Goal: Task Accomplishment & Management: Complete application form

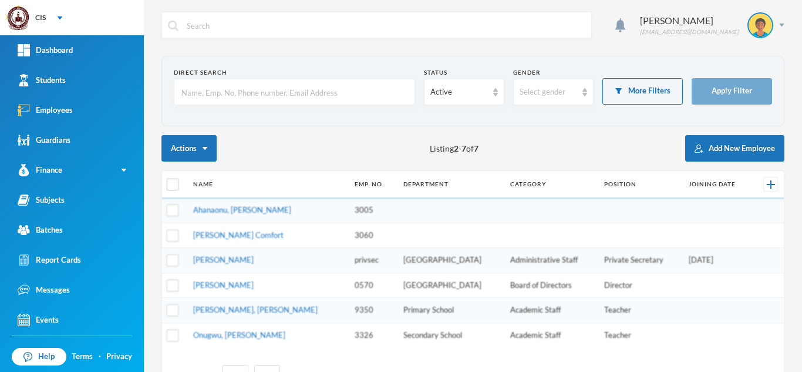
scroll to position [48, 0]
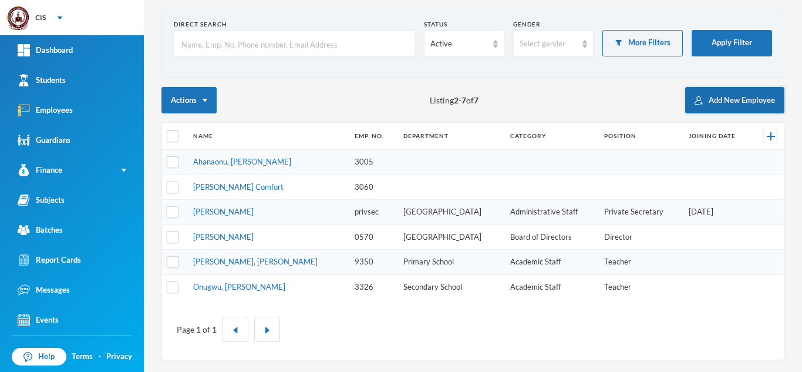
click at [719, 90] on button "Add New Employee" at bounding box center [734, 100] width 99 height 26
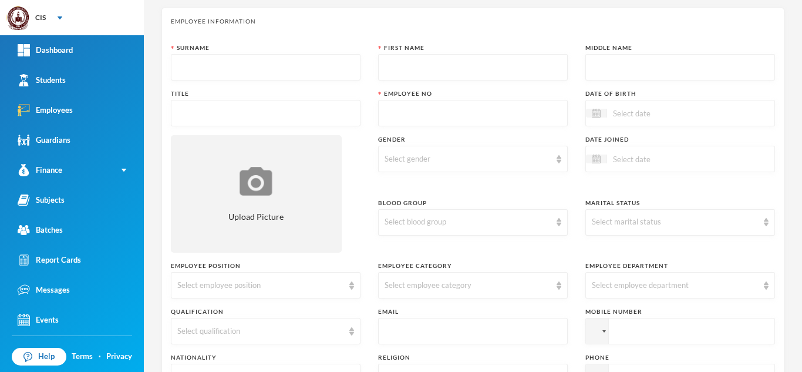
drag, startPoint x: 771, startPoint y: 103, endPoint x: 802, endPoint y: 93, distance: 32.1
click at [802, 93] on div "[PERSON_NAME] [EMAIL_ADDRESS][DOMAIN_NAME] Employee Information Surname First N…" at bounding box center [473, 186] width 658 height 372
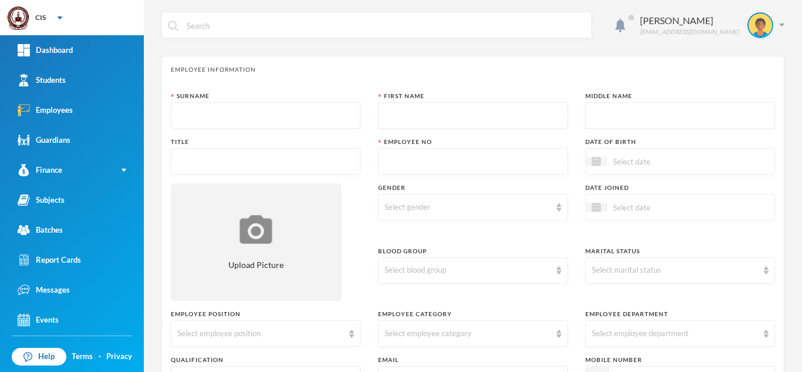
click at [228, 118] on input "text" at bounding box center [265, 116] width 177 height 26
type input "[PERSON_NAME]"
click at [432, 110] on input "text" at bounding box center [473, 116] width 177 height 26
type input "m"
type input "[DATE]"
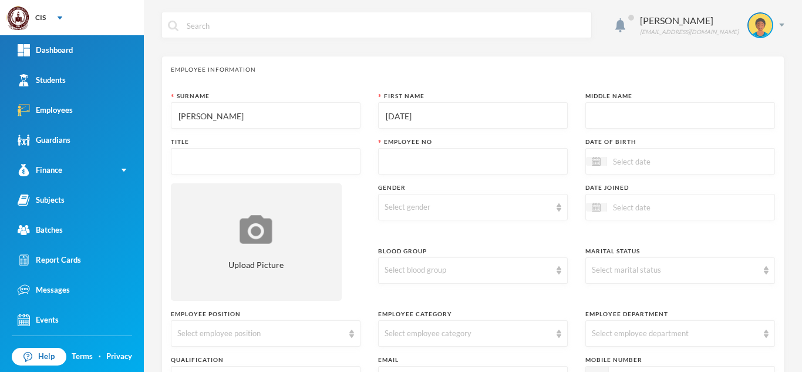
click at [622, 119] on input "text" at bounding box center [680, 116] width 177 height 26
type input "Ikoli"
click at [224, 166] on input "text" at bounding box center [265, 162] width 177 height 26
type input "Mr"
click at [407, 164] on input "text" at bounding box center [473, 162] width 177 height 26
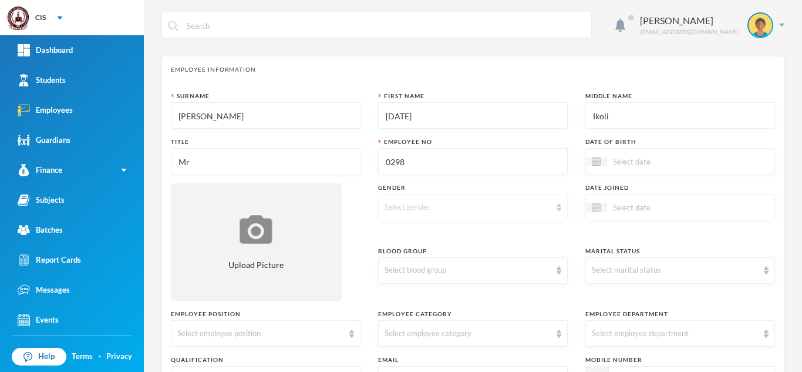
type input "0298"
click at [514, 201] on div "Select gender" at bounding box center [468, 207] width 166 height 12
click at [448, 233] on li "[DEMOGRAPHIC_DATA]" at bounding box center [468, 234] width 187 height 19
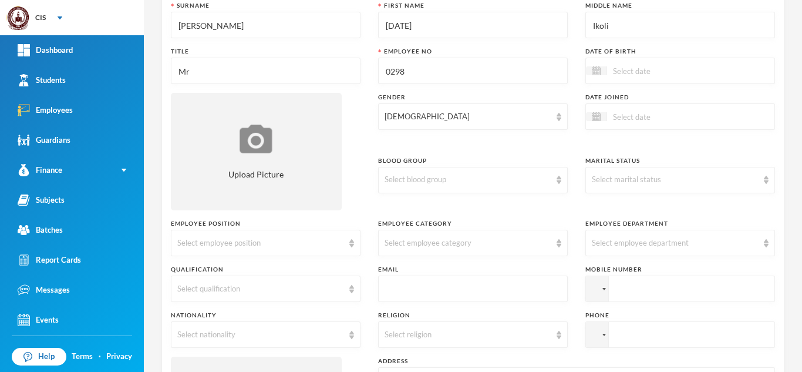
scroll to position [149, 0]
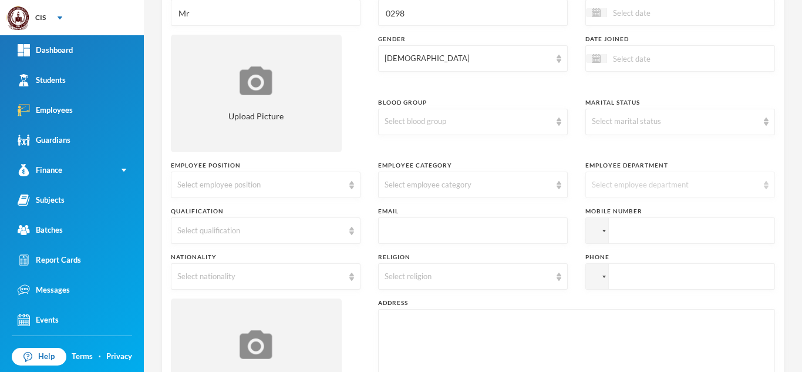
click at [674, 181] on div "Select employee department" at bounding box center [675, 185] width 166 height 12
click at [636, 213] on span "Secondary School" at bounding box center [619, 212] width 65 height 10
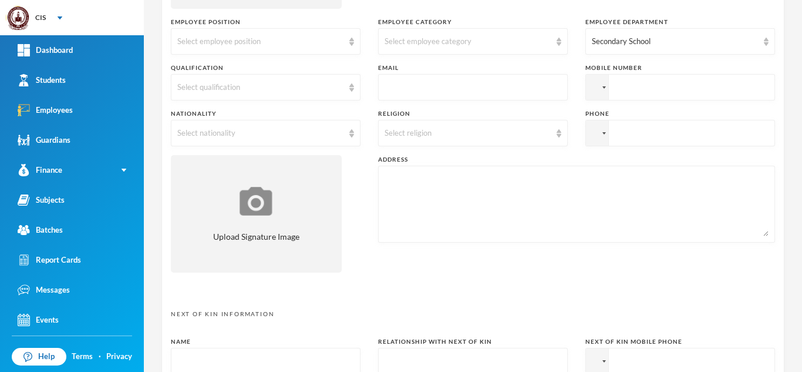
scroll to position [294, 0]
click at [349, 130] on img at bounding box center [351, 131] width 5 height 8
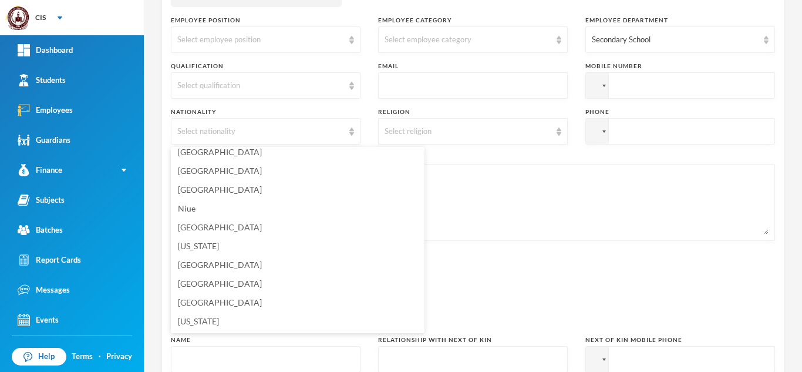
scroll to position [2940, 0]
click at [221, 209] on li "[GEOGRAPHIC_DATA]" at bounding box center [298, 206] width 254 height 19
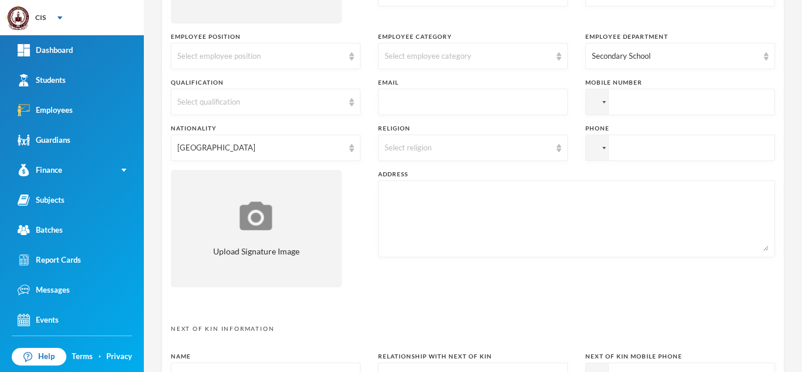
scroll to position [275, 0]
drag, startPoint x: 414, startPoint y: 115, endPoint x: 418, endPoint y: 103, distance: 12.8
click at [418, 103] on input "text" at bounding box center [473, 104] width 177 height 26
paste input "mailto:[EMAIL_ADDRESS][DOMAIN_NAME]"
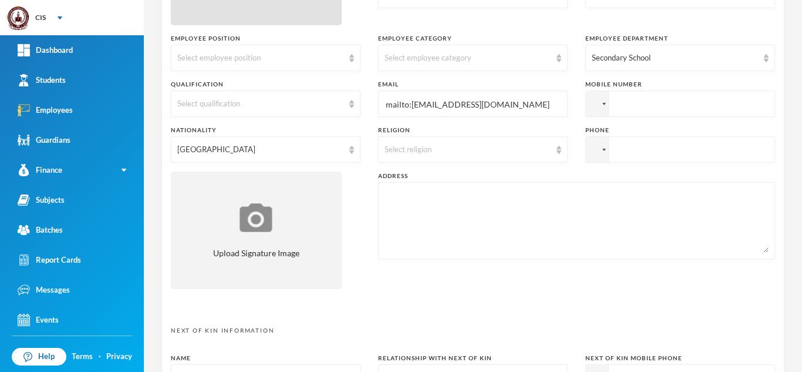
type input "mailto:[EMAIL_ADDRESS][DOMAIN_NAME]"
click at [635, 103] on input "tel" at bounding box center [681, 103] width 190 height 26
paste input "+7 (035) 110-29-8"
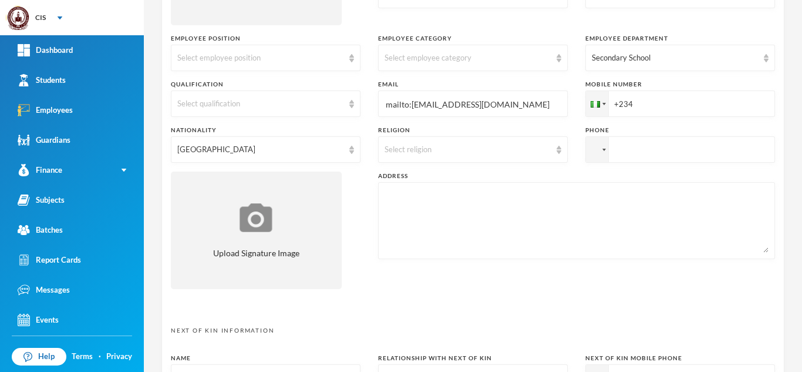
paste input "7035110298"
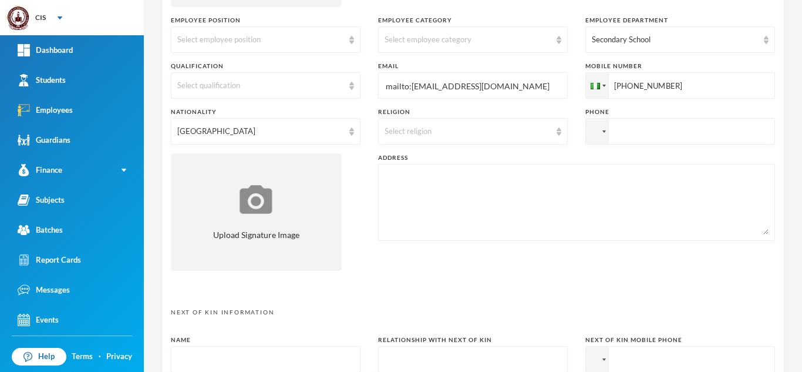
scroll to position [295, 0]
type input "[PHONE_NUMBER]"
click at [786, 143] on div "[PERSON_NAME] [EMAIL_ADDRESS][DOMAIN_NAME] Employee Information Surname [PERSON…" at bounding box center [473, 186] width 658 height 372
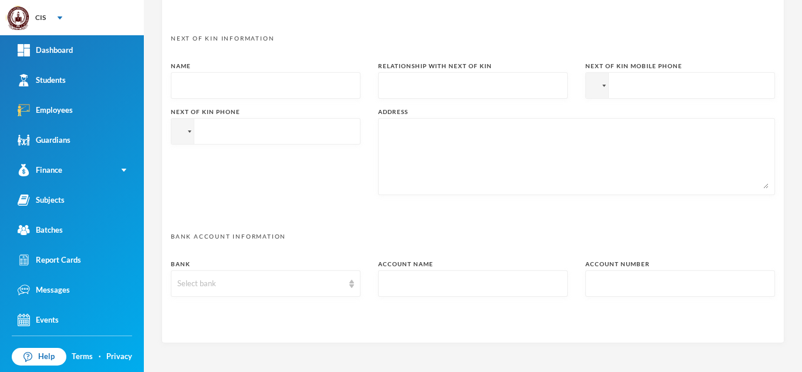
scroll to position [612, 0]
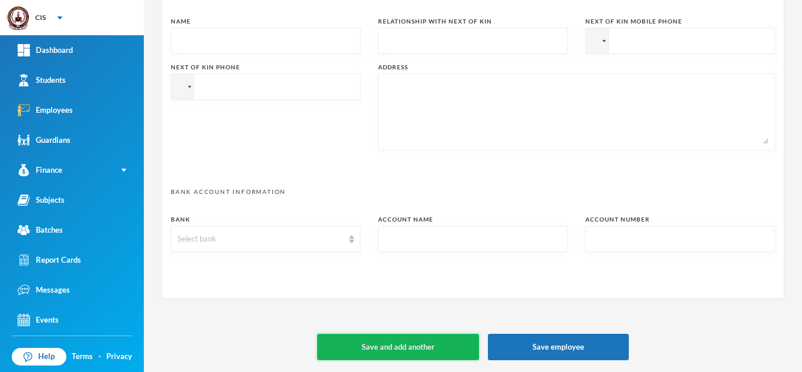
click at [395, 343] on button "Save and add another" at bounding box center [398, 347] width 162 height 26
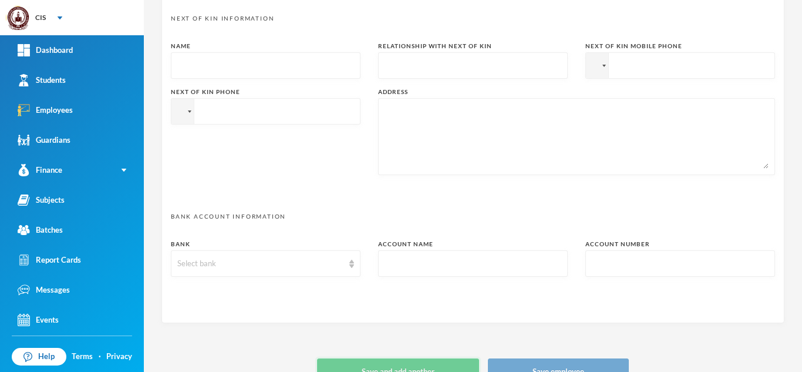
type input "+234"
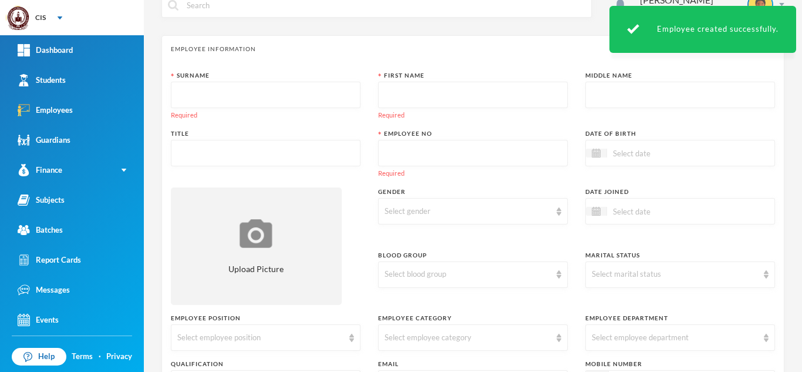
scroll to position [0, 0]
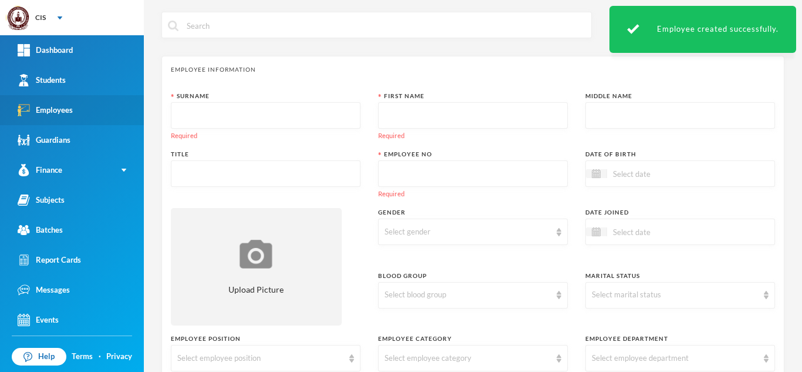
click at [73, 119] on link "Employees" at bounding box center [72, 110] width 144 height 30
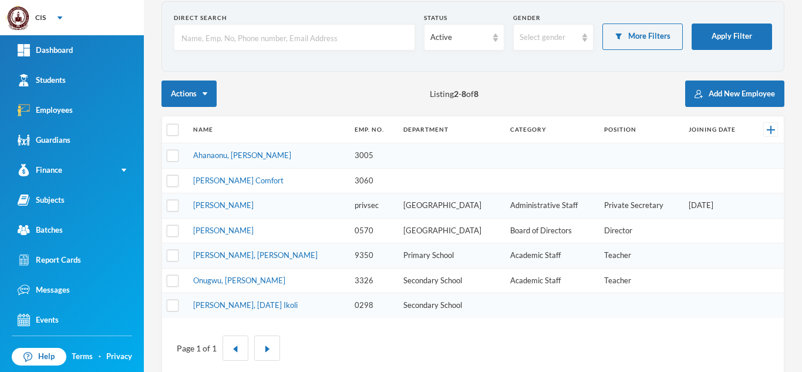
scroll to position [73, 0]
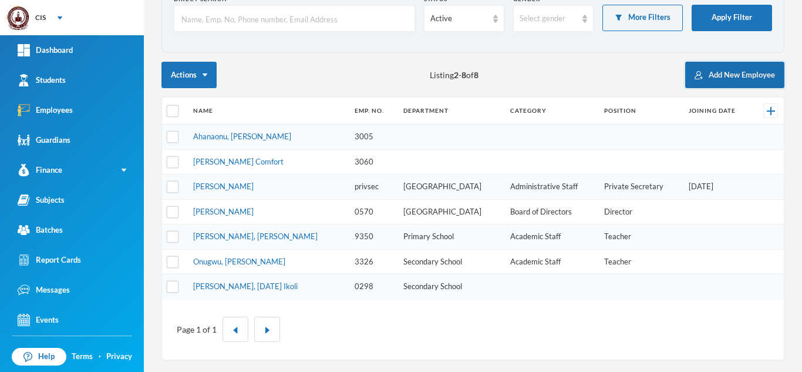
click at [745, 80] on button "Add New Employee" at bounding box center [734, 75] width 99 height 26
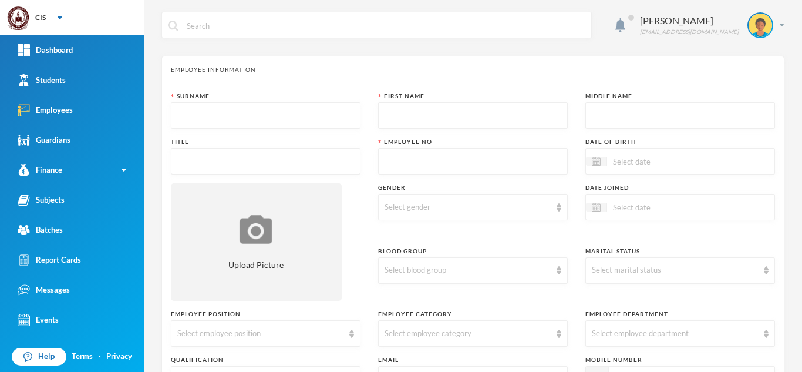
click at [227, 123] on input "text" at bounding box center [265, 116] width 177 height 26
type input "Agbur"
click at [465, 112] on input "text" at bounding box center [473, 116] width 177 height 26
type input "[PERSON_NAME]"
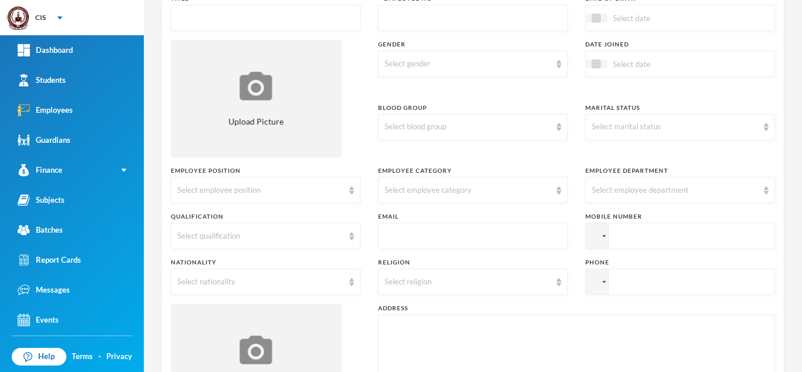
scroll to position [145, 0]
click at [400, 232] on input "text" at bounding box center [473, 234] width 177 height 26
paste input "mailto:[EMAIL_ADDRESS][DOMAIN_NAME]"
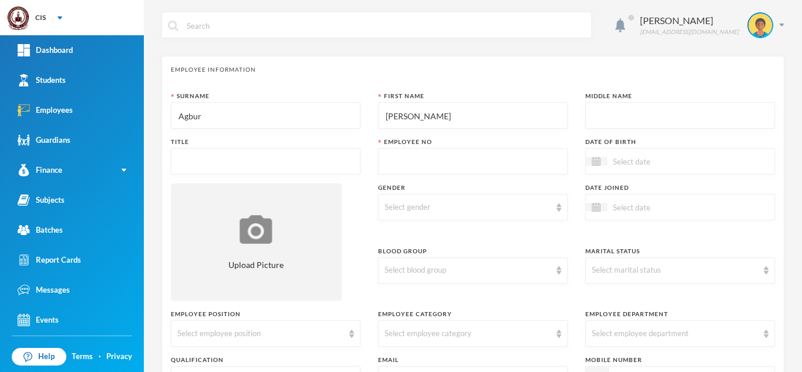
drag, startPoint x: 789, startPoint y: 83, endPoint x: 802, endPoint y: 83, distance: 12.3
click at [802, 83] on div "[PERSON_NAME] [EMAIL_ADDRESS][DOMAIN_NAME] Employee Information Surname Agbur F…" at bounding box center [473, 186] width 658 height 372
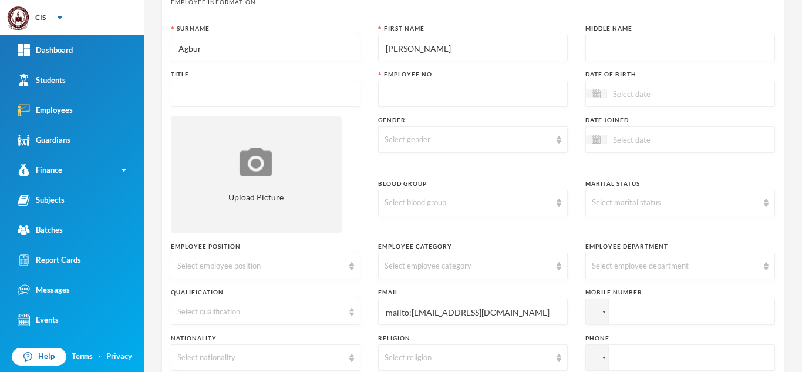
scroll to position [69, 0]
click at [407, 310] on input "mailto:[EMAIL_ADDRESS][DOMAIN_NAME]" at bounding box center [473, 310] width 177 height 26
type input "[EMAIL_ADDRESS][DOMAIN_NAME]"
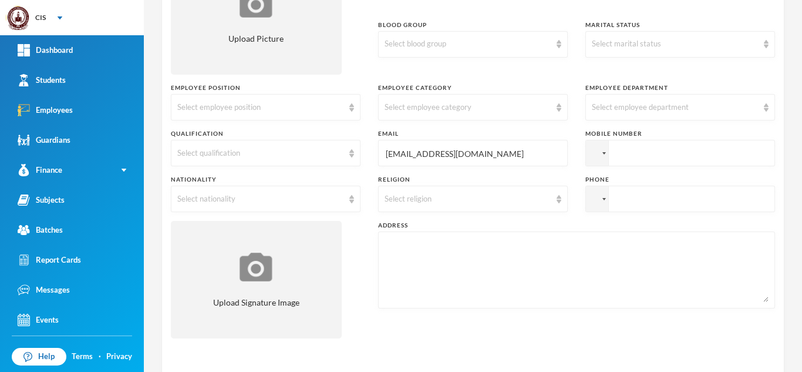
scroll to position [229, 0]
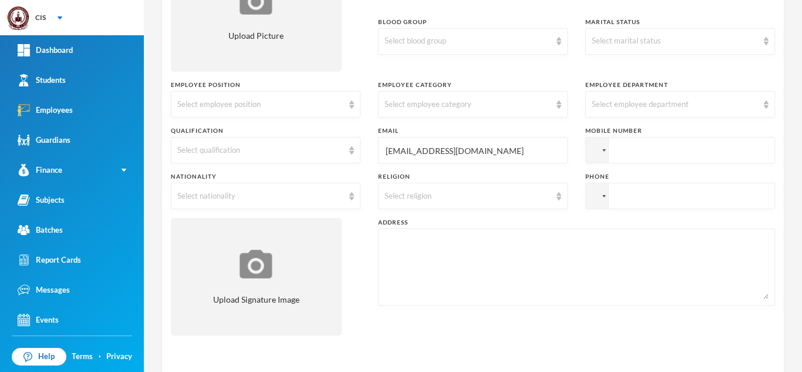
click at [672, 154] on input "tel" at bounding box center [681, 150] width 190 height 26
paste input "[PHONE_NUMBER]"
click at [613, 150] on input "[PHONE_NUMBER]" at bounding box center [681, 150] width 190 height 26
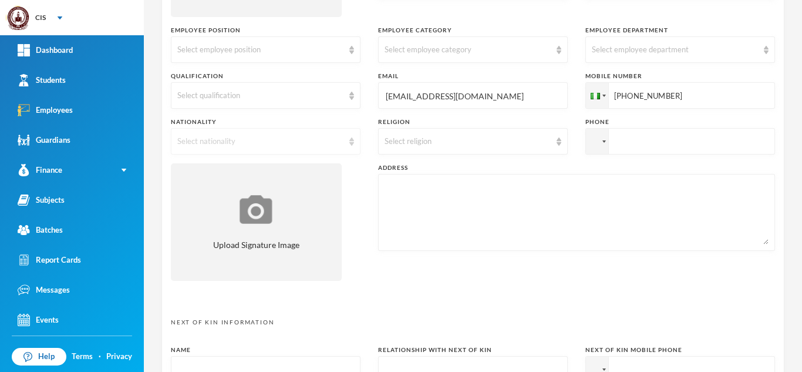
type input "[PHONE_NUMBER]"
click at [339, 139] on div "Select nationality" at bounding box center [260, 142] width 166 height 12
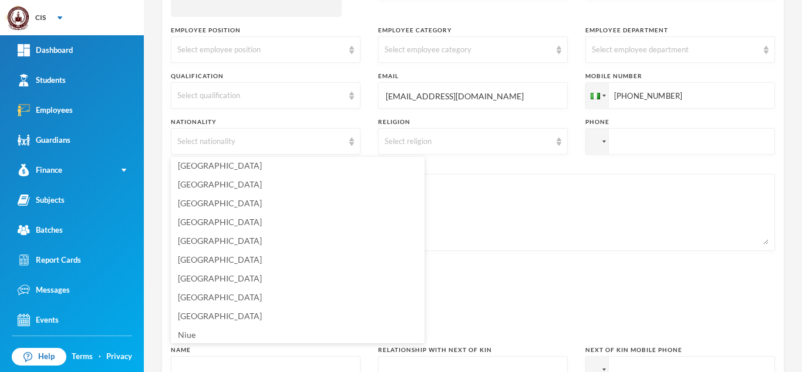
scroll to position [2857, 0]
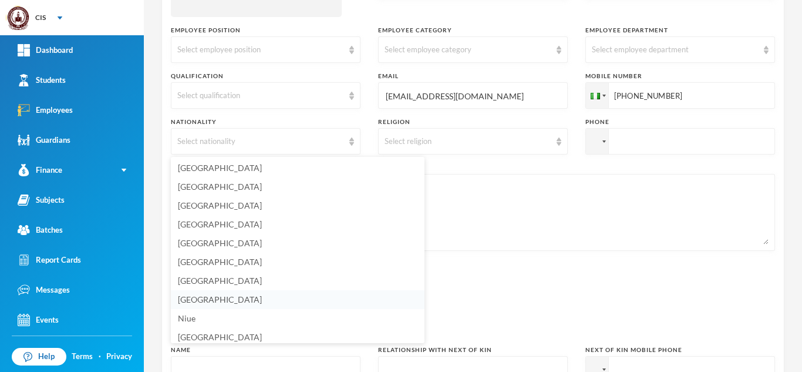
click at [188, 303] on span "[GEOGRAPHIC_DATA]" at bounding box center [220, 299] width 84 height 10
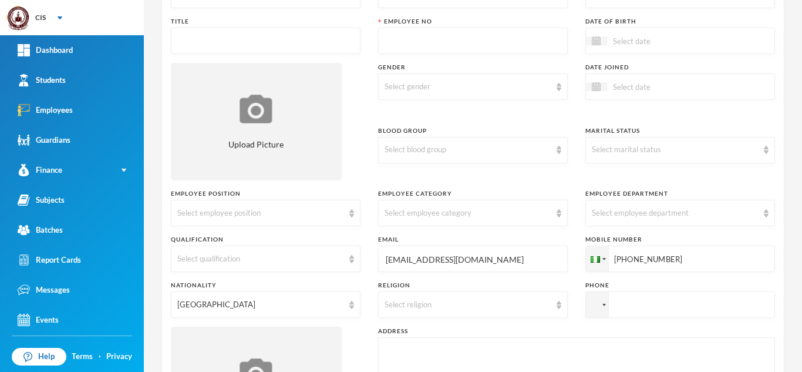
scroll to position [122, 0]
click at [695, 210] on div "Select employee department" at bounding box center [675, 212] width 166 height 12
click at [623, 237] on span "Secondary School" at bounding box center [619, 238] width 65 height 10
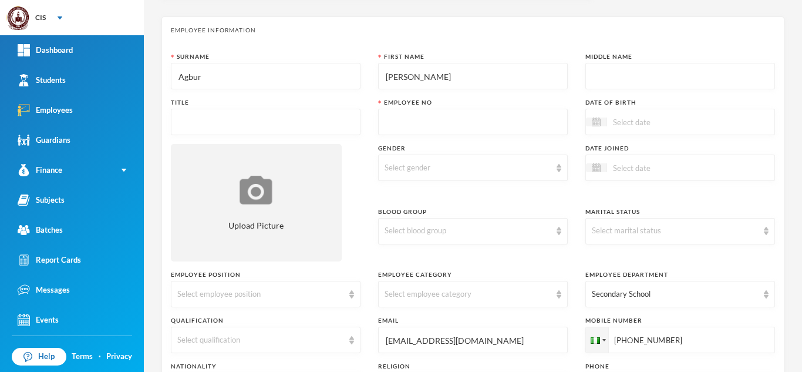
scroll to position [0, 0]
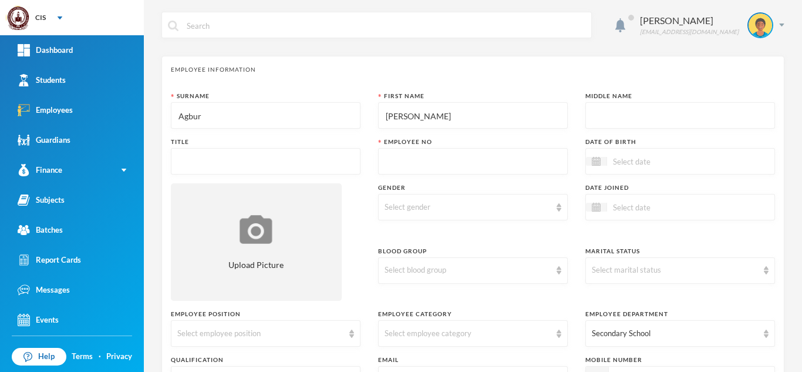
click at [263, 157] on input "text" at bounding box center [265, 162] width 177 height 26
type input "m"
type input "Mr"
click at [516, 161] on input "text" at bounding box center [473, 162] width 177 height 26
type input "1439"
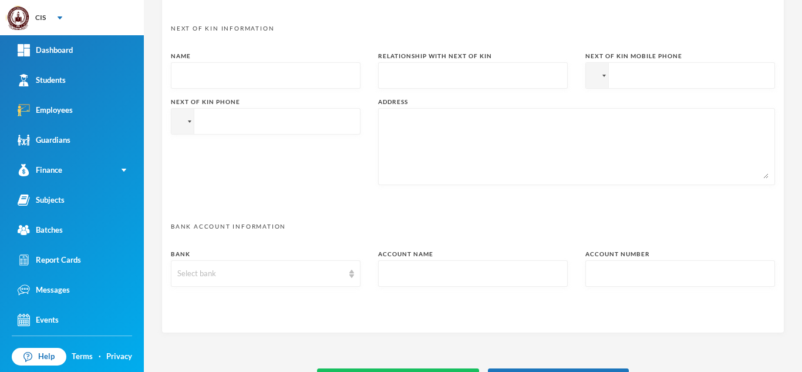
scroll to position [612, 0]
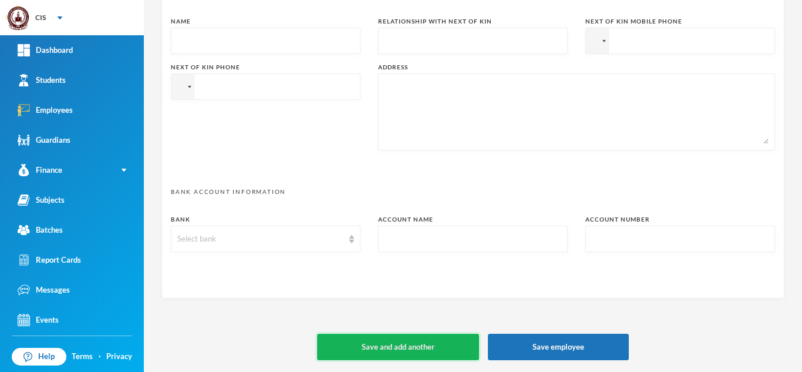
click at [395, 341] on button "Save and add another" at bounding box center [398, 347] width 162 height 26
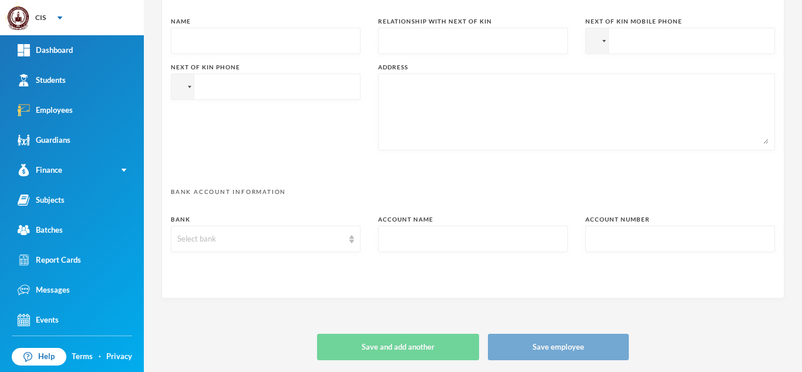
type input "+234"
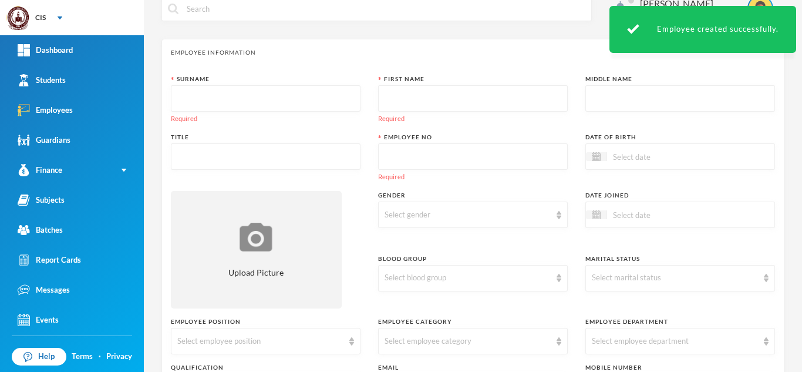
scroll to position [0, 0]
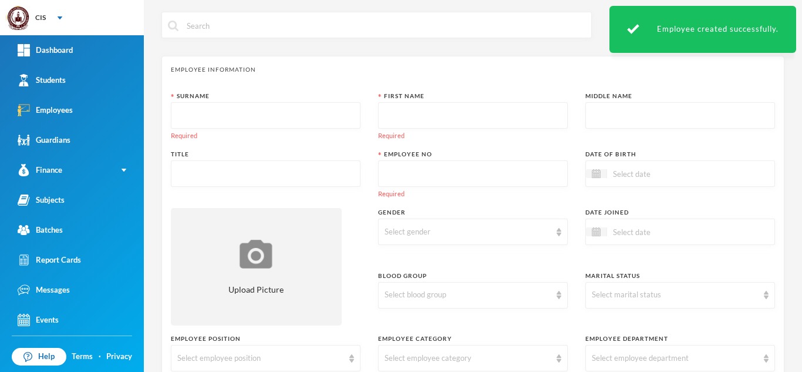
click at [213, 115] on input "text" at bounding box center [265, 116] width 177 height 26
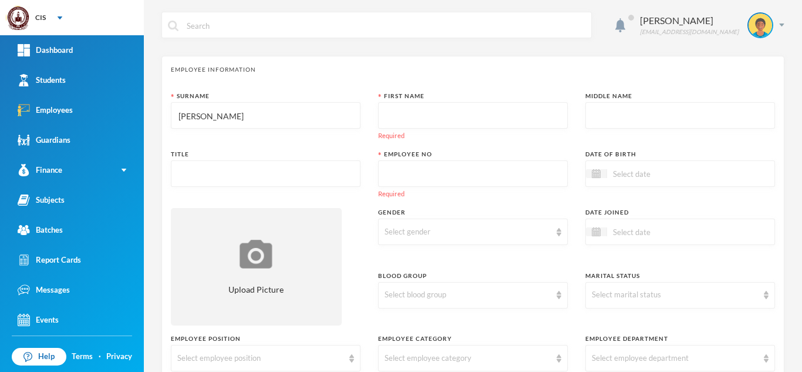
type input "[PERSON_NAME]"
click at [450, 115] on input "text" at bounding box center [473, 116] width 177 height 26
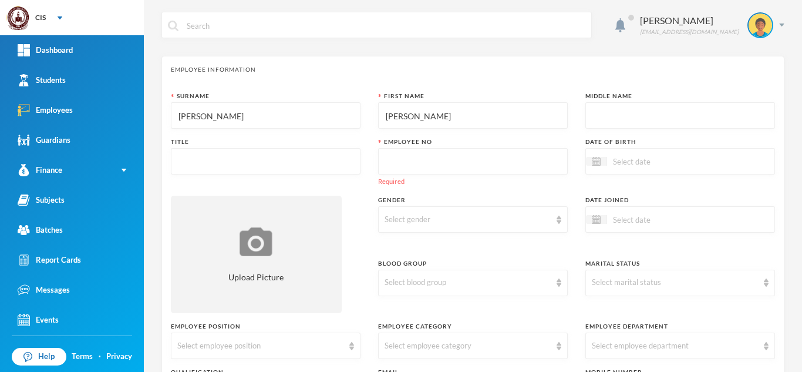
type input "[PERSON_NAME]"
click at [397, 157] on input "text" at bounding box center [473, 162] width 177 height 26
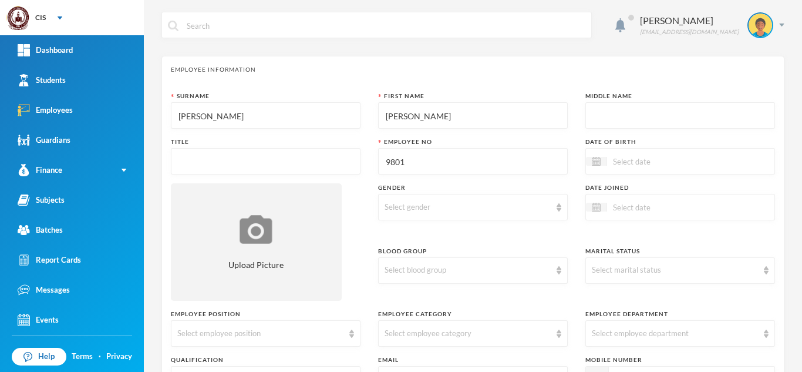
type input "9801"
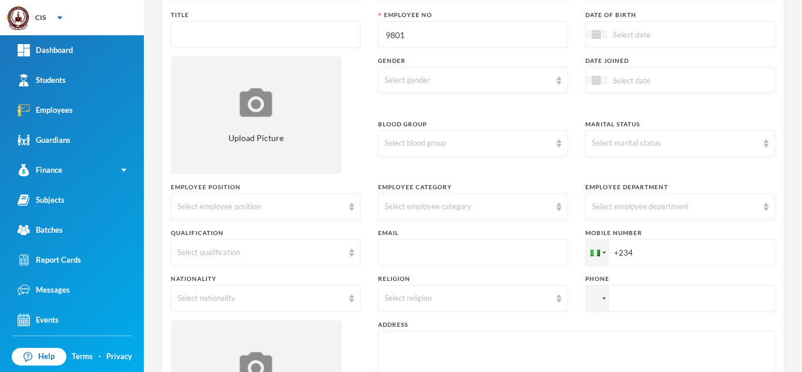
scroll to position [177, 0]
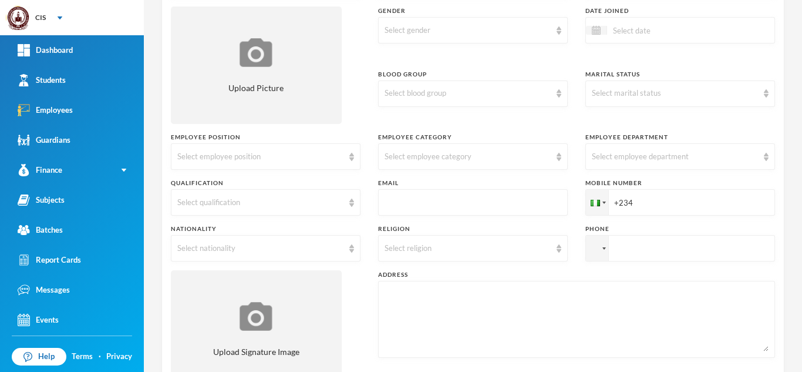
click at [411, 206] on input "text" at bounding box center [473, 203] width 177 height 26
paste input "mailto:[EMAIL_ADDRESS][DOMAIN_NAME]"
click at [407, 206] on input "mailto:[EMAIL_ADDRESS][DOMAIN_NAME]" at bounding box center [473, 203] width 177 height 26
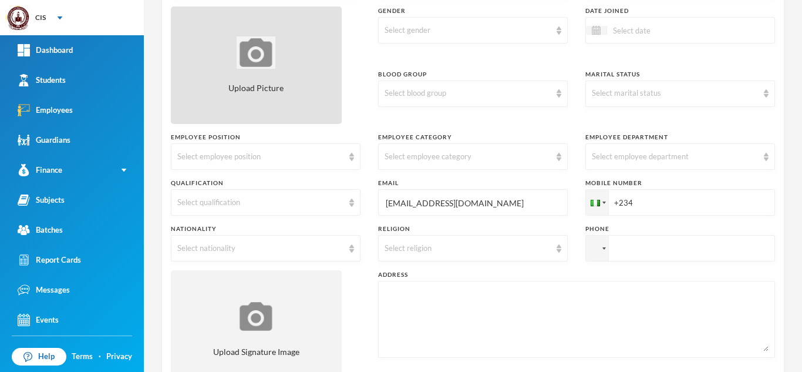
type input "[EMAIL_ADDRESS][DOMAIN_NAME]"
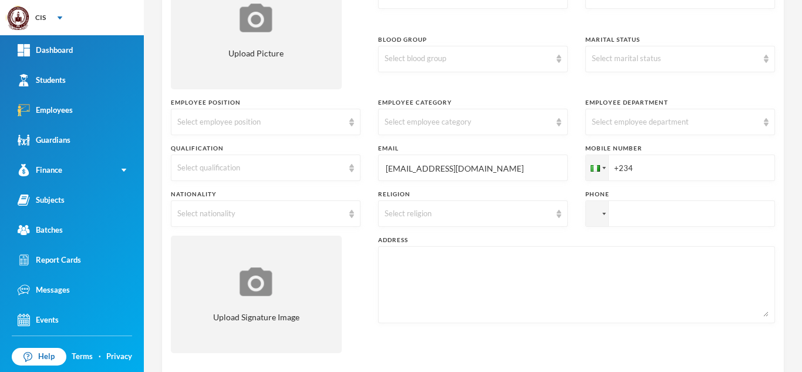
scroll to position [254, 0]
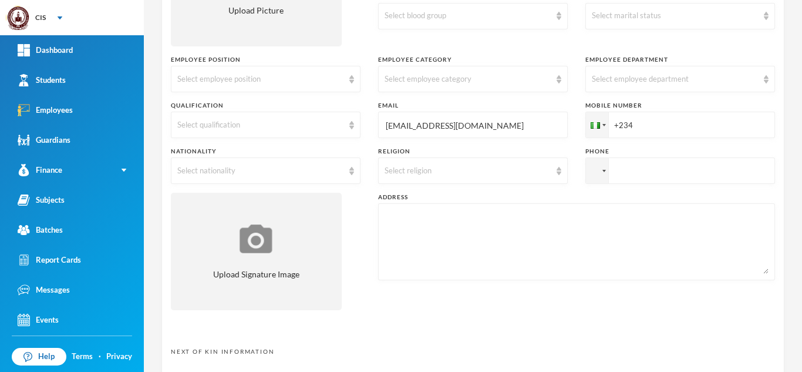
click at [672, 131] on input "+234" at bounding box center [681, 125] width 190 height 26
paste input "8038809801"
type input "[PHONE_NUMBER]"
click at [332, 169] on div "Select nationality" at bounding box center [260, 171] width 166 height 12
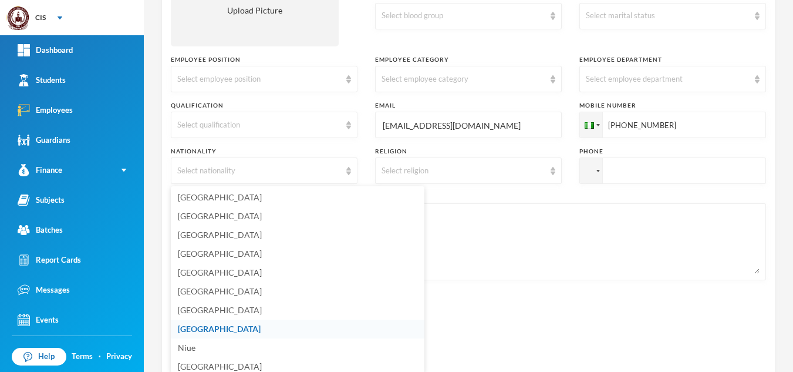
click at [230, 331] on li "[GEOGRAPHIC_DATA]" at bounding box center [298, 328] width 254 height 19
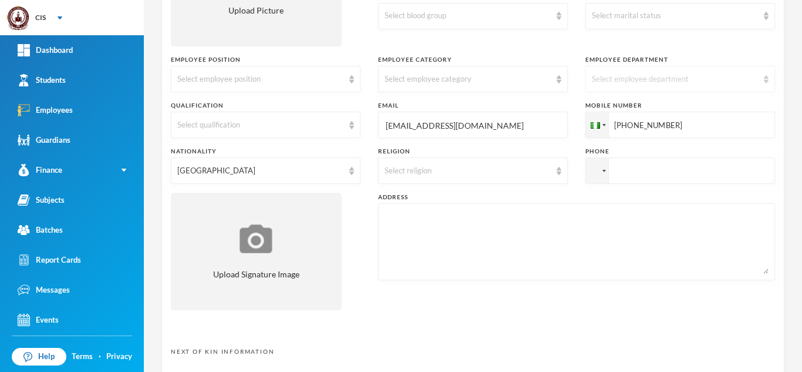
click at [712, 71] on div "Select employee department" at bounding box center [681, 79] width 190 height 26
click at [633, 103] on span "Secondary School" at bounding box center [620, 106] width 66 height 10
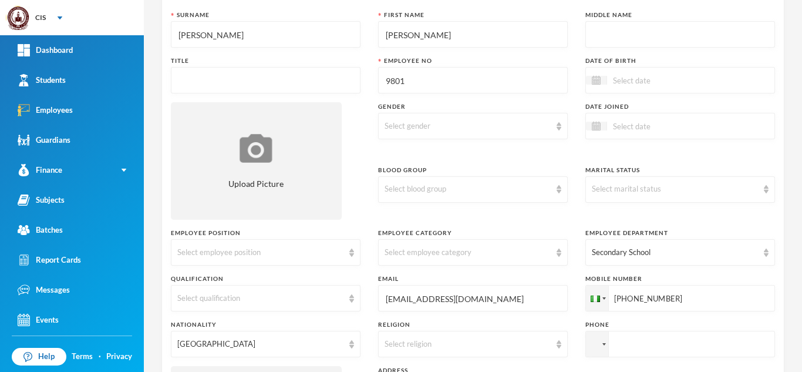
scroll to position [74, 0]
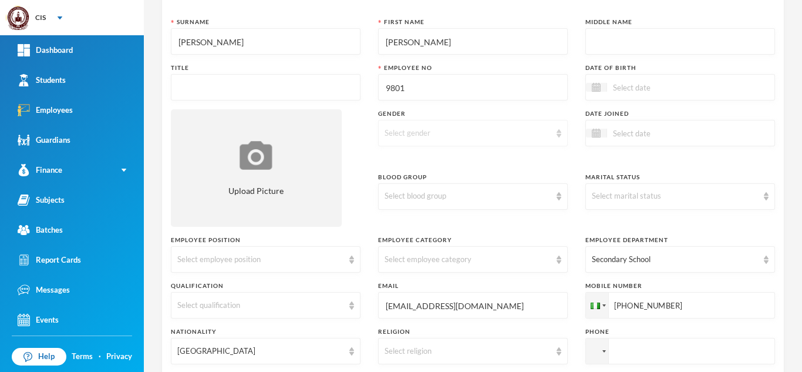
click at [541, 127] on div "Select gender" at bounding box center [468, 133] width 166 height 12
click at [480, 166] on li "[DEMOGRAPHIC_DATA]" at bounding box center [468, 160] width 187 height 19
click at [462, 133] on div "[DEMOGRAPHIC_DATA]" at bounding box center [468, 133] width 166 height 12
click at [415, 158] on li "[DEMOGRAPHIC_DATA]" at bounding box center [468, 160] width 187 height 19
click at [299, 88] on input "text" at bounding box center [265, 88] width 177 height 26
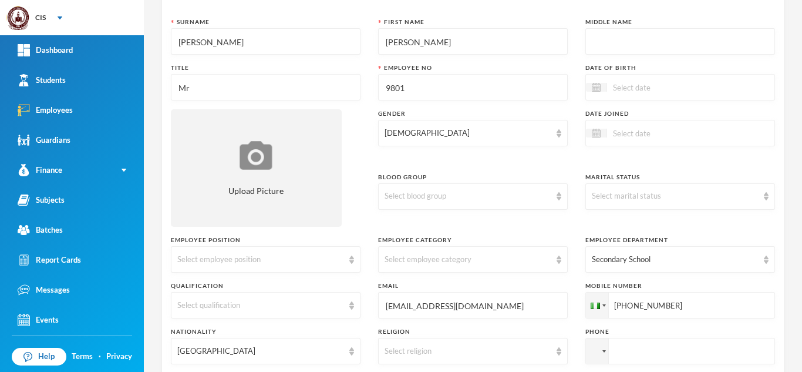
type input "Mr"
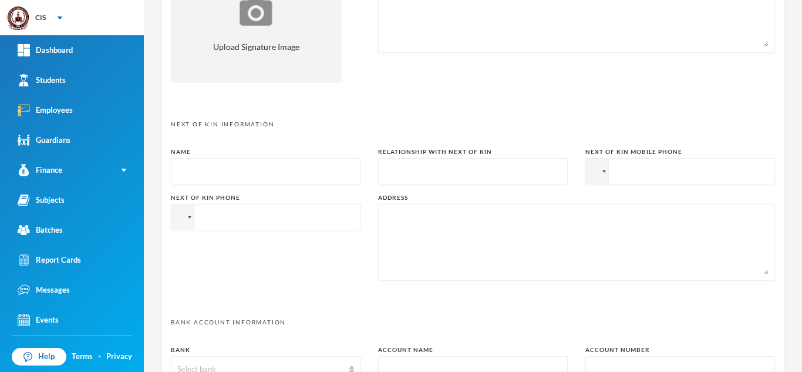
scroll to position [612, 0]
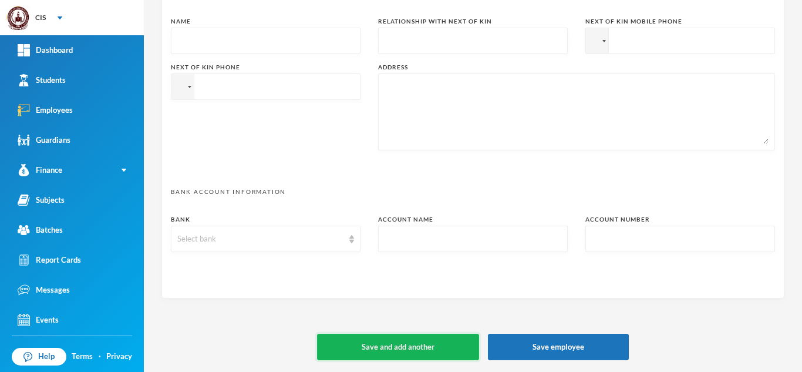
click at [416, 341] on button "Save and add another" at bounding box center [398, 347] width 162 height 26
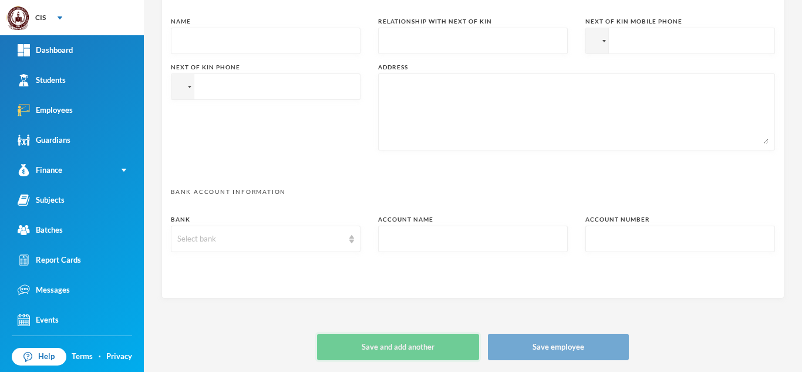
type input "+234"
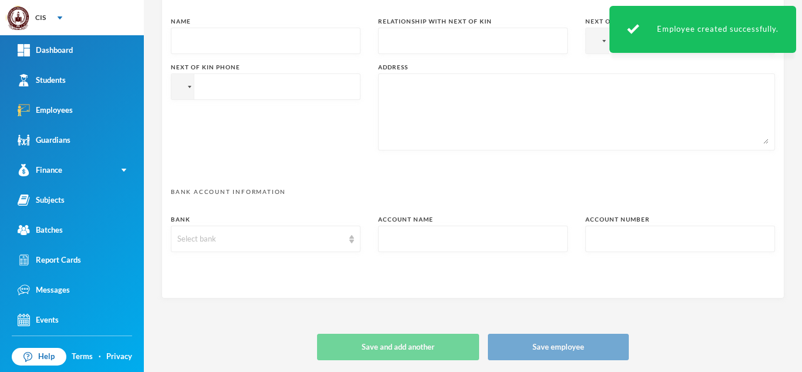
scroll to position [0, 0]
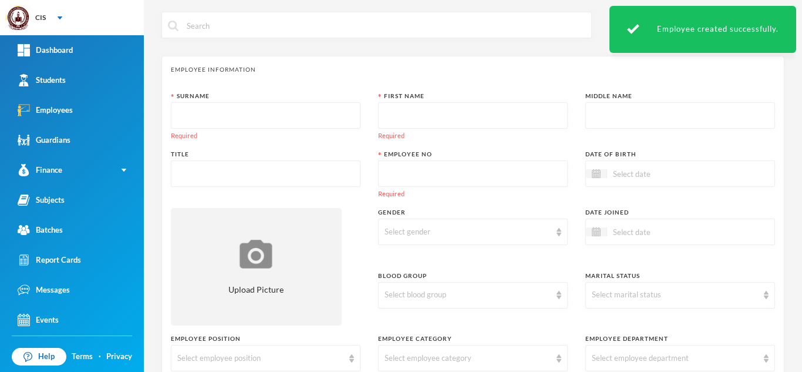
click at [218, 102] on div "Surname Required" at bounding box center [266, 116] width 190 height 49
click at [220, 109] on input "text" at bounding box center [265, 116] width 177 height 26
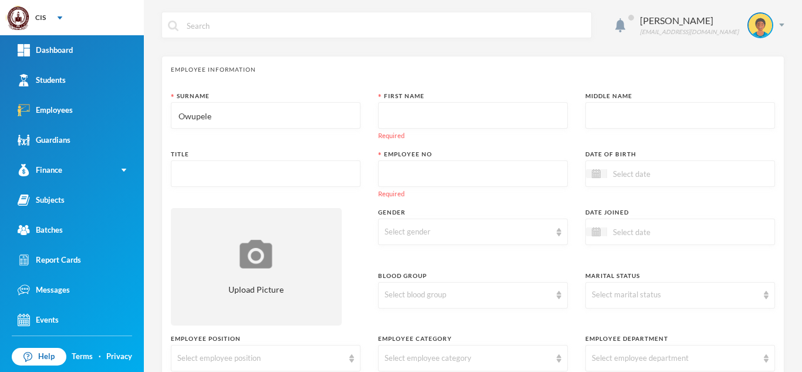
type input "Owupele"
click at [423, 110] on input "text" at bounding box center [473, 116] width 177 height 26
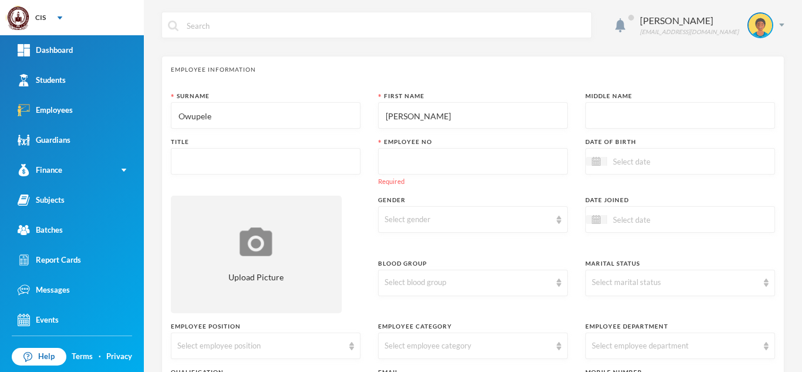
type input "[PERSON_NAME]"
click at [608, 113] on input "text" at bounding box center [680, 116] width 177 height 26
type input "Gogo"
click at [391, 158] on input "text" at bounding box center [473, 162] width 177 height 26
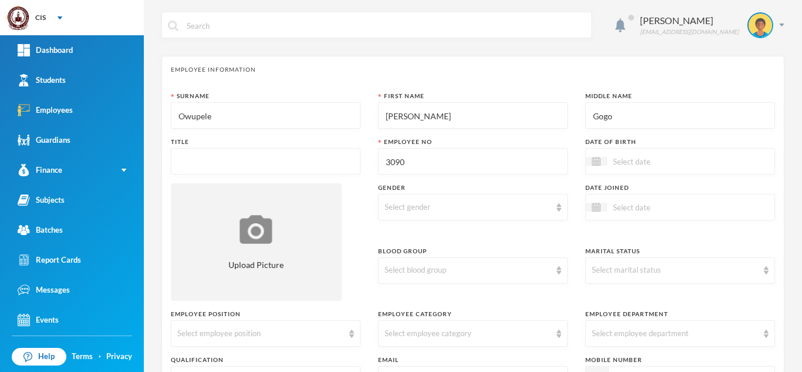
type input "3090"
click at [237, 154] on input "text" at bounding box center [265, 162] width 177 height 26
type input "Mr"
click at [484, 206] on div "Select gender" at bounding box center [468, 207] width 166 height 12
click at [429, 228] on li "[DEMOGRAPHIC_DATA]" at bounding box center [468, 234] width 187 height 19
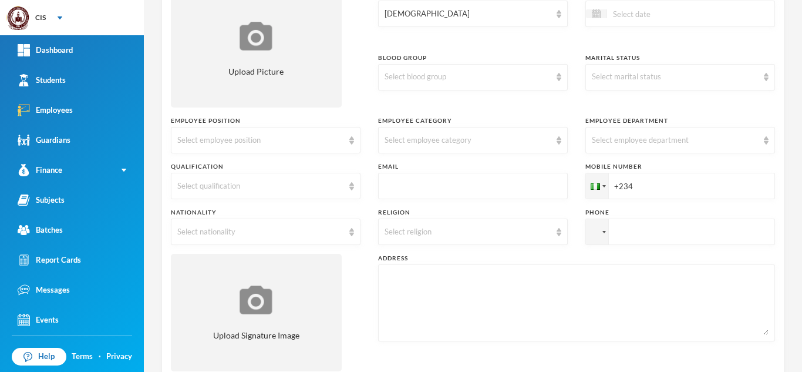
scroll to position [194, 0]
click at [328, 137] on div "Select employee position" at bounding box center [260, 139] width 166 height 12
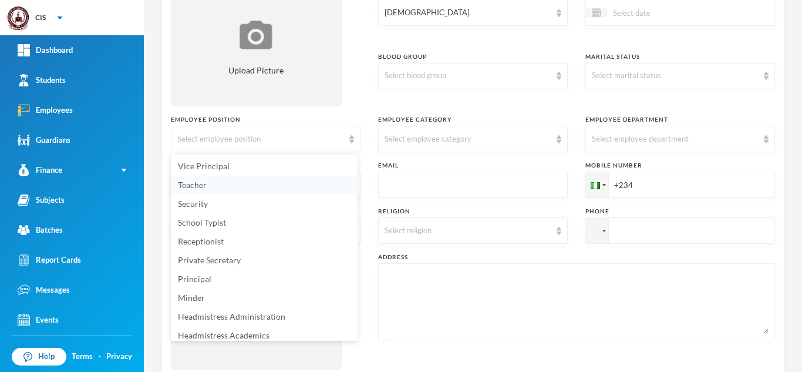
click at [276, 182] on li "Teacher" at bounding box center [264, 185] width 187 height 19
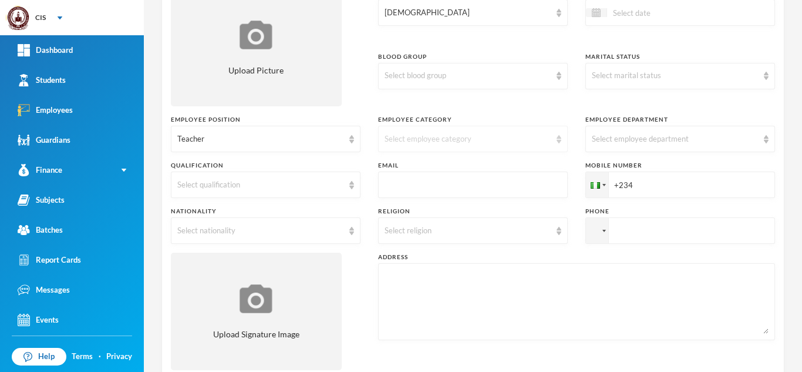
click at [470, 133] on div "Select employee category" at bounding box center [468, 139] width 166 height 12
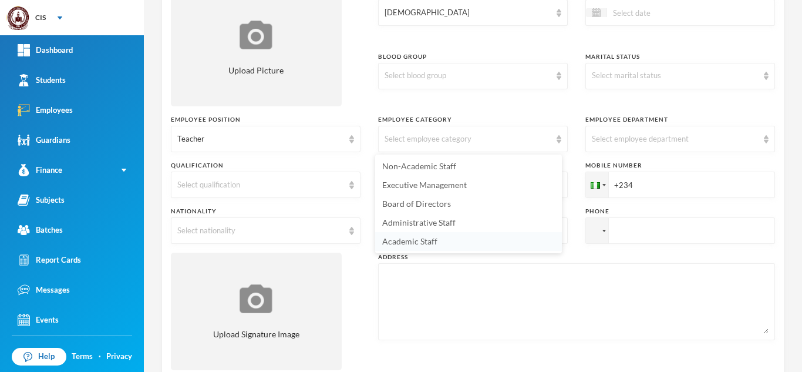
click at [435, 236] on span "Academic Staff" at bounding box center [409, 241] width 55 height 10
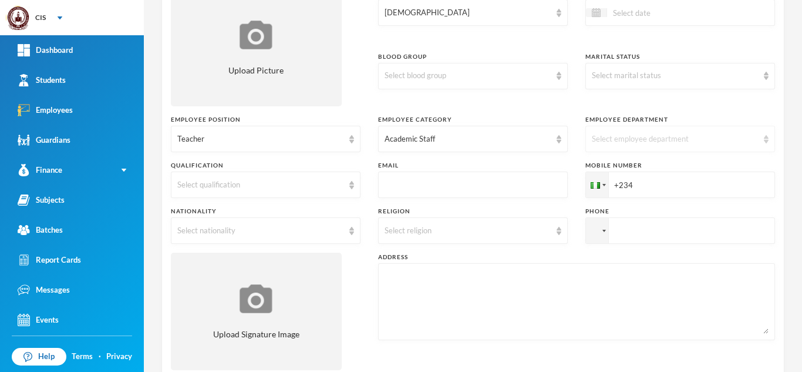
click at [638, 144] on div "Select employee department" at bounding box center [675, 139] width 166 height 12
click at [633, 169] on span "Secondary School" at bounding box center [620, 166] width 66 height 10
click at [439, 182] on input "text" at bounding box center [473, 185] width 177 height 26
paste input "mailto:[EMAIL_ADDRESS][DOMAIN_NAME]"
type input "[EMAIL_ADDRESS][DOMAIN_NAME]"
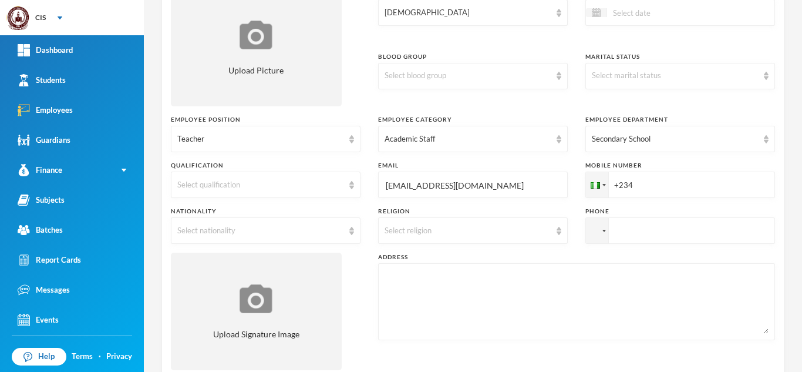
click at [664, 193] on input "+234" at bounding box center [681, 184] width 190 height 26
paste input "7069573090"
type input "[PHONE_NUMBER]"
click at [589, 178] on div at bounding box center [597, 184] width 22 height 25
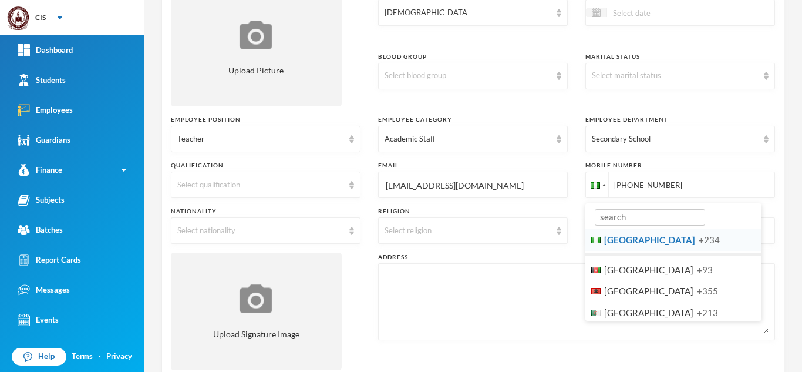
click at [566, 320] on textarea at bounding box center [577, 302] width 384 height 64
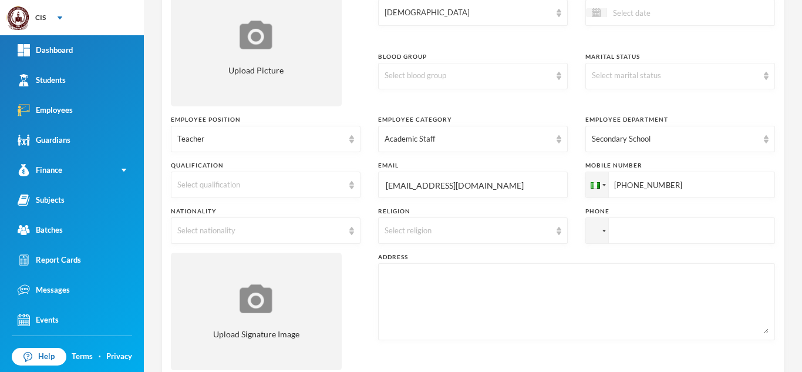
click at [644, 321] on textarea at bounding box center [577, 302] width 384 height 64
click at [568, 255] on div "Address" at bounding box center [576, 257] width 397 height 9
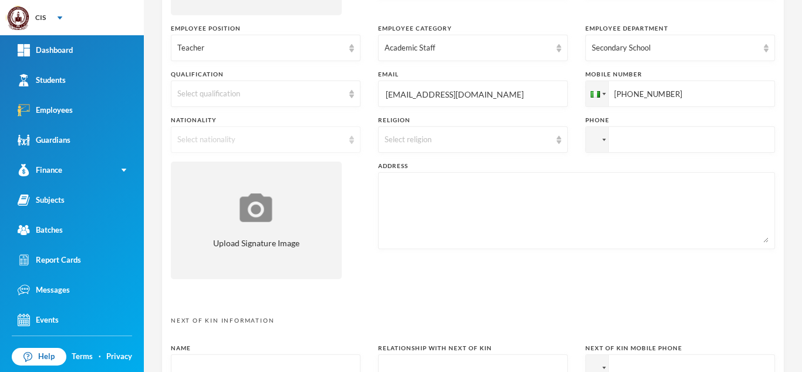
click at [329, 140] on div "Select nationality" at bounding box center [260, 140] width 166 height 12
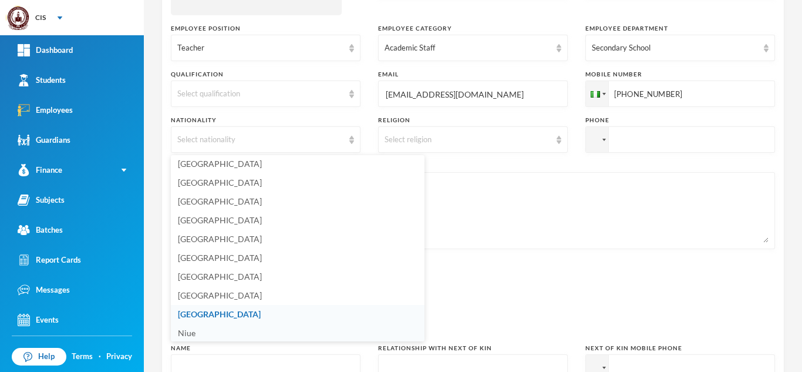
scroll to position [2842, 0]
click at [202, 319] on li "[GEOGRAPHIC_DATA]" at bounding box center [298, 313] width 254 height 19
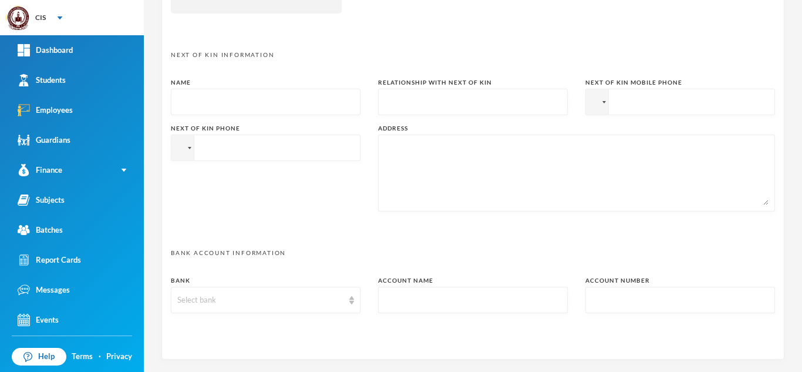
scroll to position [612, 0]
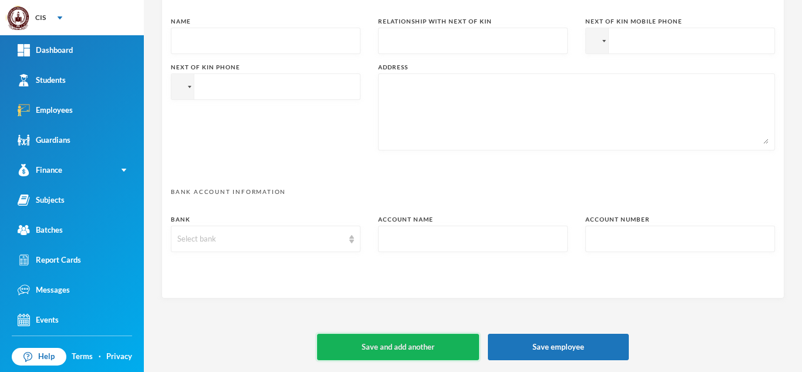
click at [416, 359] on button "Save and add another" at bounding box center [398, 347] width 162 height 26
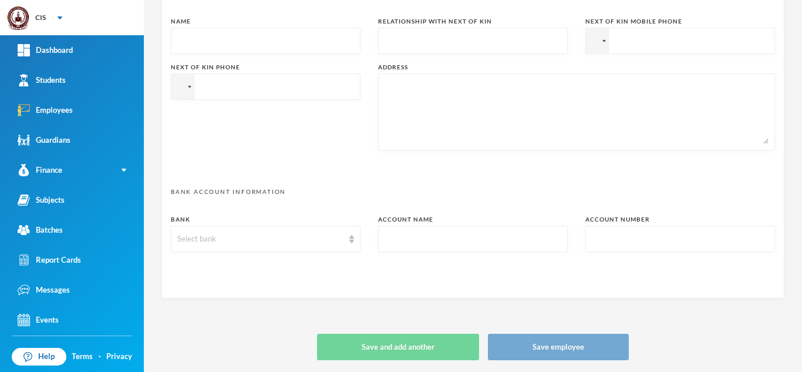
type input "+234"
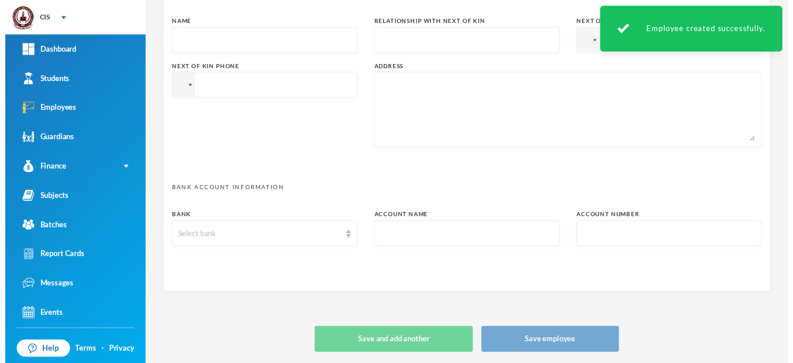
scroll to position [0, 0]
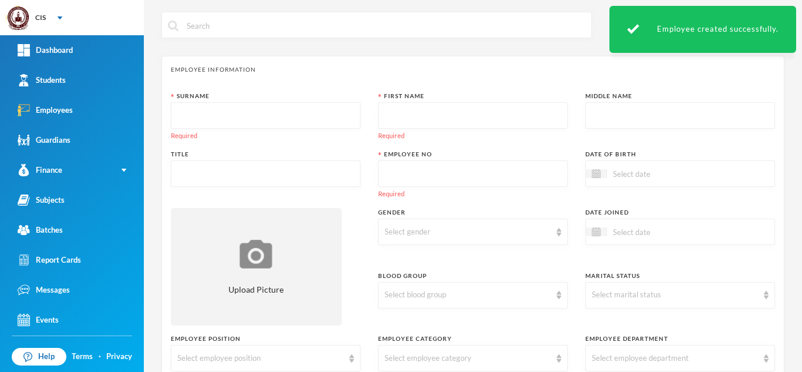
click at [254, 118] on input "text" at bounding box center [265, 116] width 177 height 26
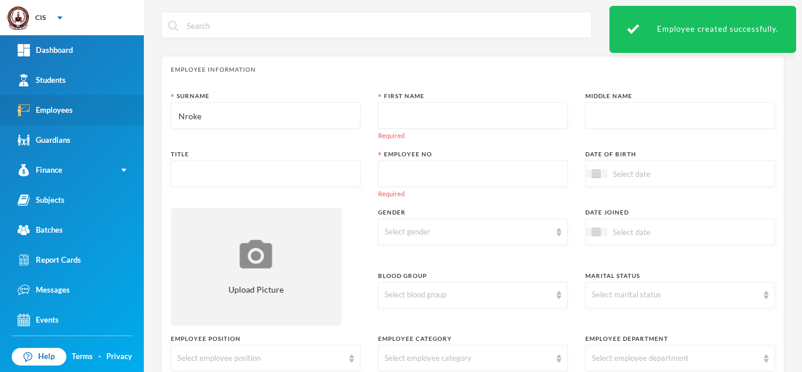
type input "Nroke"
click at [69, 106] on div "Employees" at bounding box center [45, 110] width 55 height 12
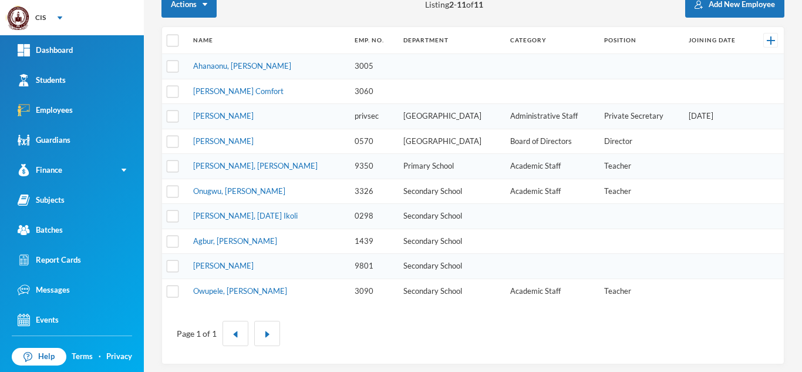
scroll to position [148, 0]
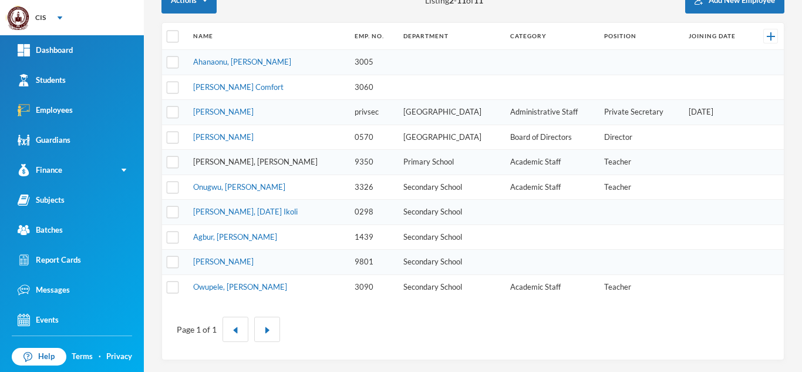
click at [234, 159] on link "[PERSON_NAME], [PERSON_NAME]" at bounding box center [255, 161] width 125 height 9
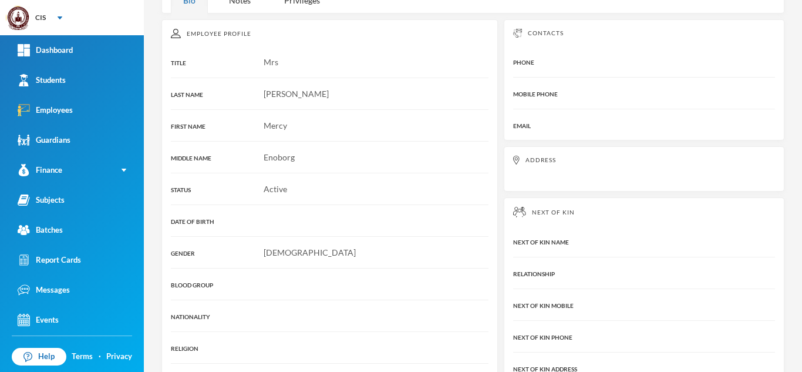
scroll to position [14, 0]
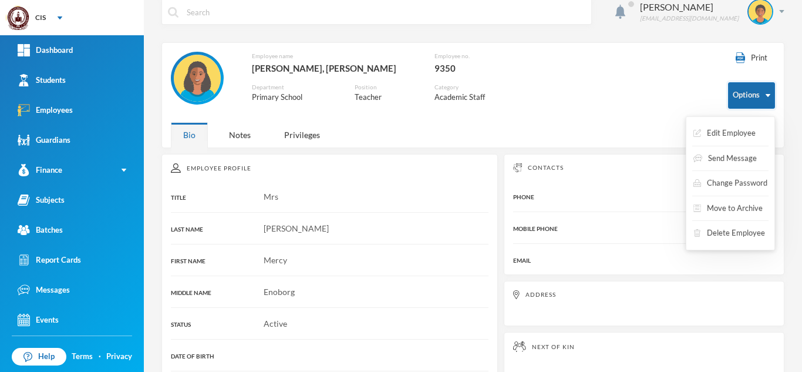
click at [734, 83] on button "Options" at bounding box center [751, 95] width 47 height 26
click at [738, 136] on button "Edit Employee" at bounding box center [724, 133] width 65 height 21
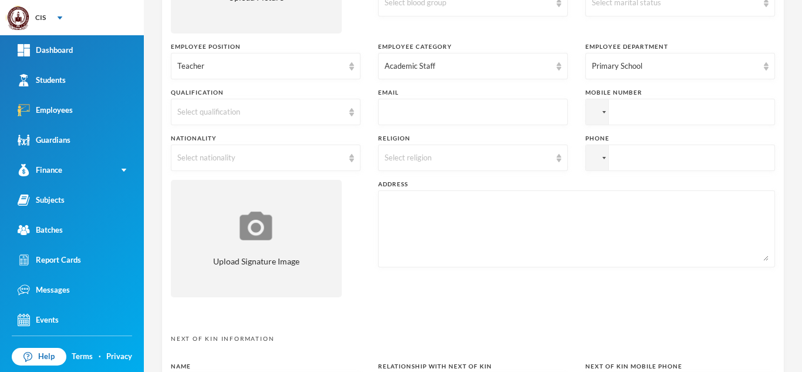
scroll to position [265, 0]
click at [292, 58] on div "Teacher" at bounding box center [266, 68] width 190 height 26
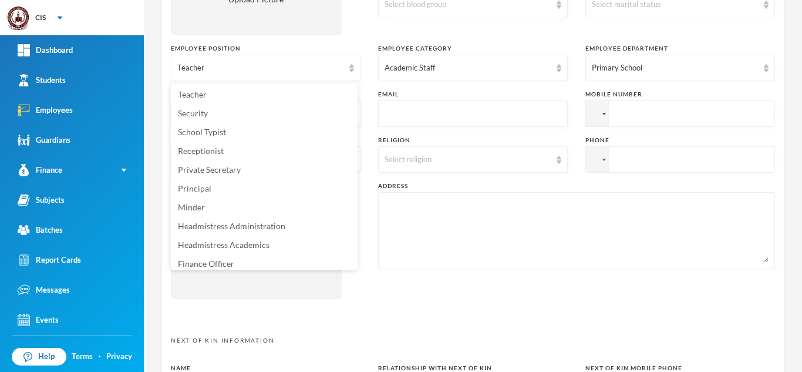
scroll to position [0, 0]
click at [526, 75] on div "Academic Staff" at bounding box center [473, 68] width 190 height 26
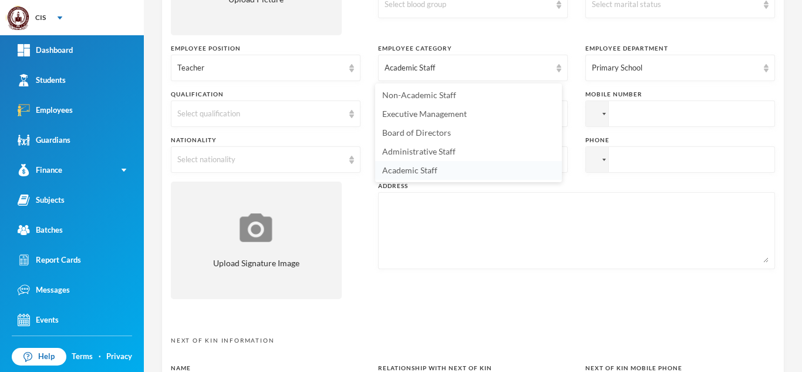
click at [502, 169] on li "Academic Staff" at bounding box center [468, 170] width 187 height 19
click at [687, 65] on div "Primary School" at bounding box center [675, 68] width 166 height 12
click at [625, 274] on div "Surname [PERSON_NAME] First Name Mercy Middle Name [PERSON_NAME] Title Mrs [PER…" at bounding box center [473, 67] width 604 height 482
click at [345, 61] on div "Teacher" at bounding box center [266, 68] width 190 height 26
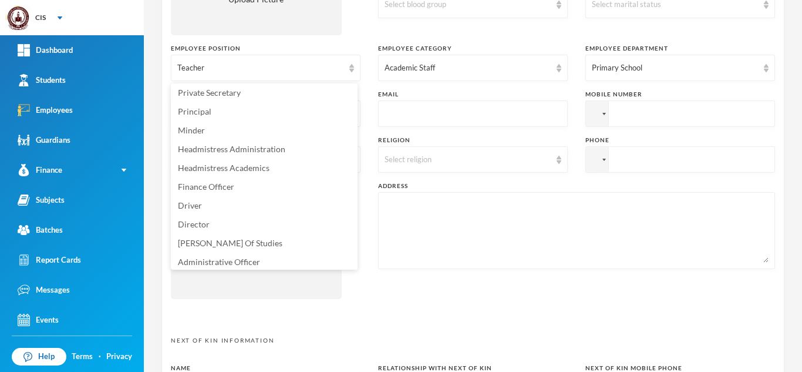
scroll to position [119, 0]
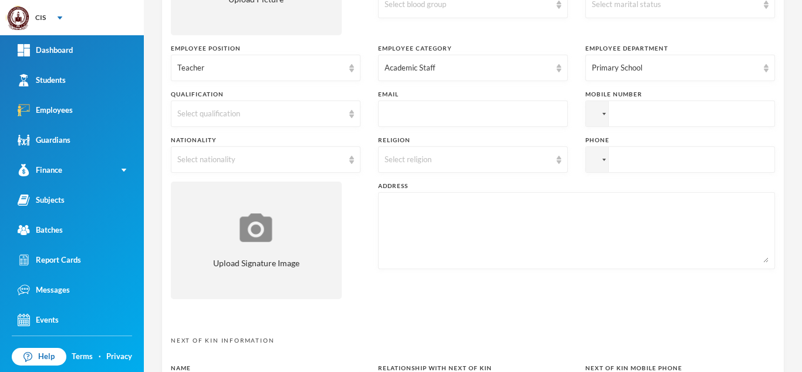
click at [401, 263] on div at bounding box center [576, 230] width 397 height 77
click at [315, 123] on div "Select qualification" at bounding box center [266, 113] width 190 height 26
click at [414, 243] on textarea at bounding box center [577, 231] width 384 height 64
click at [301, 78] on div "Teacher" at bounding box center [266, 68] width 190 height 26
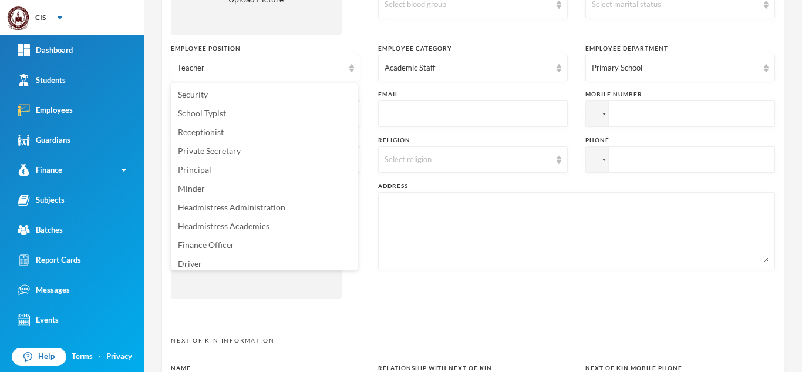
scroll to position [0, 0]
click at [252, 116] on li "Teacher" at bounding box center [264, 114] width 187 height 19
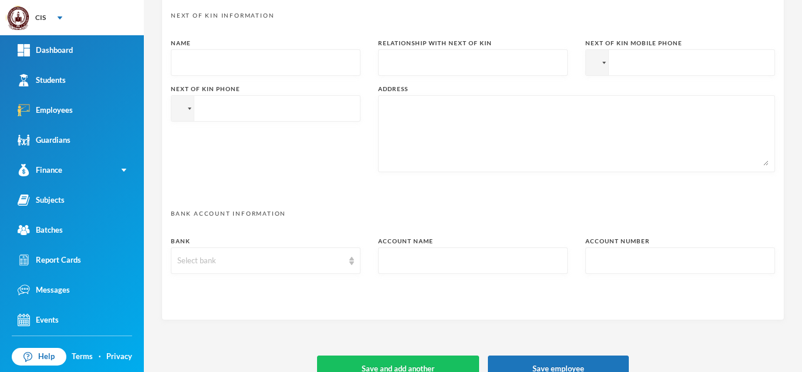
scroll to position [612, 0]
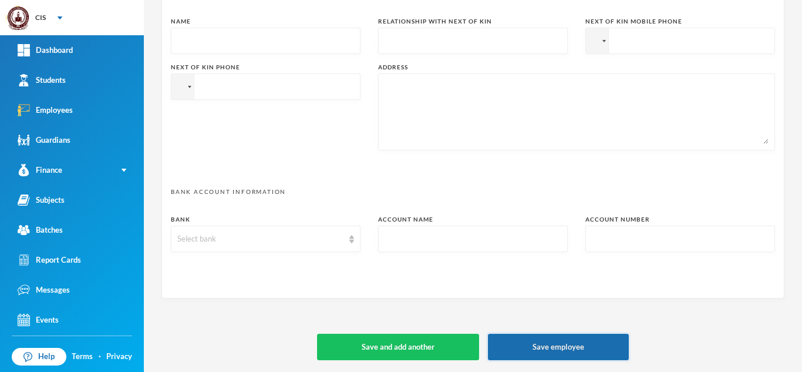
click at [539, 340] on button "Save employee" at bounding box center [558, 347] width 141 height 26
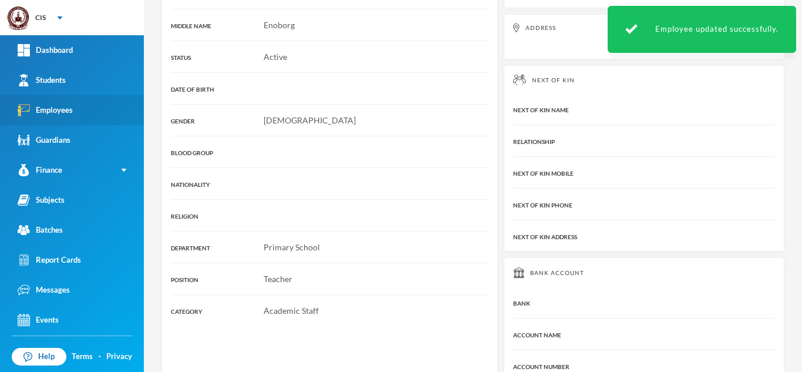
scroll to position [301, 0]
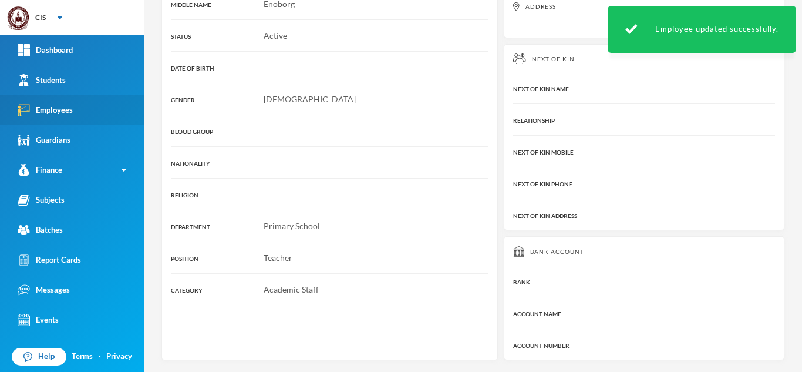
click at [85, 107] on link "Employees" at bounding box center [72, 110] width 144 height 30
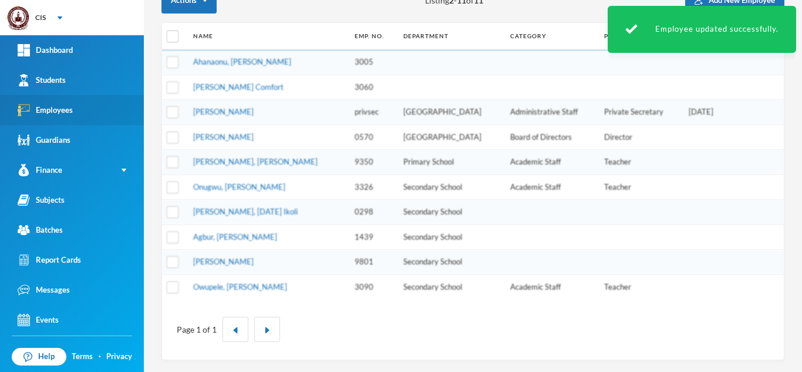
scroll to position [148, 0]
click at [85, 107] on link "Employees" at bounding box center [72, 110] width 144 height 30
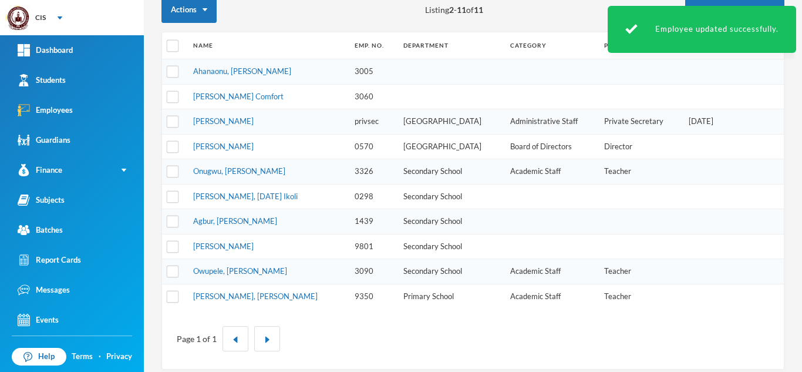
scroll to position [36, 0]
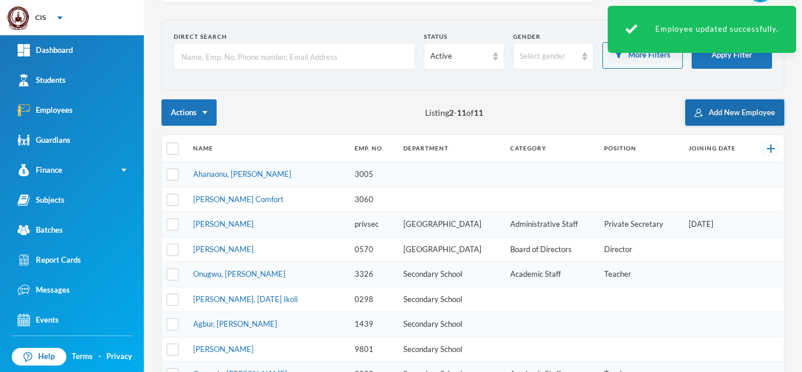
click at [715, 113] on button "Add New Employee" at bounding box center [734, 112] width 99 height 26
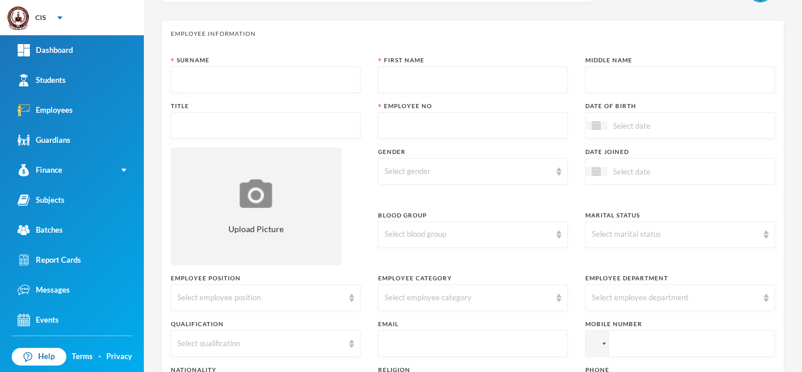
click at [231, 72] on input "text" at bounding box center [265, 80] width 177 height 26
type input "Nroke"
click at [432, 85] on input "text" at bounding box center [473, 80] width 177 height 26
type input "[PERSON_NAME]"
click at [660, 89] on input "text" at bounding box center [680, 80] width 177 height 26
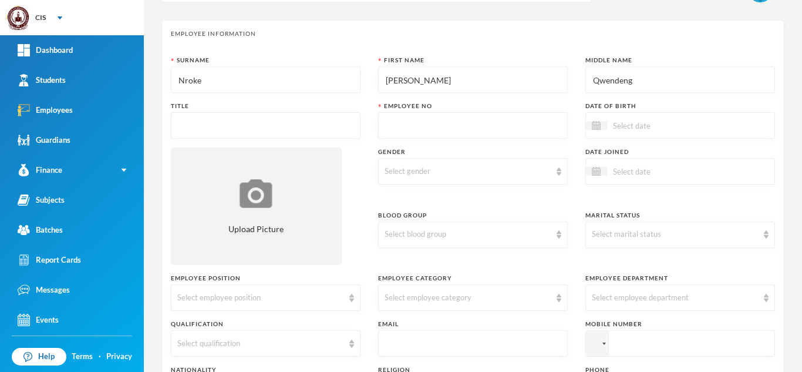
type input "Qwendeng"
click at [260, 128] on input "text" at bounding box center [265, 126] width 177 height 26
type input "m"
type input "Mrs"
click at [419, 130] on input "text" at bounding box center [473, 126] width 177 height 26
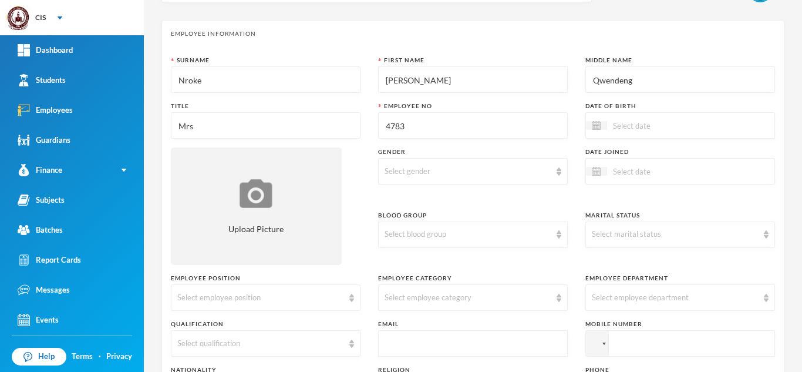
type input "4783"
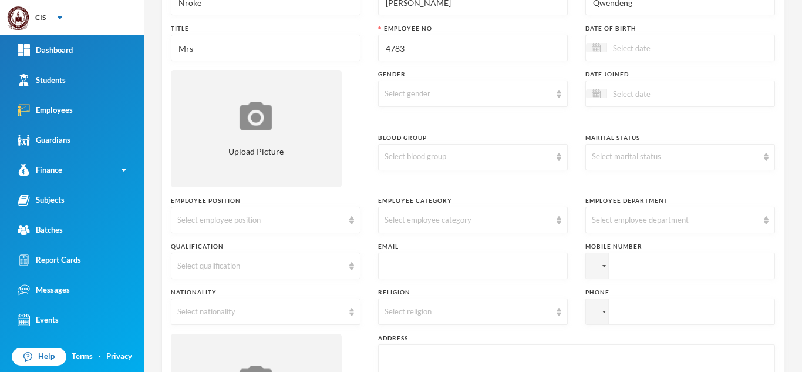
scroll to position [143, 0]
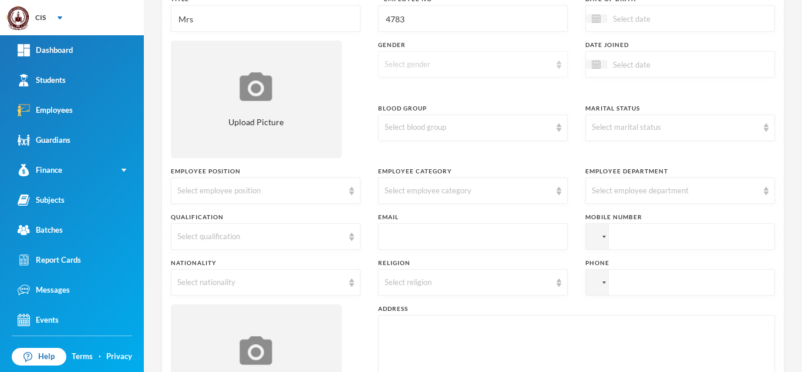
click at [541, 69] on div "Select gender" at bounding box center [468, 65] width 166 height 12
click at [479, 104] on li "[DEMOGRAPHIC_DATA]" at bounding box center [468, 110] width 187 height 19
click at [465, 228] on input "text" at bounding box center [473, 237] width 177 height 26
click at [470, 238] on input "text" at bounding box center [473, 237] width 177 height 26
paste input "mailto:[EMAIL_ADDRESS][DOMAIN_NAME]"
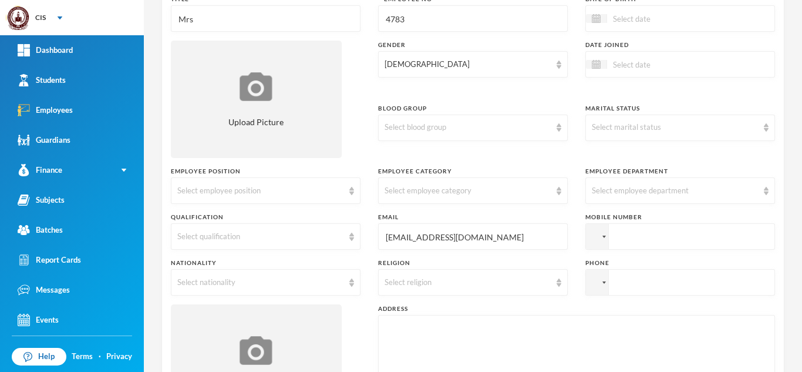
type input "[EMAIL_ADDRESS][DOMAIN_NAME]"
click at [684, 234] on input "tel" at bounding box center [681, 236] width 190 height 26
click at [654, 185] on div "Select employee department" at bounding box center [675, 191] width 166 height 12
click at [646, 191] on div "Select employee department" at bounding box center [675, 191] width 166 height 12
click at [639, 236] on input "tel" at bounding box center [681, 236] width 190 height 26
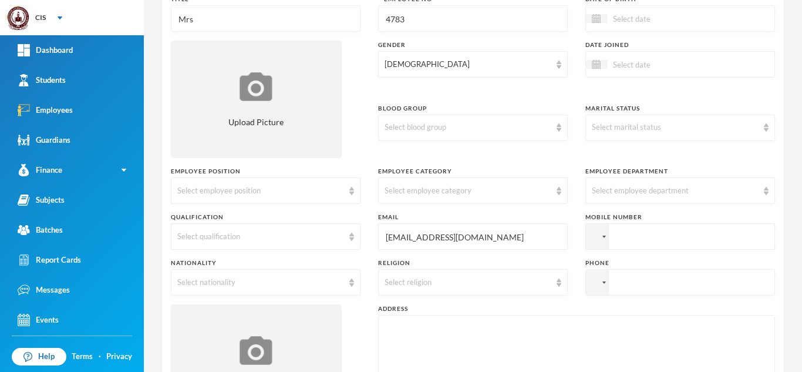
paste input "[PHONE_NUMBER]"
click at [617, 240] on input "[PHONE_NUMBER]" at bounding box center [681, 236] width 190 height 26
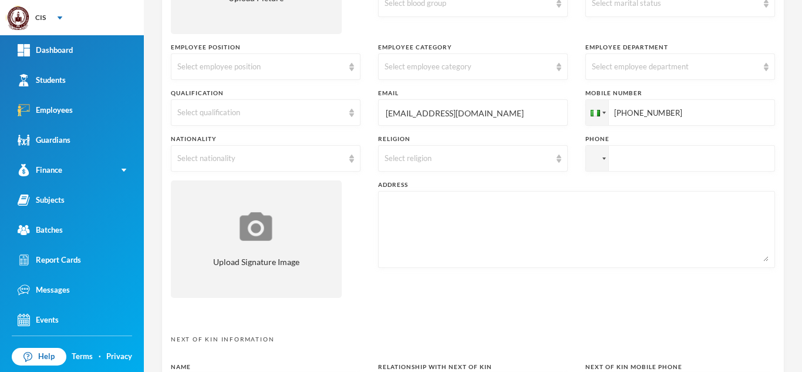
scroll to position [351, 0]
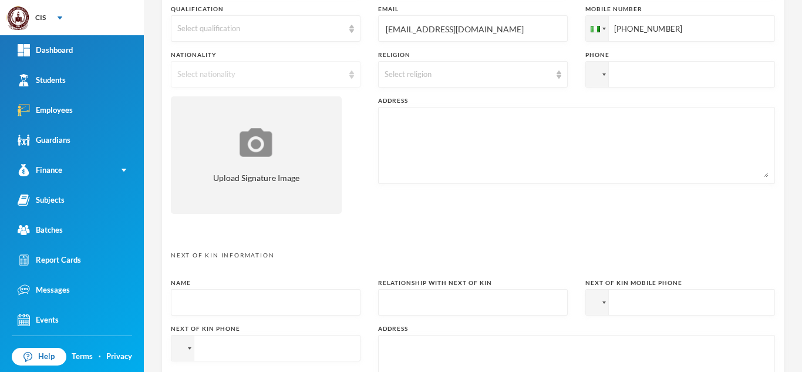
type input "[PHONE_NUMBER]"
click at [312, 64] on div "Select nationality" at bounding box center [266, 74] width 190 height 26
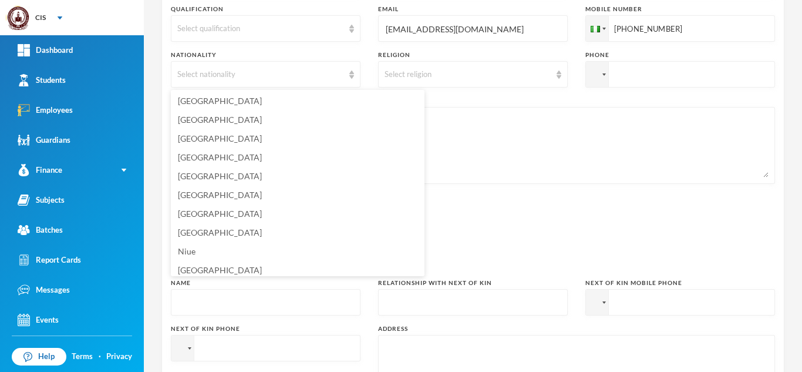
scroll to position [2874, 0]
click at [228, 217] on li "[GEOGRAPHIC_DATA]" at bounding box center [298, 216] width 254 height 19
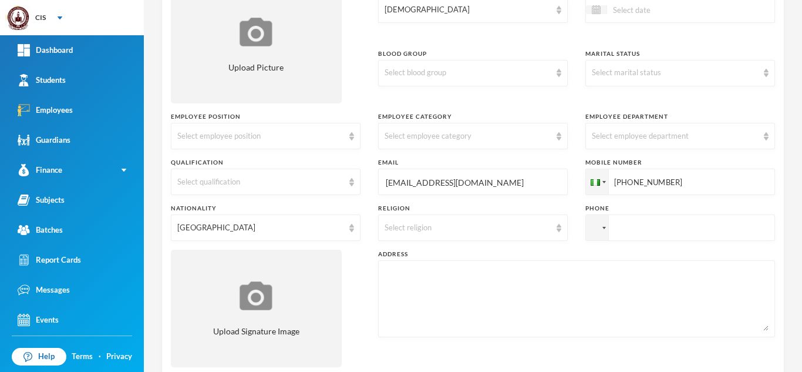
scroll to position [186, 0]
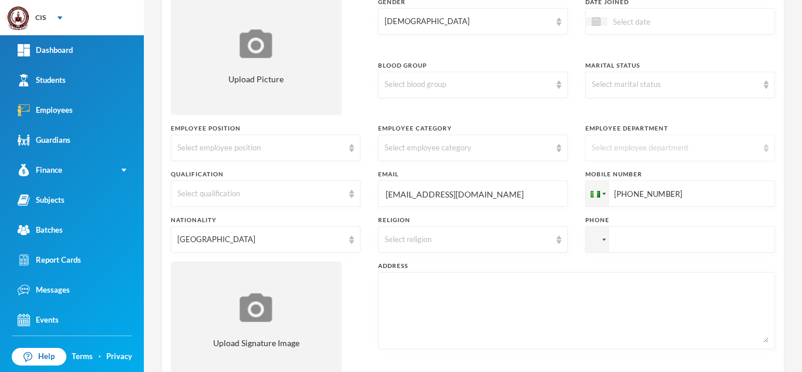
click at [742, 149] on div "Select employee department" at bounding box center [675, 148] width 166 height 12
click at [668, 179] on li "Secondary School" at bounding box center [673, 175] width 187 height 19
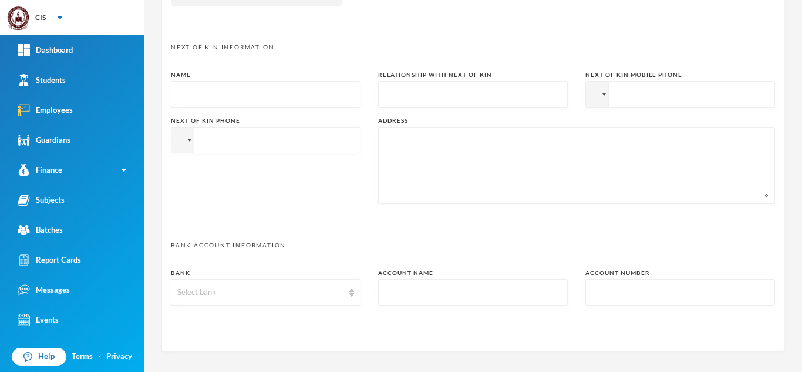
scroll to position [612, 0]
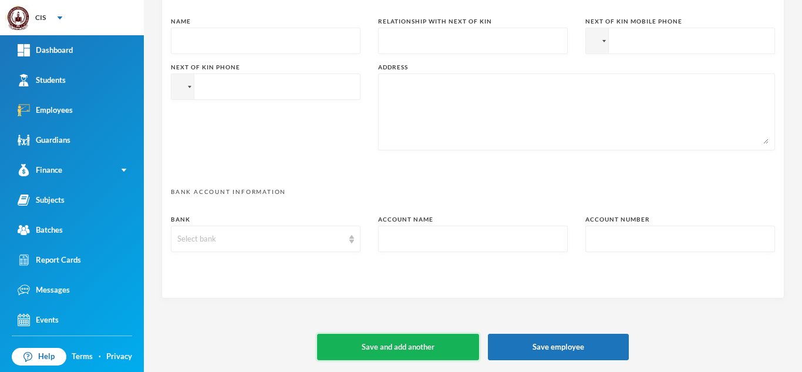
click at [432, 352] on button "Save and add another" at bounding box center [398, 347] width 162 height 26
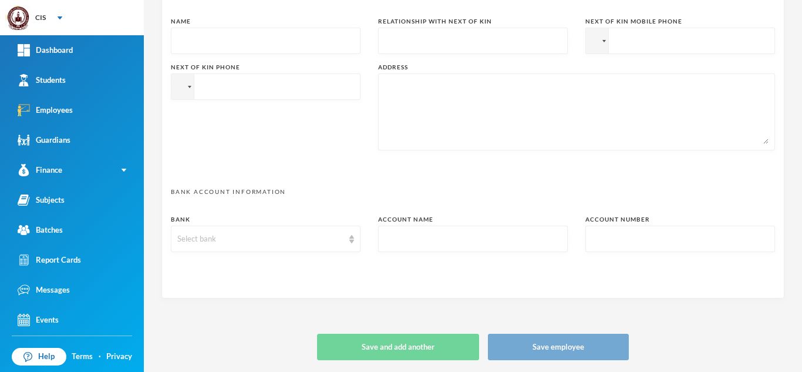
type input "+234"
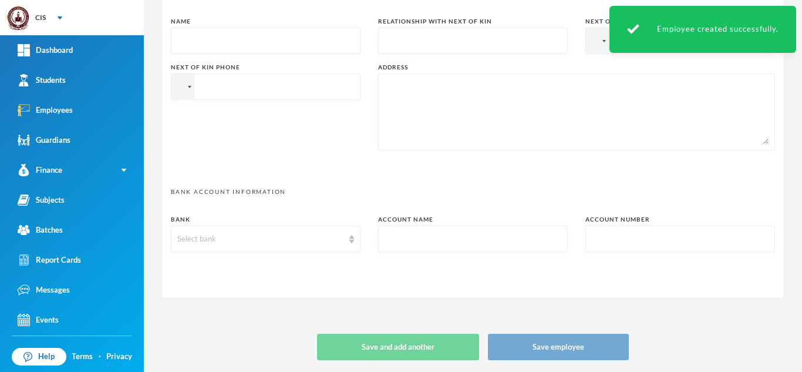
scroll to position [0, 0]
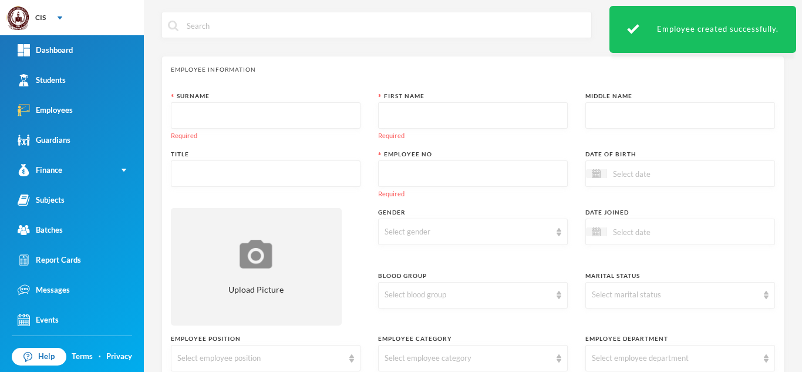
click at [217, 113] on input "text" at bounding box center [265, 116] width 177 height 26
type input "n"
type input "Nnoli"
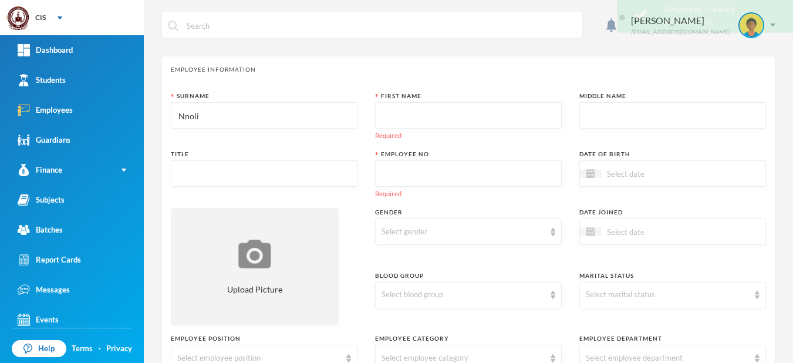
click at [500, 117] on input "text" at bounding box center [469, 116] width 174 height 26
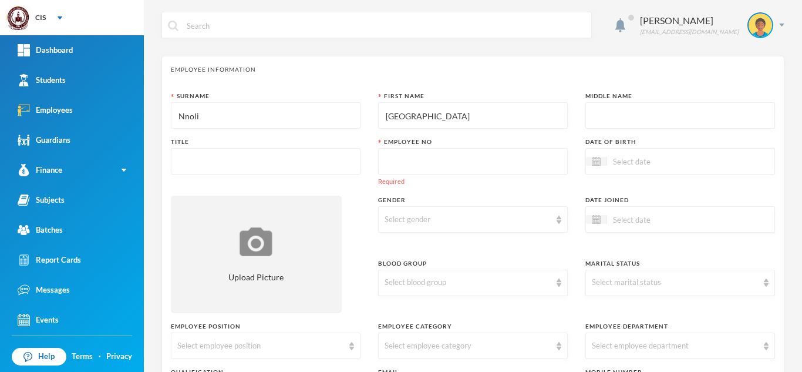
type input "[GEOGRAPHIC_DATA]"
click at [312, 161] on input "text" at bounding box center [265, 162] width 177 height 26
type input "Mrs"
click at [473, 221] on div "Select gender" at bounding box center [468, 220] width 166 height 12
click at [401, 264] on span "[DEMOGRAPHIC_DATA]" at bounding box center [427, 265] width 90 height 10
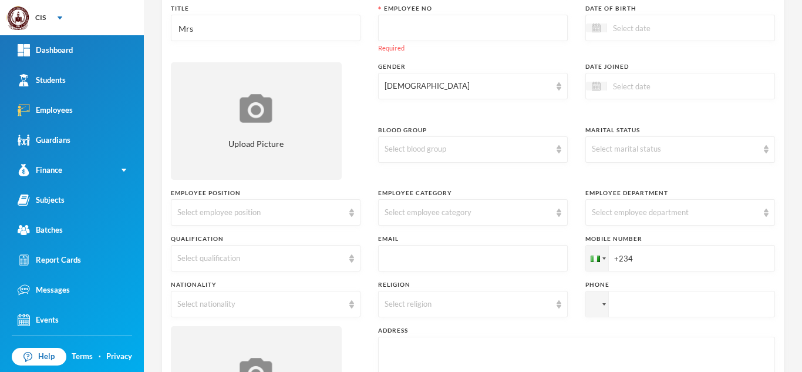
scroll to position [185, 0]
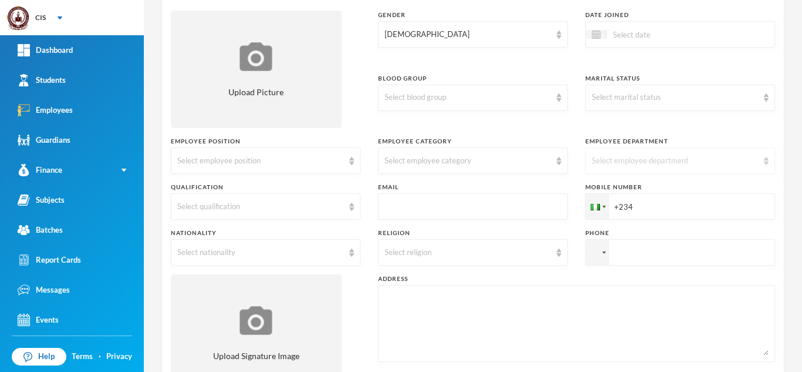
click at [638, 164] on div "Select employee department" at bounding box center [675, 161] width 166 height 12
click at [643, 189] on span "Secondary School" at bounding box center [620, 188] width 66 height 10
click at [486, 149] on div "Select employee category" at bounding box center [473, 160] width 190 height 26
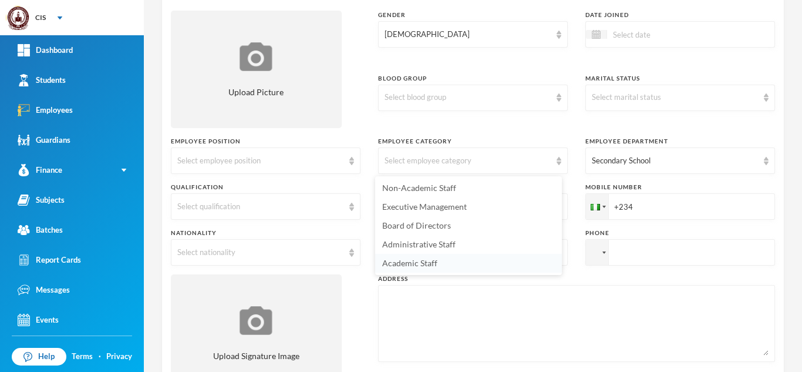
click at [436, 261] on li "Academic Staff" at bounding box center [468, 263] width 187 height 19
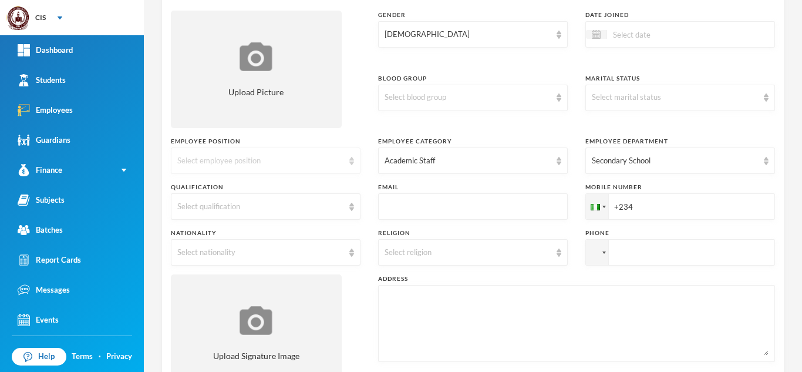
click at [301, 156] on div "Select employee position" at bounding box center [260, 161] width 166 height 12
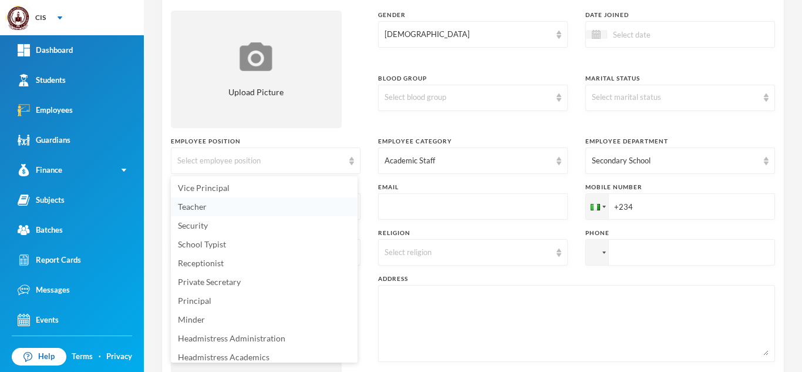
click at [216, 210] on li "Teacher" at bounding box center [264, 206] width 187 height 19
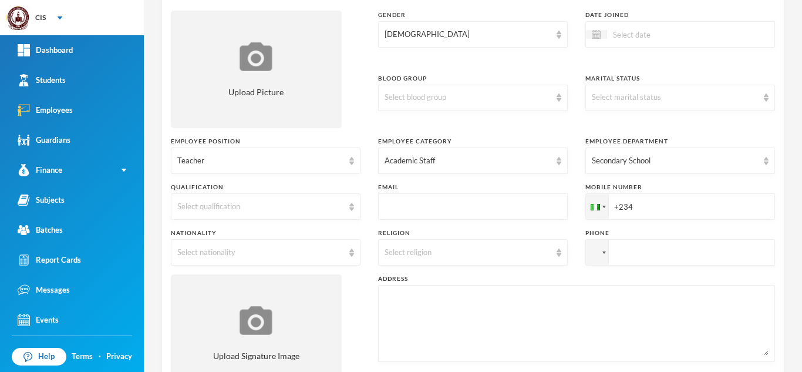
click at [442, 211] on input "text" at bounding box center [473, 207] width 177 height 26
paste input "mailto:[EMAIL_ADDRESS][DOMAIN_NAME]"
click at [406, 204] on input "mailto:[EMAIL_ADDRESS][DOMAIN_NAME]" at bounding box center [473, 207] width 177 height 26
type input "[EMAIL_ADDRESS][DOMAIN_NAME]"
click at [658, 212] on input "+234" at bounding box center [681, 206] width 190 height 26
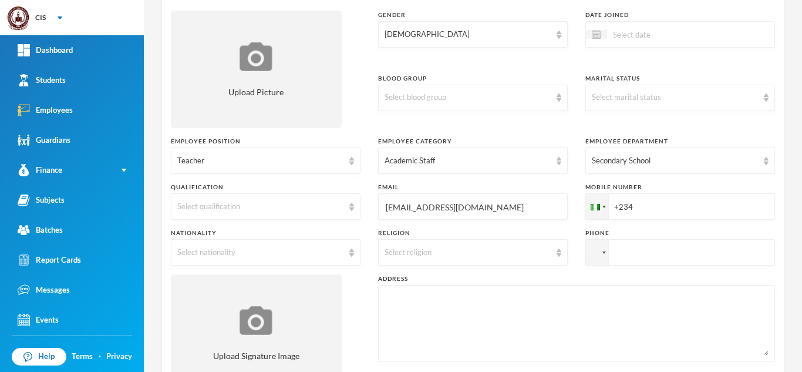
paste input "8038944002"
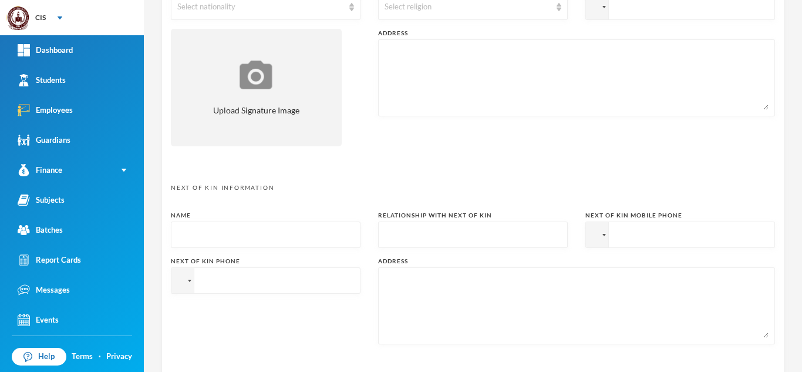
scroll to position [0, 0]
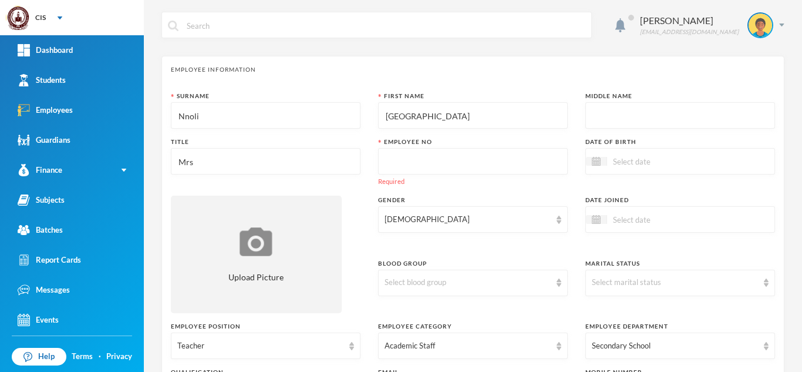
type input "[PHONE_NUMBER]"
click at [420, 167] on input "text" at bounding box center [473, 162] width 177 height 26
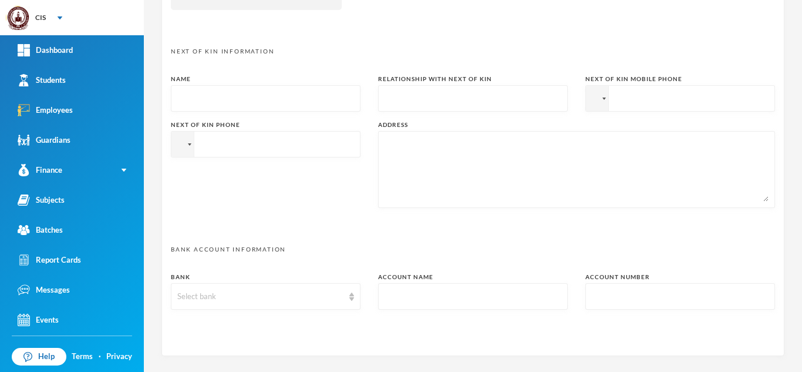
scroll to position [612, 0]
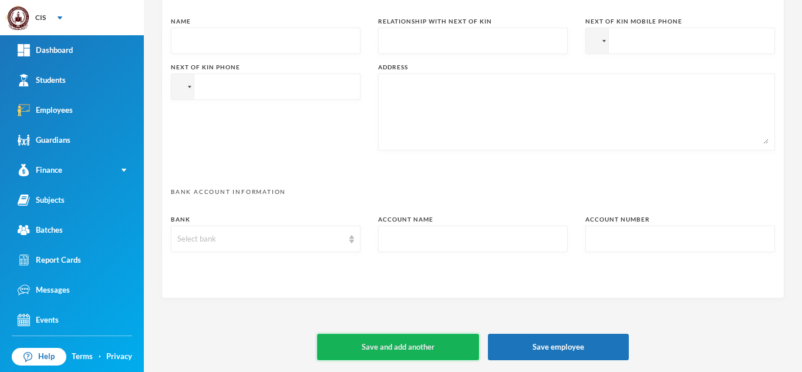
type input "4002"
click at [440, 346] on button "Save and add another" at bounding box center [398, 347] width 162 height 26
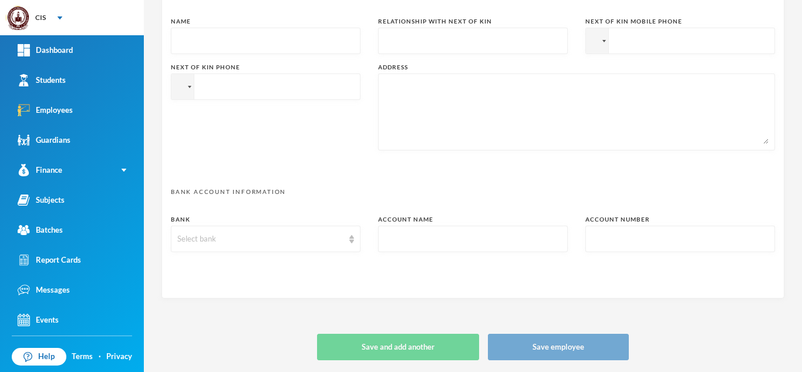
type input "+234"
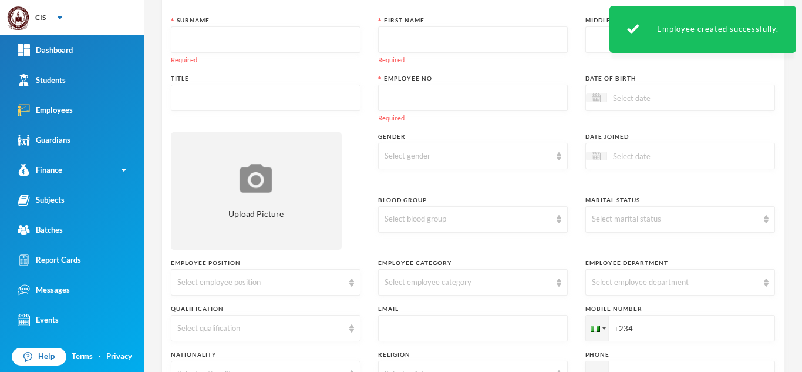
scroll to position [0, 0]
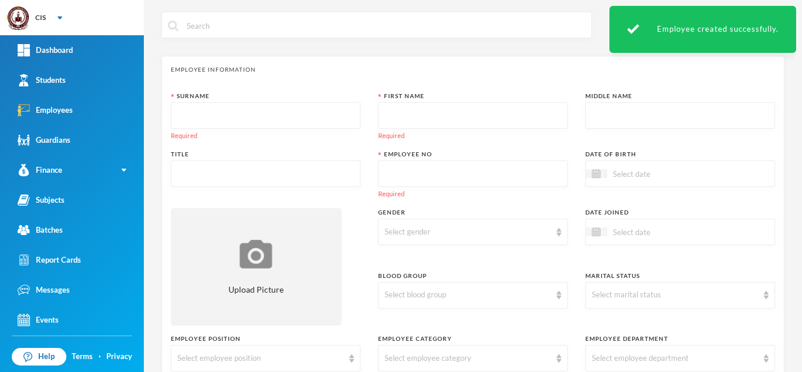
click at [237, 110] on input "text" at bounding box center [265, 116] width 177 height 26
type input "Venitus"
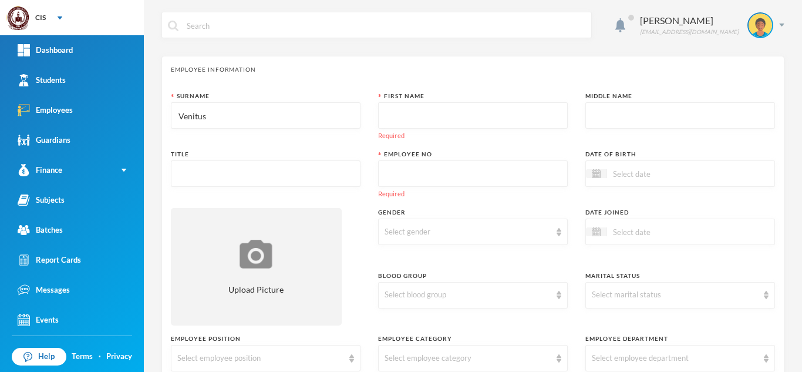
click at [633, 110] on input "text" at bounding box center [680, 116] width 177 height 26
click at [422, 122] on input "text" at bounding box center [473, 116] width 177 height 26
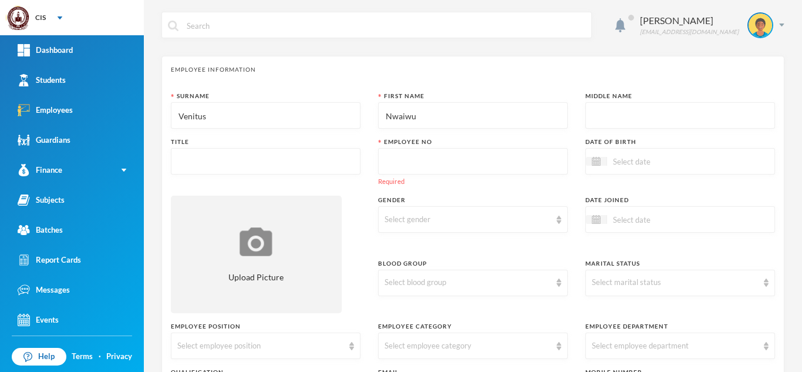
type input "Nwaiwu"
click at [450, 173] on input "text" at bounding box center [473, 162] width 177 height 26
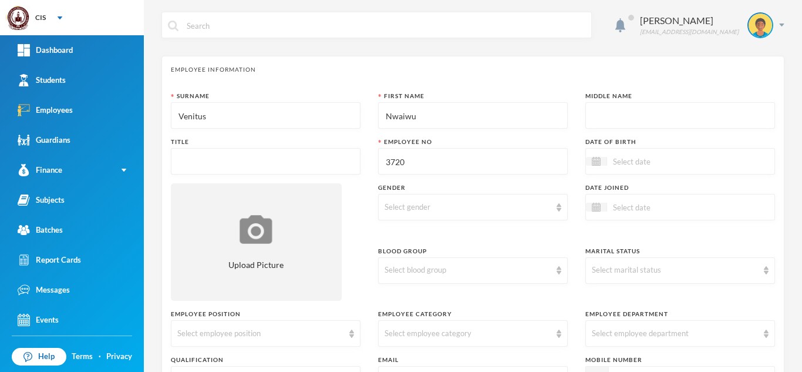
type input "3720"
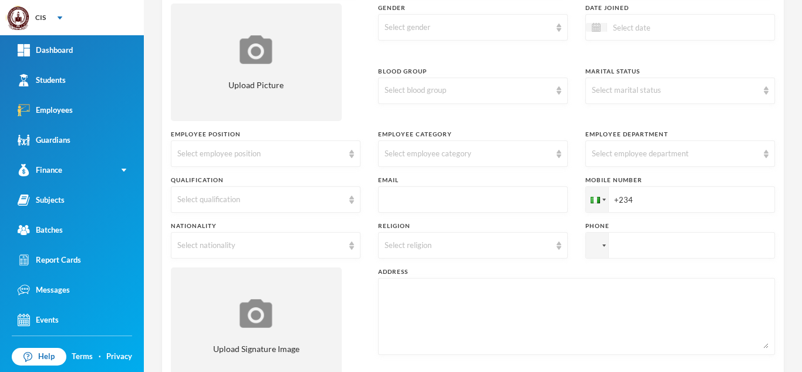
scroll to position [223, 0]
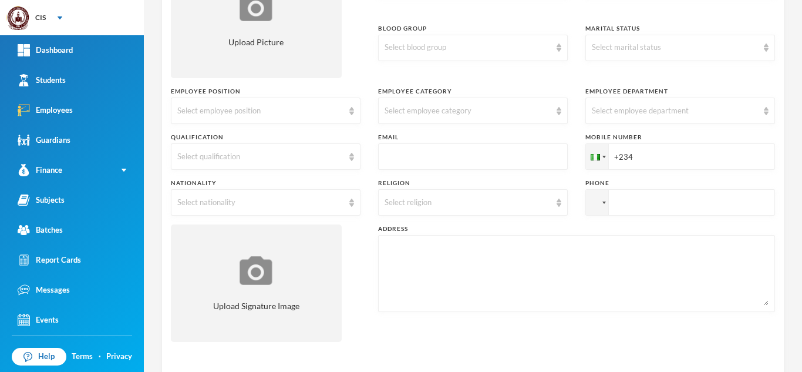
click at [462, 162] on input "text" at bounding box center [473, 157] width 177 height 26
paste input "mailto:[EMAIL_ADDRESS][DOMAIN_NAME]"
click at [407, 160] on input "mailto:[EMAIL_ADDRESS][DOMAIN_NAME]" at bounding box center [473, 157] width 177 height 26
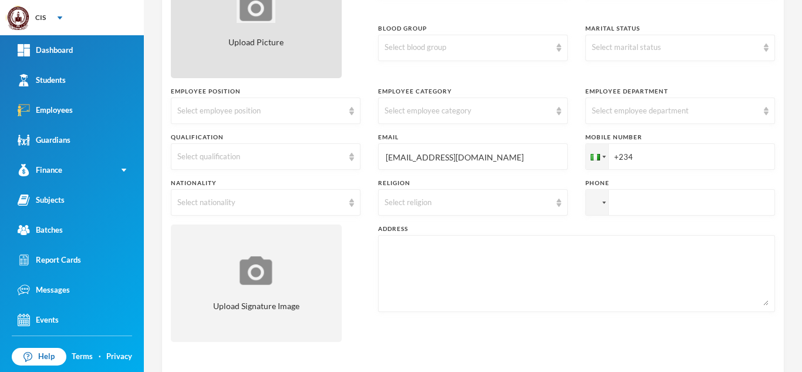
type input "[EMAIL_ADDRESS][DOMAIN_NAME]"
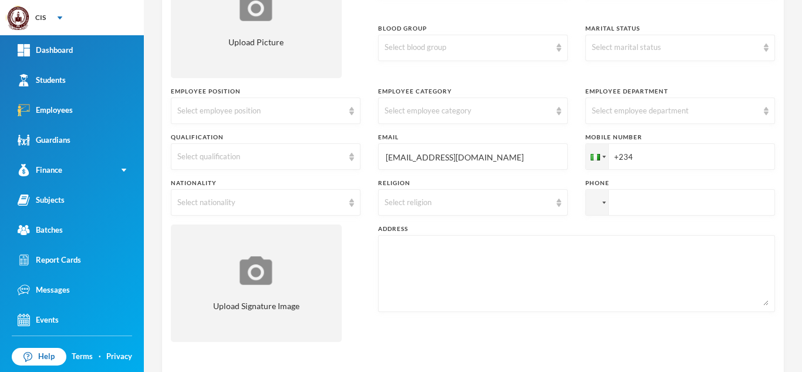
click at [672, 153] on input "+234" at bounding box center [681, 156] width 190 height 26
paste input "9136653720"
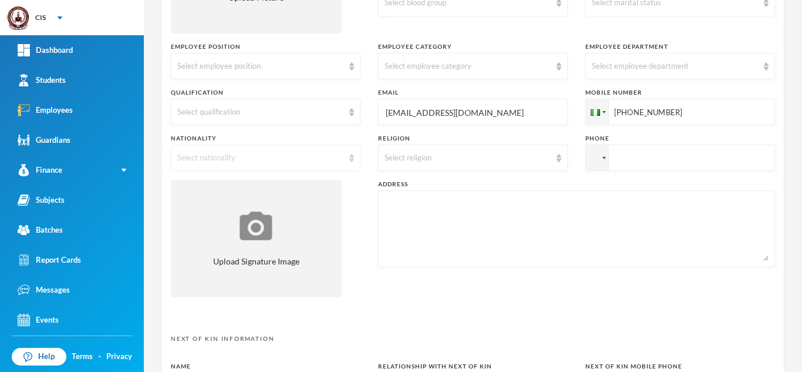
type input "[PHONE_NUMBER]"
click at [327, 152] on div "Select nationality" at bounding box center [260, 158] width 166 height 12
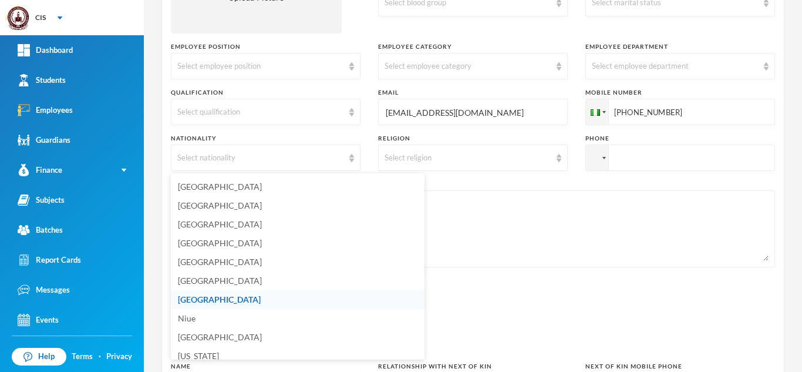
click at [260, 298] on li "[GEOGRAPHIC_DATA]" at bounding box center [298, 299] width 254 height 19
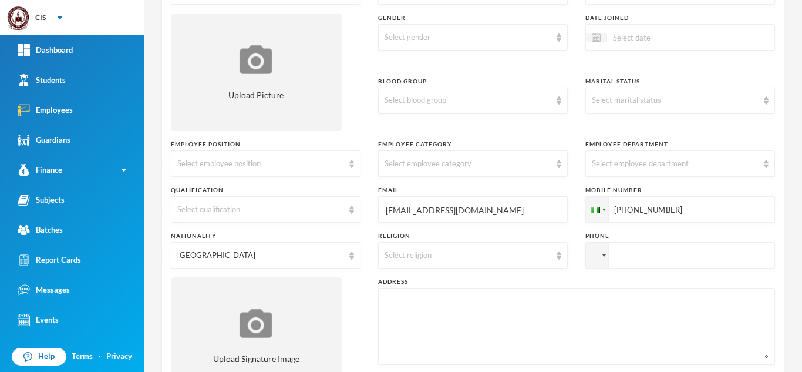
scroll to position [177, 0]
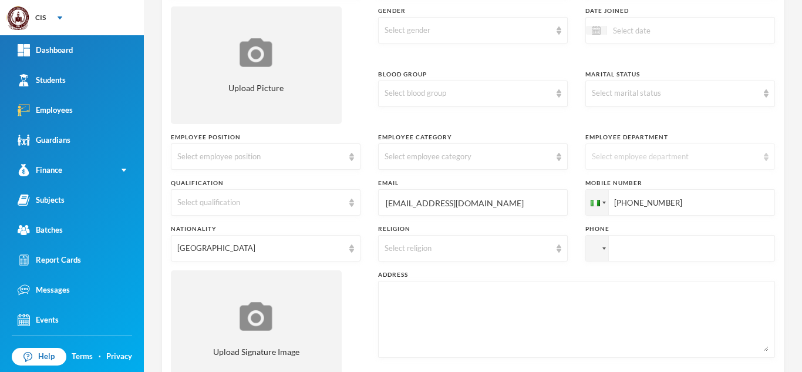
click at [673, 155] on div "Select employee department" at bounding box center [675, 157] width 166 height 12
click at [642, 178] on li "Secondary School" at bounding box center [673, 183] width 187 height 19
click at [541, 152] on div "Select employee category" at bounding box center [468, 157] width 166 height 12
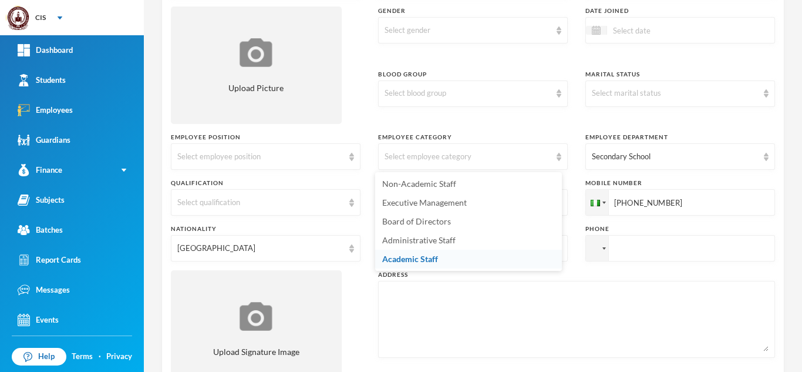
click at [412, 254] on span "Academic Staff" at bounding box center [410, 259] width 56 height 10
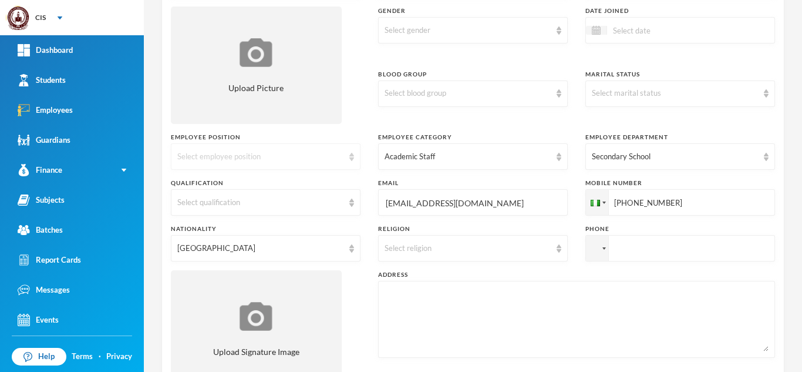
click at [328, 150] on div "Select employee position" at bounding box center [266, 156] width 190 height 26
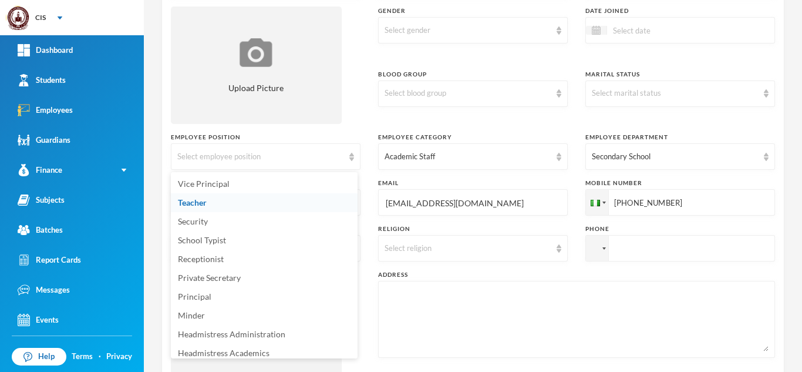
click at [244, 199] on li "Teacher" at bounding box center [264, 202] width 187 height 19
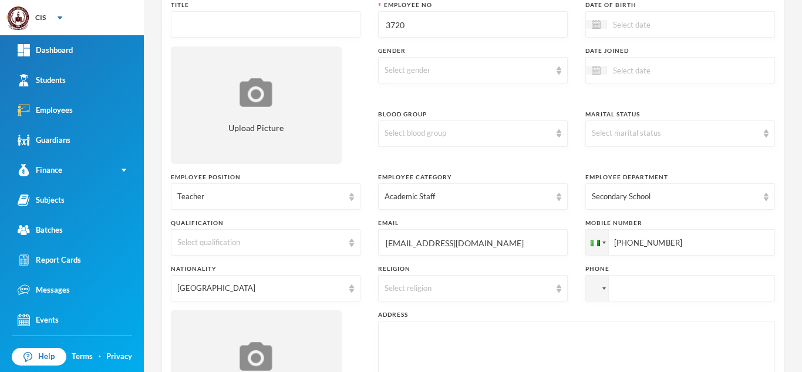
scroll to position [612, 0]
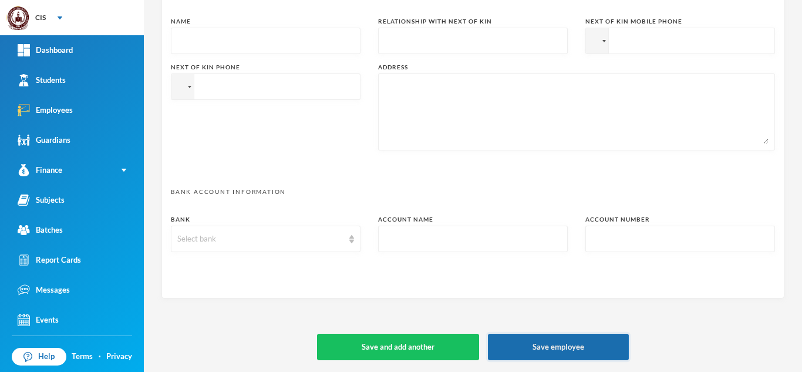
click at [536, 353] on button "Save employee" at bounding box center [558, 347] width 141 height 26
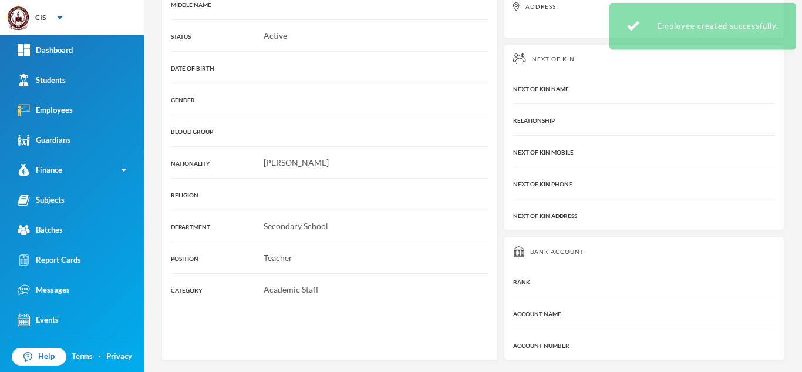
scroll to position [301, 0]
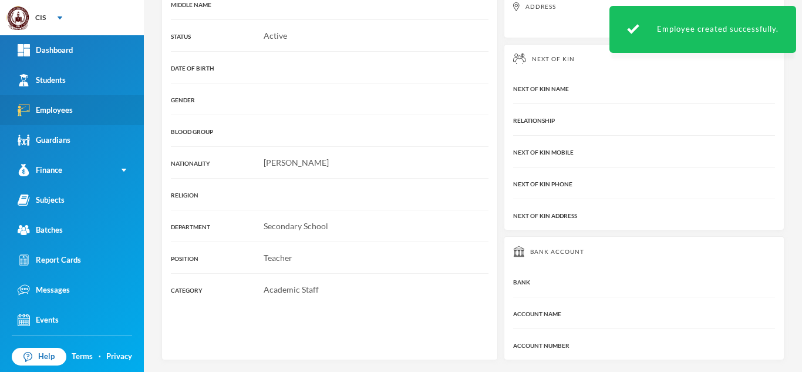
click at [57, 102] on link "Employees" at bounding box center [72, 110] width 144 height 30
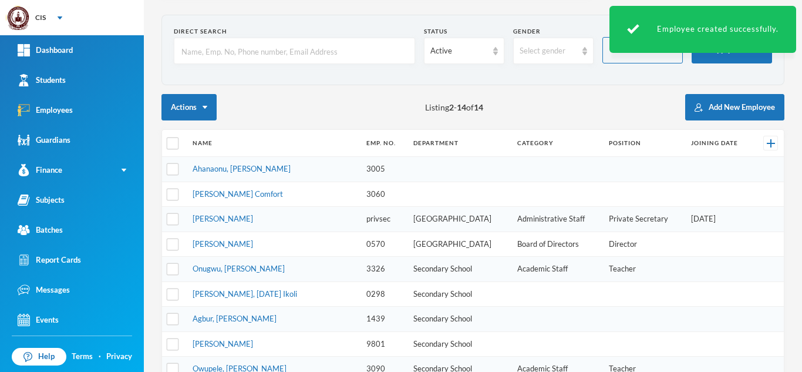
scroll to position [21, 0]
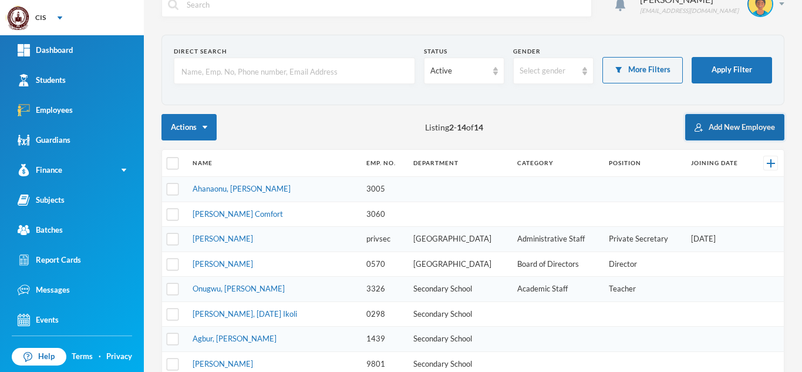
click at [702, 132] on button "Add New Employee" at bounding box center [734, 127] width 99 height 26
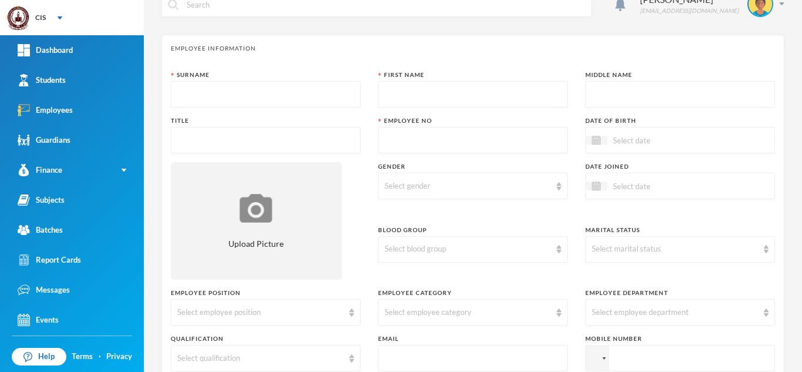
click at [477, 142] on input "text" at bounding box center [473, 140] width 177 height 26
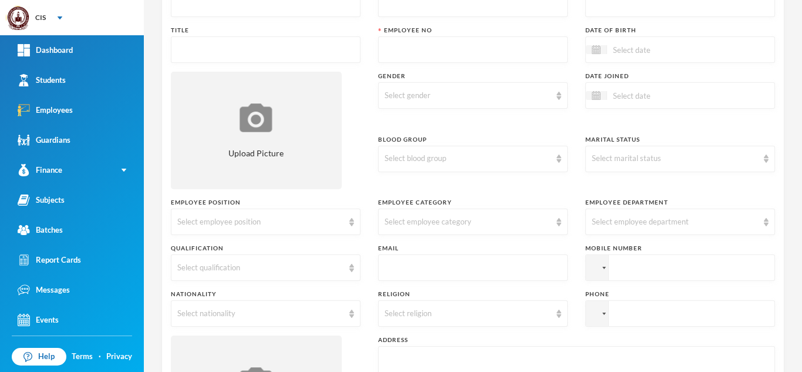
click at [672, 263] on input "tel" at bounding box center [681, 267] width 190 height 26
click at [594, 269] on div at bounding box center [595, 268] width 9 height 6
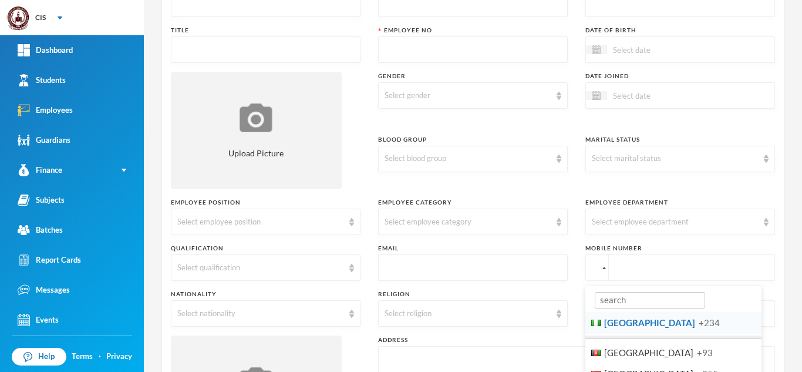
click at [607, 323] on span "[GEOGRAPHIC_DATA]" at bounding box center [649, 322] width 91 height 11
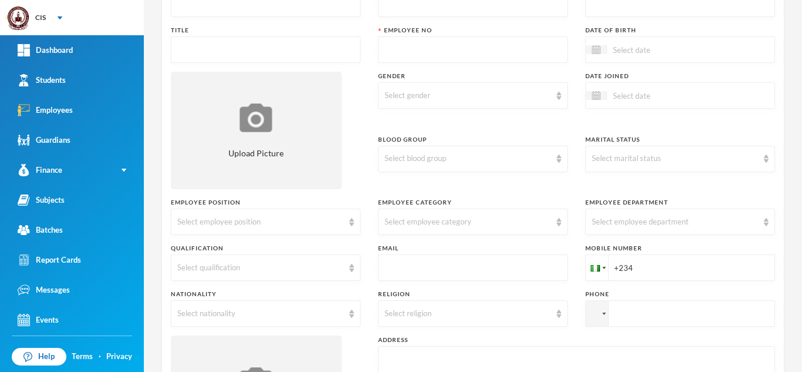
paste input "8035055902"
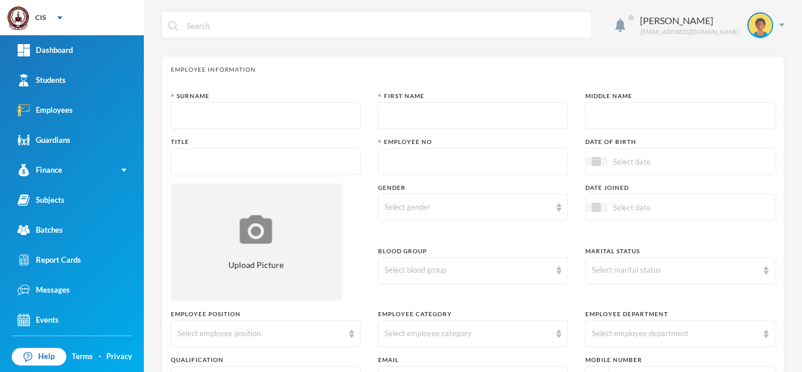
type input "[PHONE_NUMBER]"
click at [432, 167] on input "text" at bounding box center [473, 162] width 177 height 26
type input "5902"
click at [438, 115] on input "text" at bounding box center [473, 116] width 177 height 26
type input "Opuyakuma"
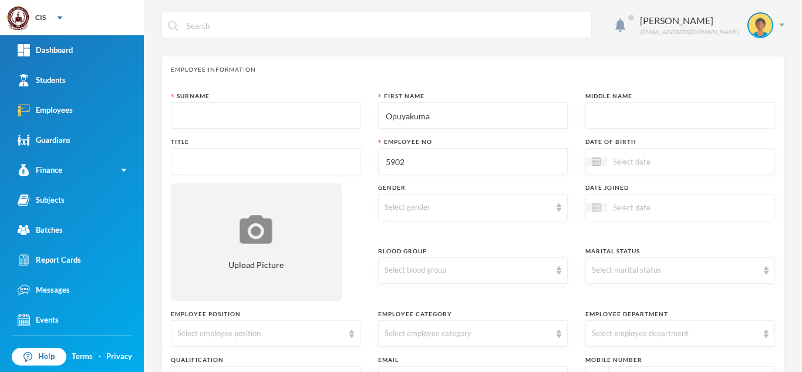
click at [296, 112] on input "text" at bounding box center [265, 116] width 177 height 26
type input "[PERSON_NAME]"
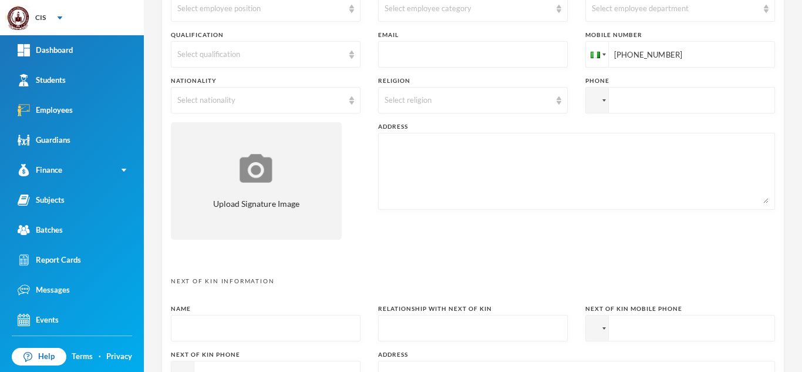
scroll to position [254, 0]
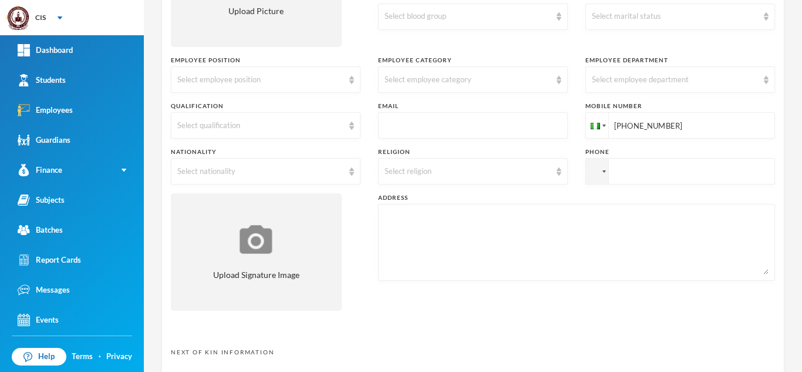
click at [435, 125] on input "text" at bounding box center [473, 126] width 177 height 26
paste input "mailto:[EMAIL_ADDRESS][DOMAIN_NAME]"
type input "[EMAIL_ADDRESS][DOMAIN_NAME]"
click at [339, 66] on div "Employee Position Select employee position" at bounding box center [266, 74] width 190 height 37
click at [715, 85] on div "Select employee department" at bounding box center [675, 80] width 166 height 12
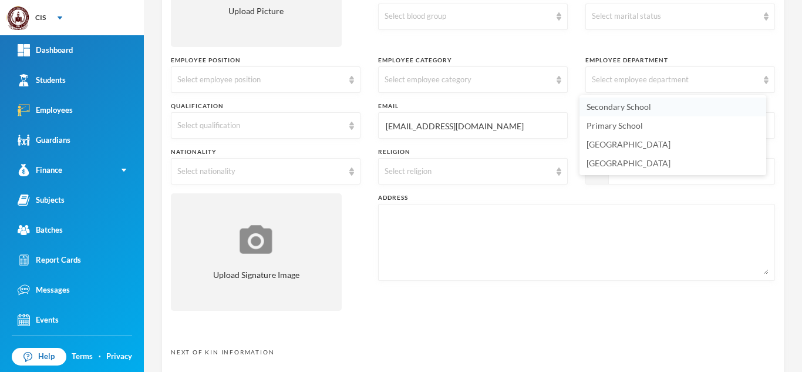
click at [671, 109] on li "Secondary School" at bounding box center [673, 106] width 187 height 19
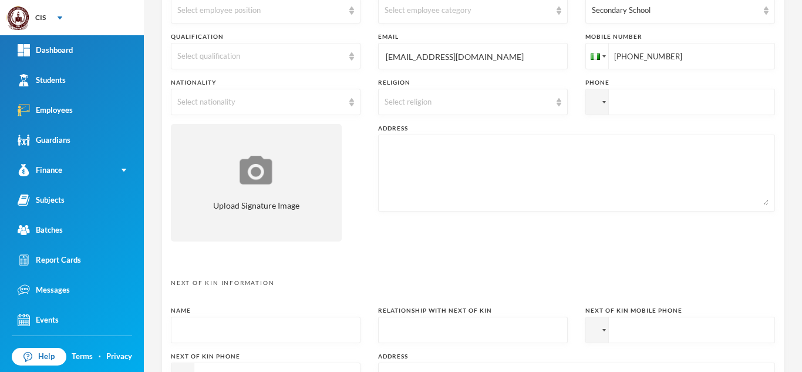
scroll to position [325, 0]
click at [335, 101] on div "Select nationality" at bounding box center [260, 101] width 166 height 12
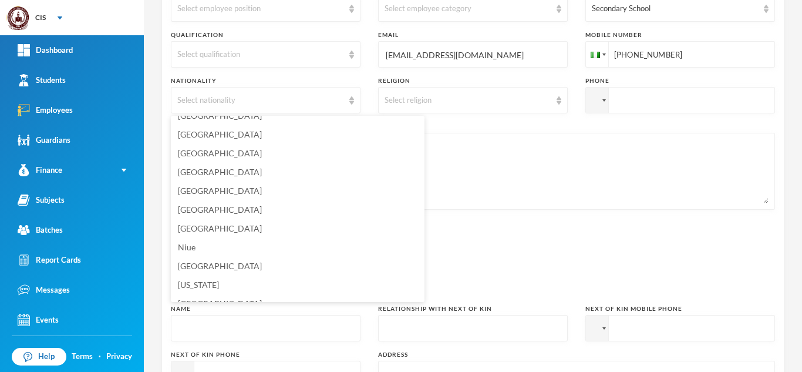
scroll to position [2904, 0]
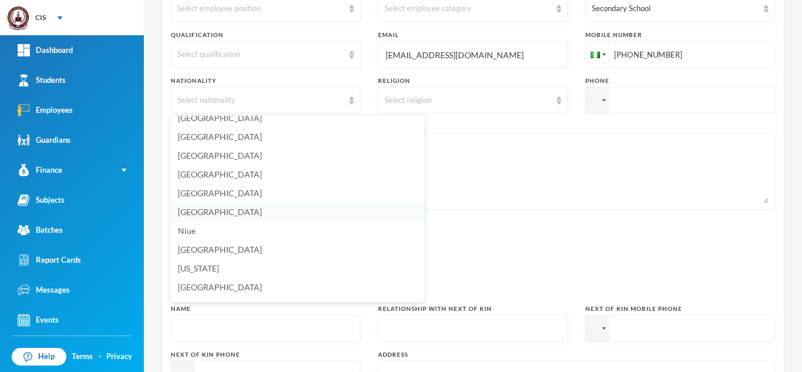
click at [220, 207] on li "[GEOGRAPHIC_DATA]" at bounding box center [298, 212] width 254 height 19
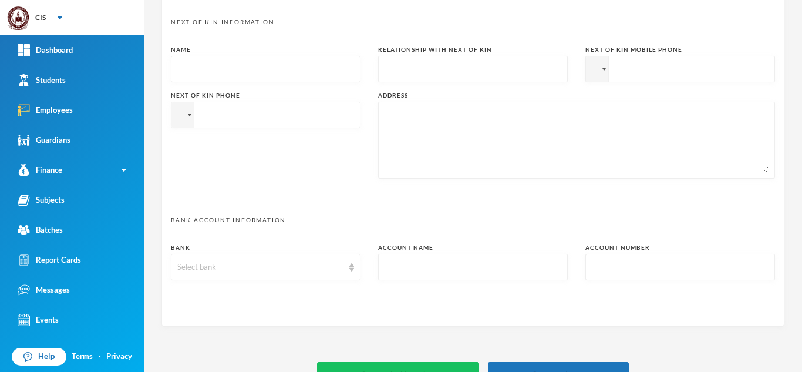
scroll to position [612, 0]
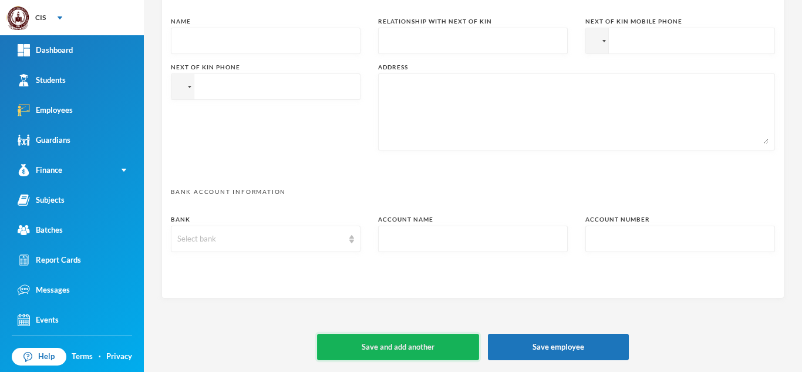
click at [399, 345] on button "Save and add another" at bounding box center [398, 347] width 162 height 26
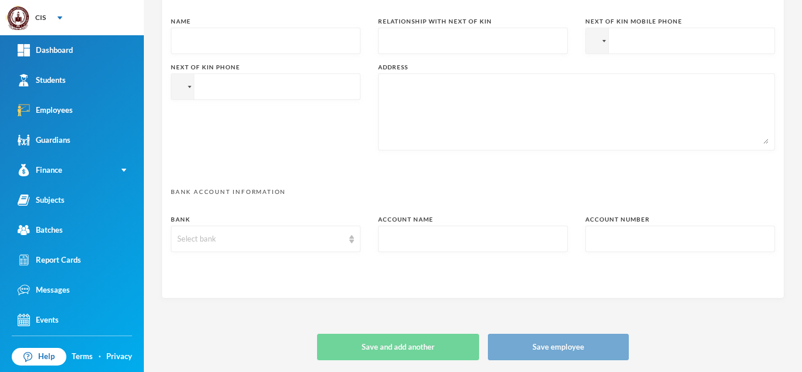
type input "+234"
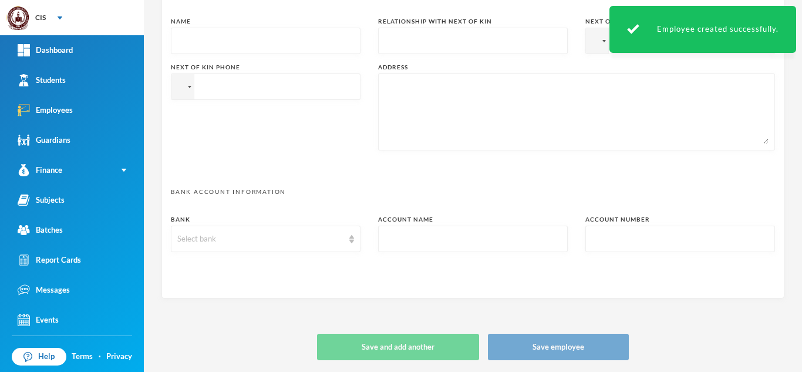
scroll to position [0, 0]
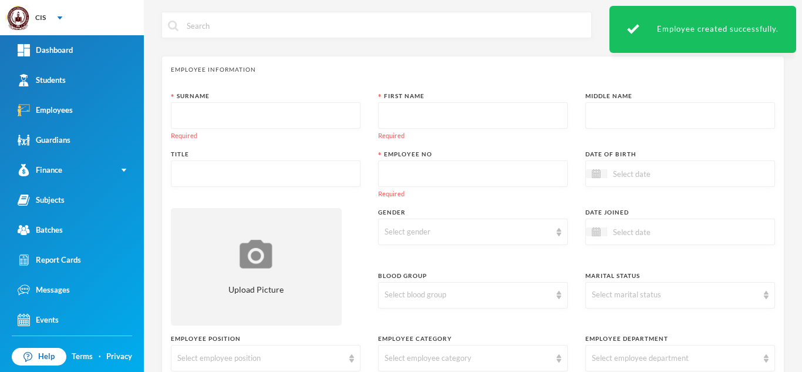
click at [233, 105] on input "text" at bounding box center [265, 116] width 177 height 26
type input "Sonari"
click at [442, 113] on input "text" at bounding box center [473, 116] width 177 height 26
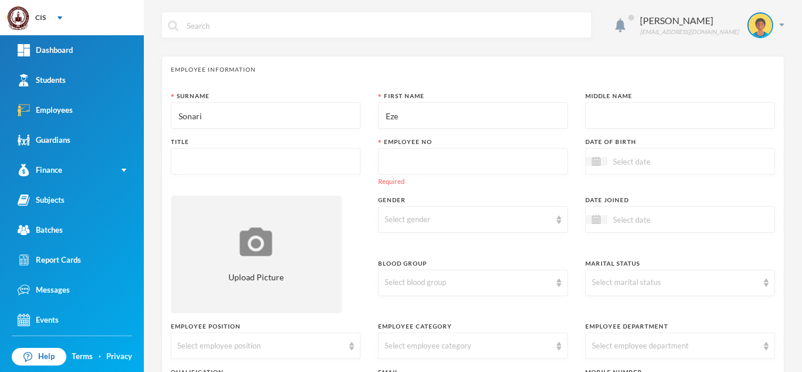
type input "Eze"
click at [416, 158] on input "text" at bounding box center [473, 162] width 177 height 26
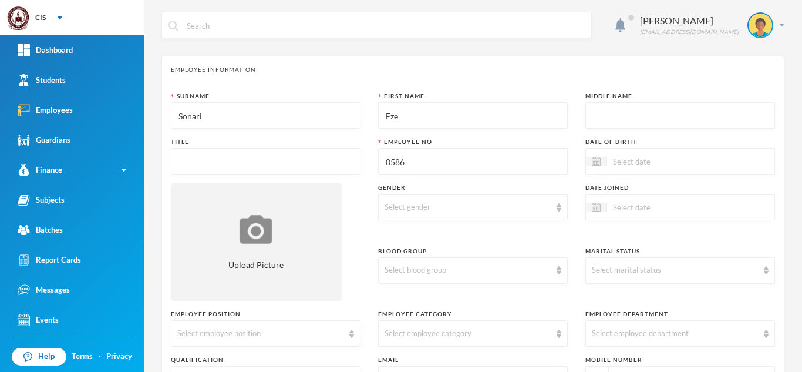
type input "0586"
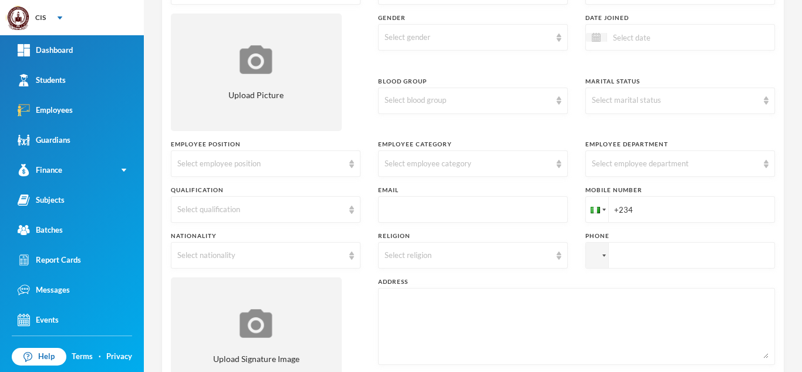
click at [695, 206] on input "+234" at bounding box center [681, 209] width 190 height 26
paste input "9033500586"
type input "[PHONE_NUMBER]"
click at [439, 218] on input "text" at bounding box center [473, 210] width 177 height 26
paste input "mailto:[EMAIL_ADDRESS][DOMAIN_NAME]"
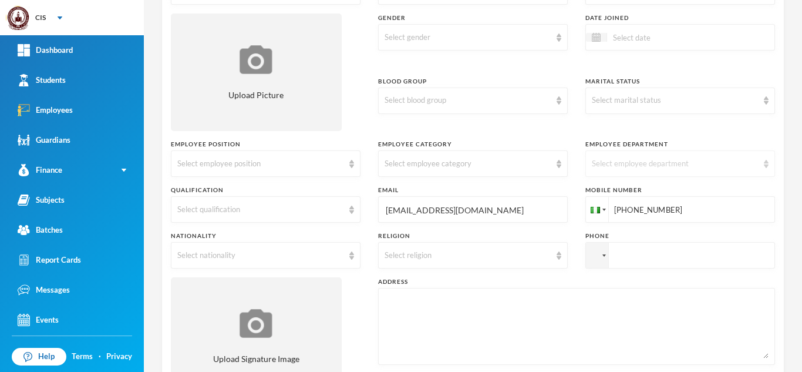
type input "[EMAIL_ADDRESS][DOMAIN_NAME]"
click at [736, 176] on div "Select employee department" at bounding box center [681, 163] width 190 height 26
click at [678, 190] on li "Secondary School" at bounding box center [673, 190] width 187 height 19
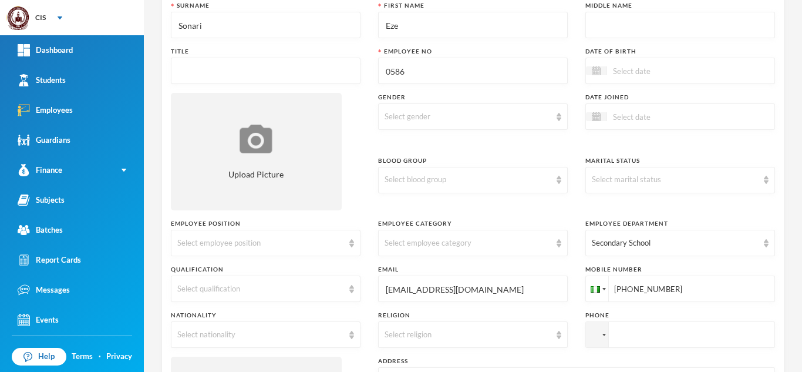
scroll to position [0, 0]
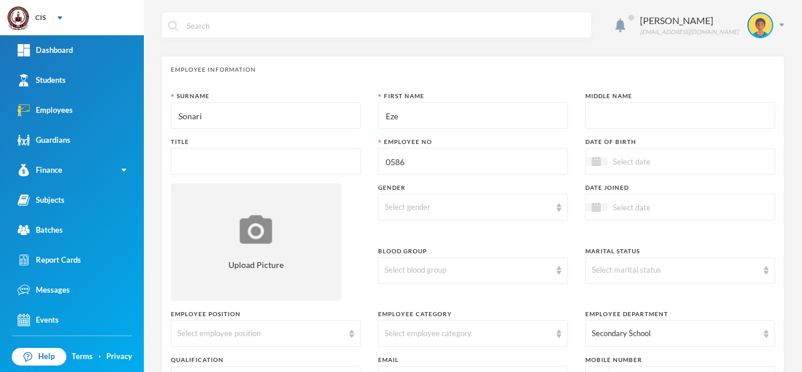
click at [245, 164] on input "text" at bounding box center [265, 162] width 177 height 26
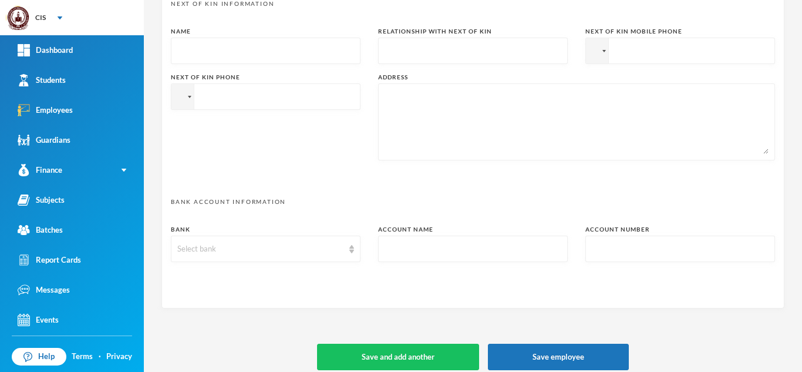
scroll to position [608, 0]
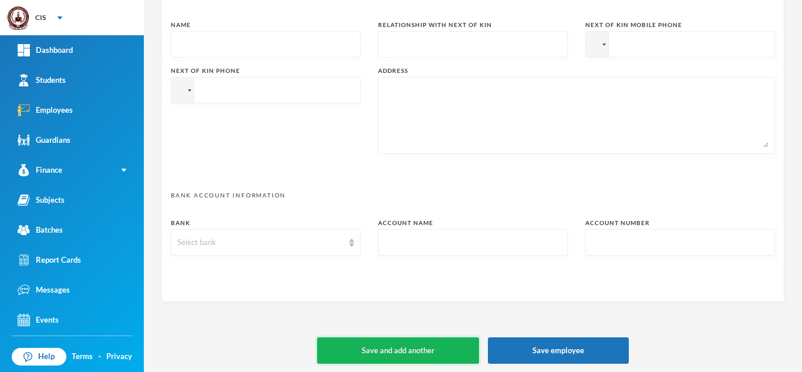
click at [425, 349] on button "Save and add another" at bounding box center [398, 350] width 162 height 26
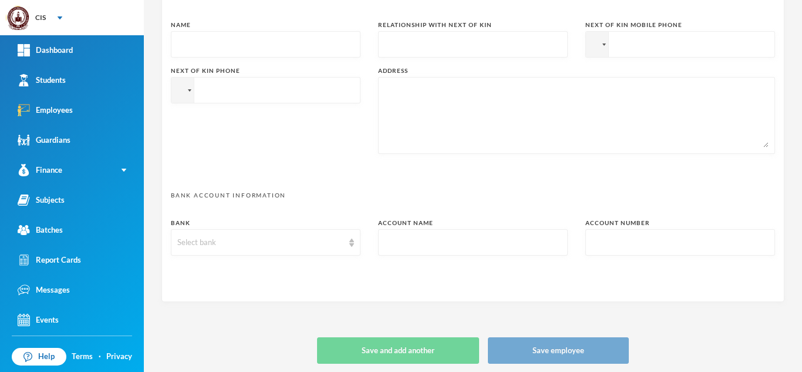
type input "+234"
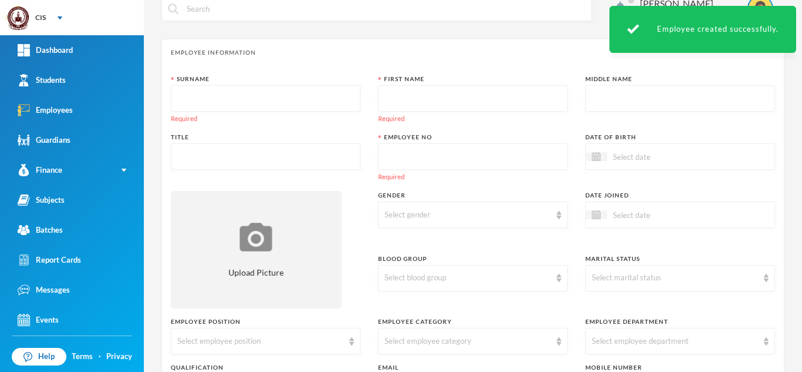
scroll to position [0, 0]
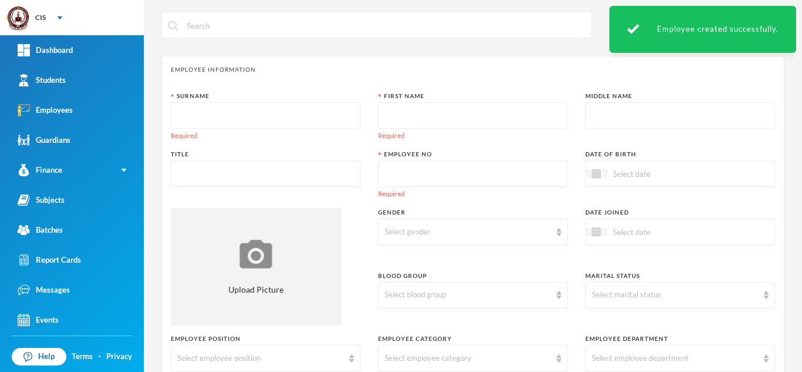
click at [420, 179] on input "text" at bounding box center [473, 174] width 177 height 26
paste input "7068108250"
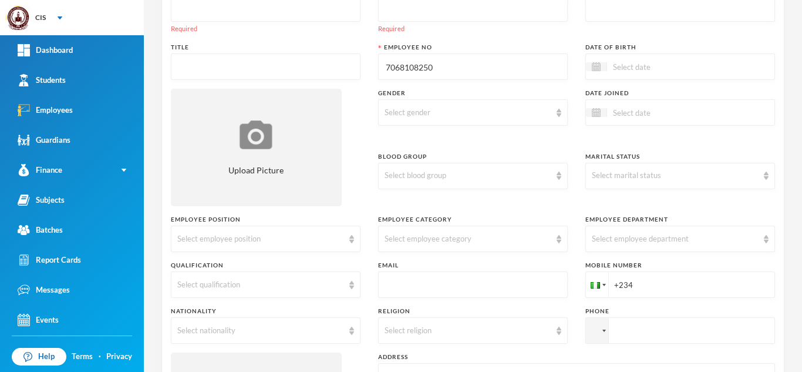
scroll to position [152, 0]
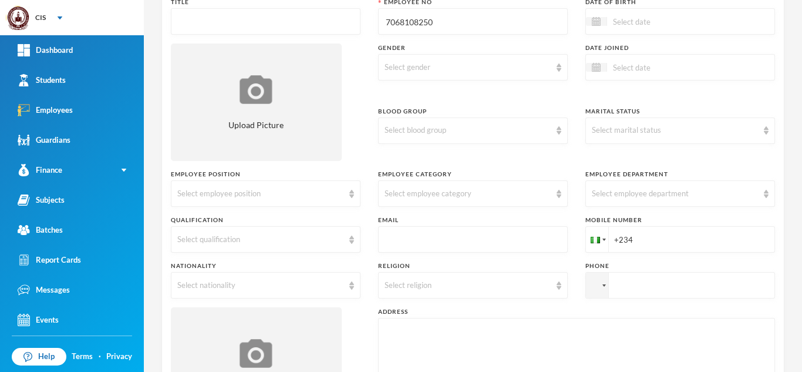
click at [409, 24] on input "7068108250" at bounding box center [473, 22] width 177 height 26
type input "8250"
click at [667, 233] on input "+234" at bounding box center [681, 239] width 190 height 26
paste input "7068108250"
type input "[PHONE_NUMBER]"
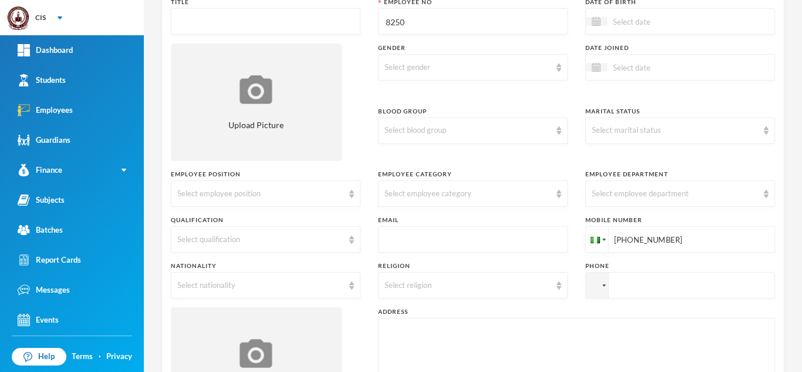
click at [402, 238] on input "text" at bounding box center [473, 240] width 177 height 26
paste input "mailto:[EMAIL_ADDRESS][DOMAIN_NAME]"
type input "[EMAIL_ADDRESS][DOMAIN_NAME]"
click at [339, 182] on div "Select employee position" at bounding box center [266, 193] width 190 height 26
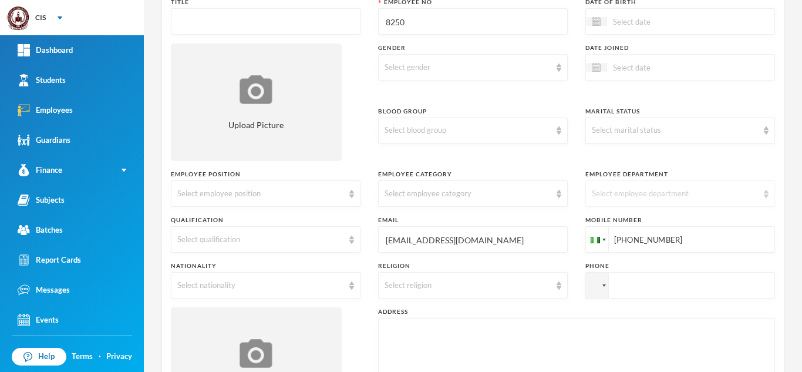
click at [643, 190] on div "Select employee department" at bounding box center [675, 194] width 166 height 12
click at [641, 224] on span "Secondary School" at bounding box center [620, 221] width 66 height 10
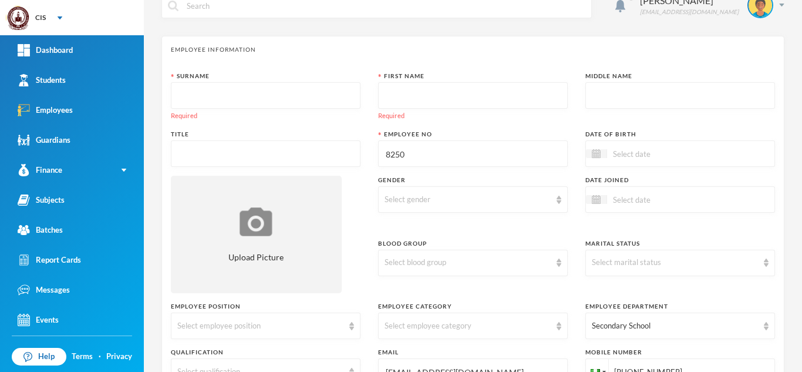
scroll to position [0, 0]
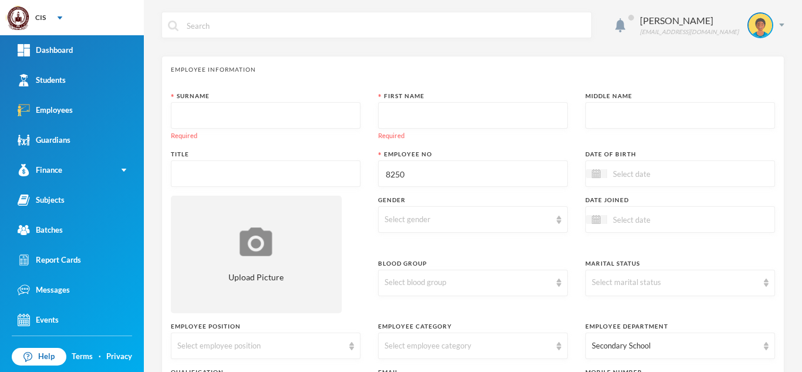
click at [205, 116] on input "text" at bounding box center [265, 116] width 177 height 26
type input "[PERSON_NAME]"
click at [432, 112] on input "text" at bounding box center [473, 116] width 177 height 26
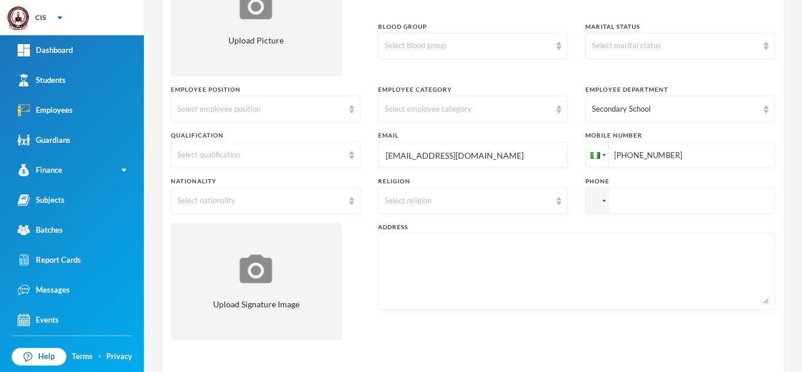
scroll to position [226, 0]
type input "Unye-Awaji"
click at [355, 203] on div "Select nationality" at bounding box center [266, 199] width 190 height 26
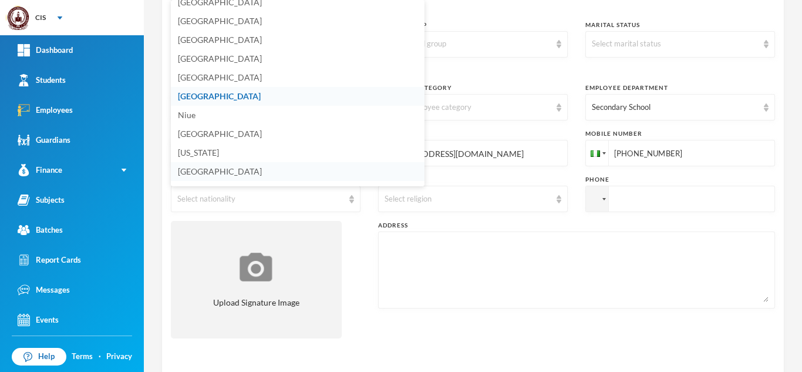
scroll to position [2917, 0]
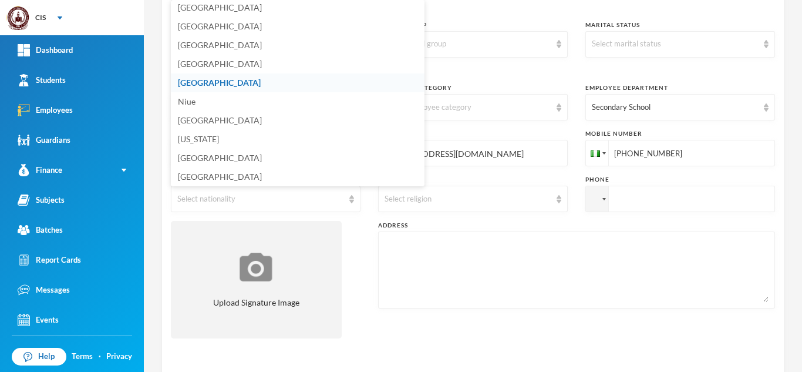
click at [257, 76] on li "[GEOGRAPHIC_DATA]" at bounding box center [298, 82] width 254 height 19
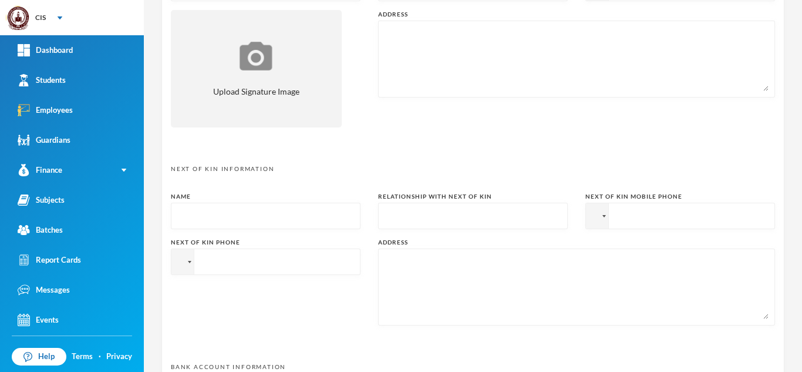
scroll to position [612, 0]
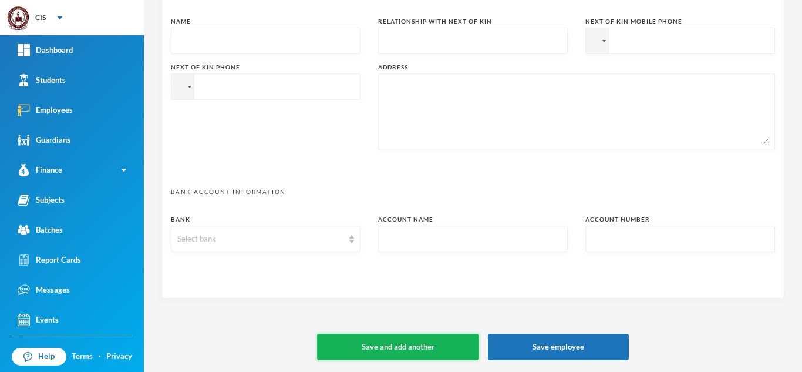
click at [424, 337] on button "Save and add another" at bounding box center [398, 347] width 162 height 26
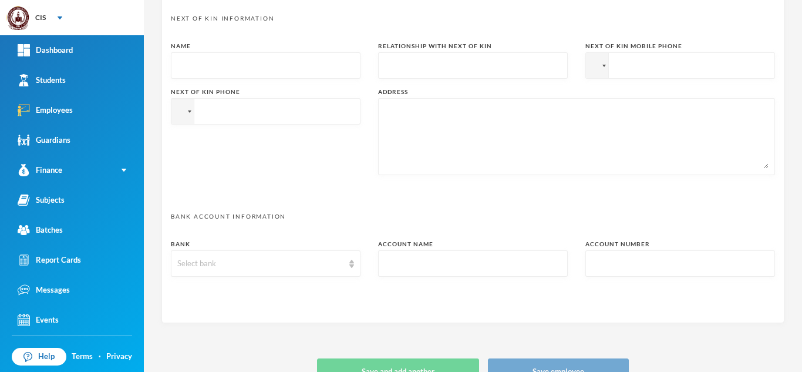
type input "+234"
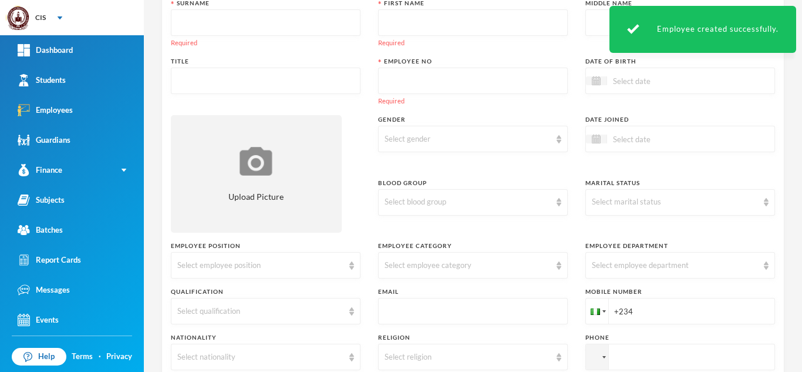
scroll to position [49, 0]
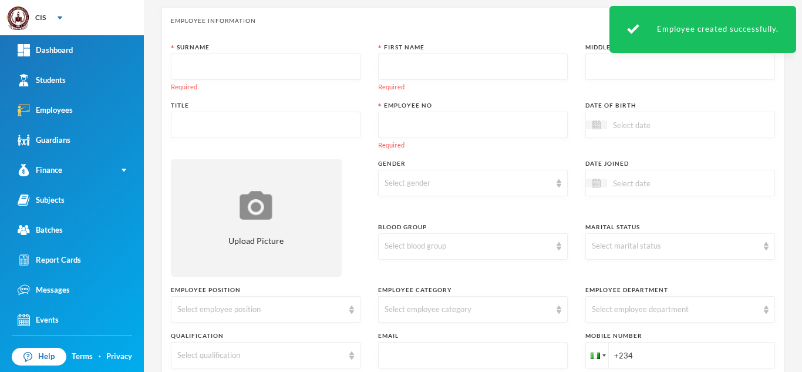
click at [432, 122] on input "text" at bounding box center [473, 125] width 177 height 26
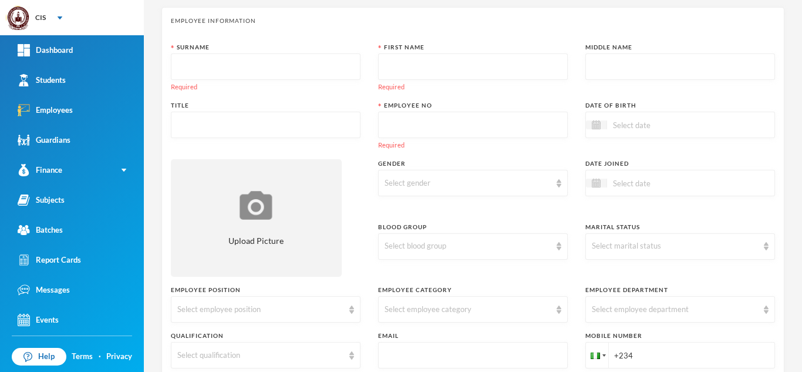
paste input "8142114758"
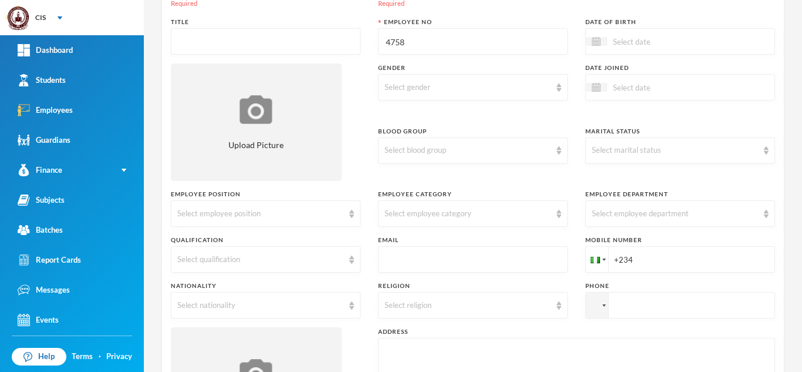
scroll to position [151, 0]
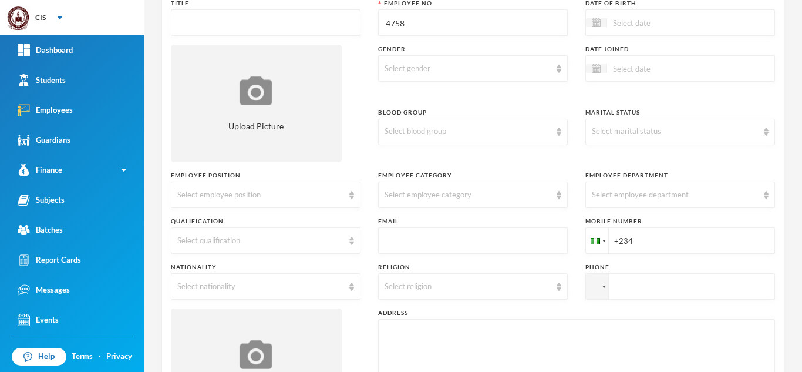
type input "4758"
click at [671, 239] on input "+234" at bounding box center [681, 240] width 190 height 26
paste input "8142114758"
type input "[PHONE_NUMBER]"
click at [433, 235] on input "text" at bounding box center [473, 241] width 177 height 26
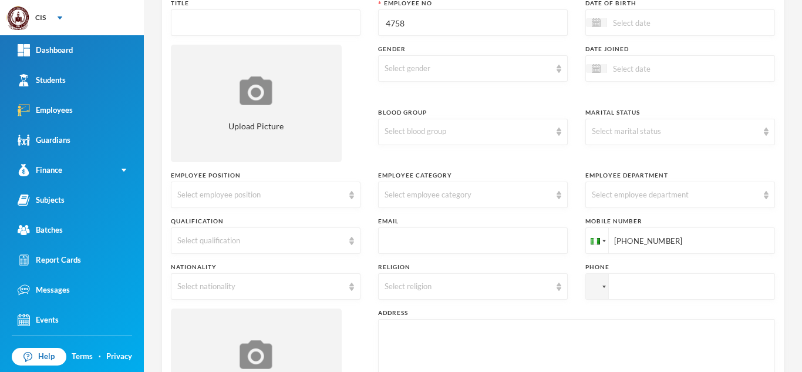
paste input "mailto:[EMAIL_ADDRESS][DOMAIN_NAME]"
click at [407, 244] on input "mailto:[EMAIL_ADDRESS][DOMAIN_NAME]" at bounding box center [473, 241] width 177 height 26
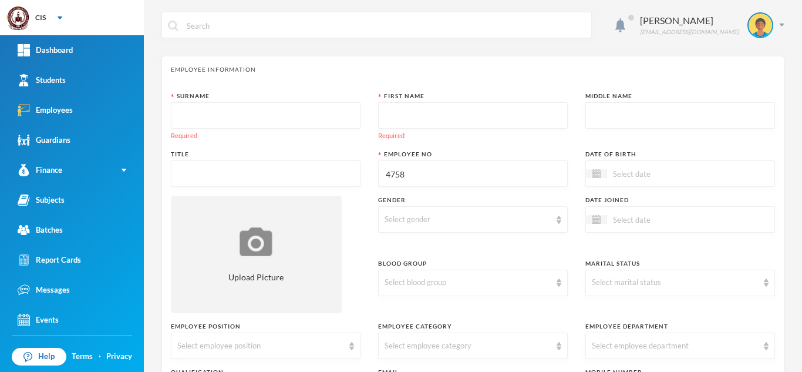
type input "[EMAIL_ADDRESS][DOMAIN_NAME]"
click at [248, 112] on input "text" at bounding box center [265, 116] width 177 height 26
type input "Nwulu"
click at [425, 104] on input "text" at bounding box center [473, 116] width 177 height 26
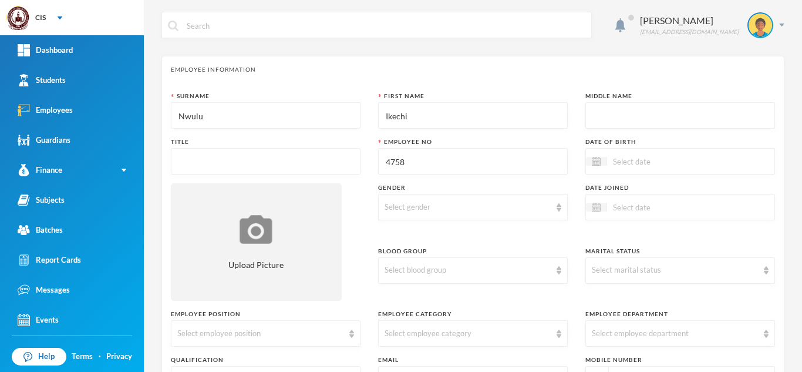
type input "Ikechi"
click at [655, 102] on div "Middle Name" at bounding box center [681, 110] width 190 height 37
click at [655, 110] on input "text" at bounding box center [680, 116] width 177 height 26
type input "[PERSON_NAME]"
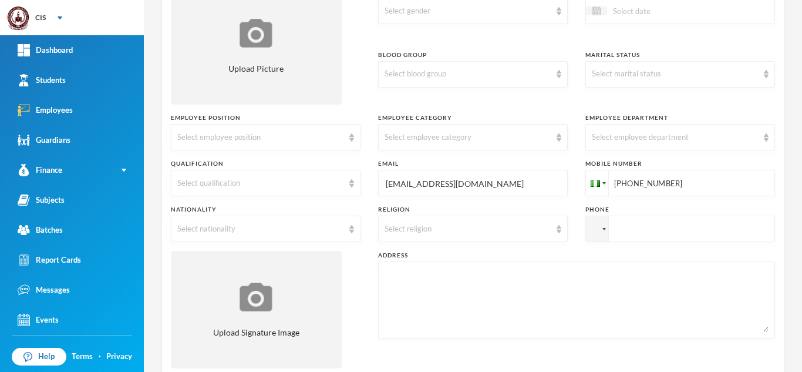
scroll to position [204, 0]
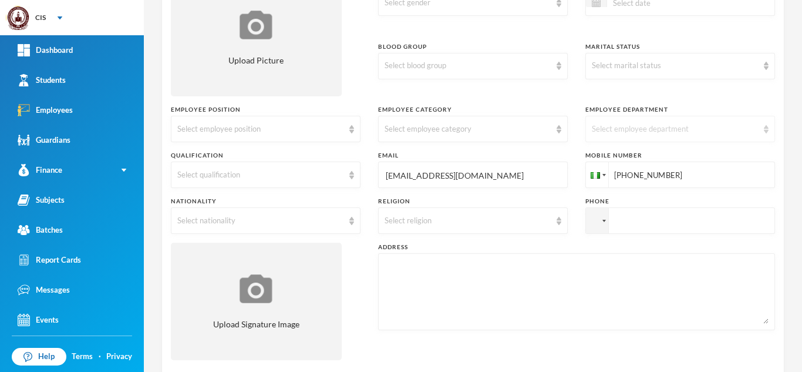
click at [666, 117] on div "Select employee department" at bounding box center [681, 129] width 190 height 26
click at [661, 150] on li "Secondary School" at bounding box center [673, 156] width 187 height 19
click at [338, 171] on div "Select qualification" at bounding box center [260, 175] width 166 height 12
click at [342, 223] on div "Select nationality" at bounding box center [266, 220] width 190 height 26
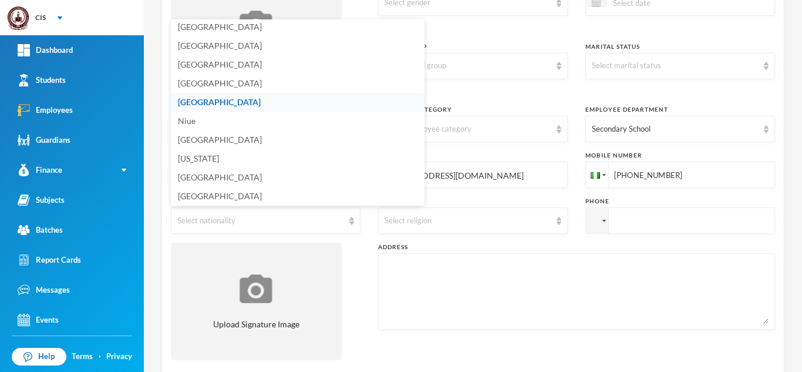
click at [253, 103] on li "[GEOGRAPHIC_DATA]" at bounding box center [298, 102] width 254 height 19
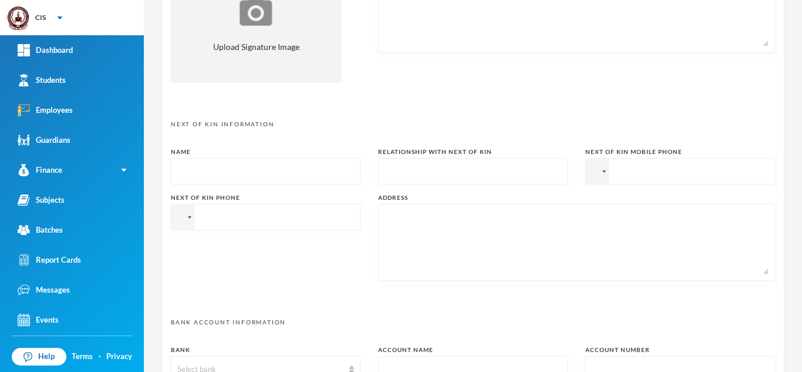
scroll to position [612, 0]
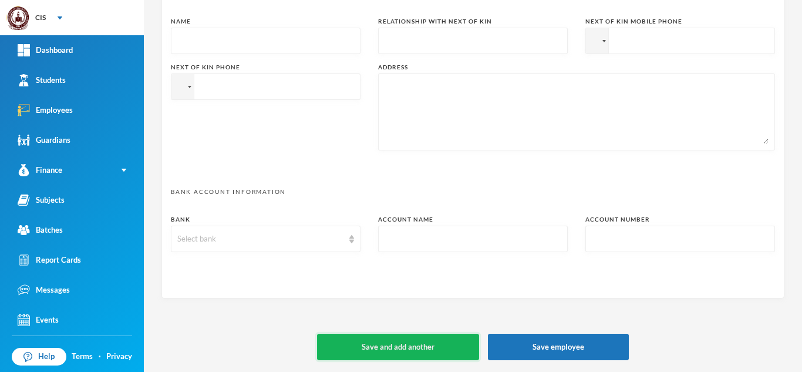
click at [435, 340] on button "Save and add another" at bounding box center [398, 347] width 162 height 26
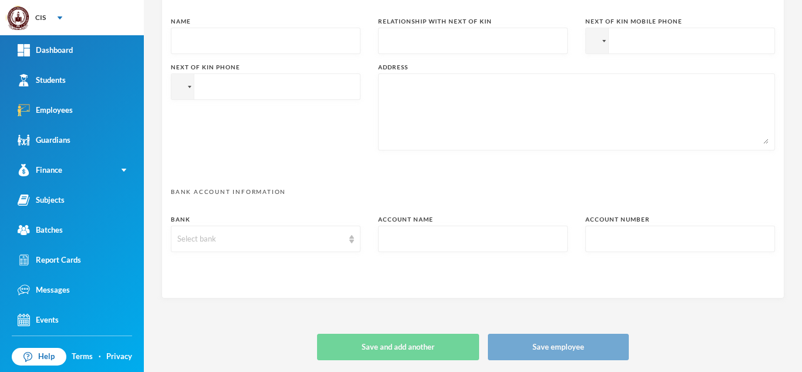
type input "+234"
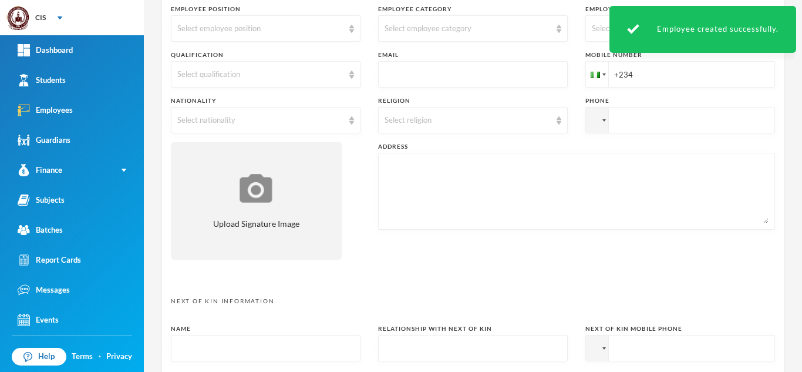
scroll to position [311, 0]
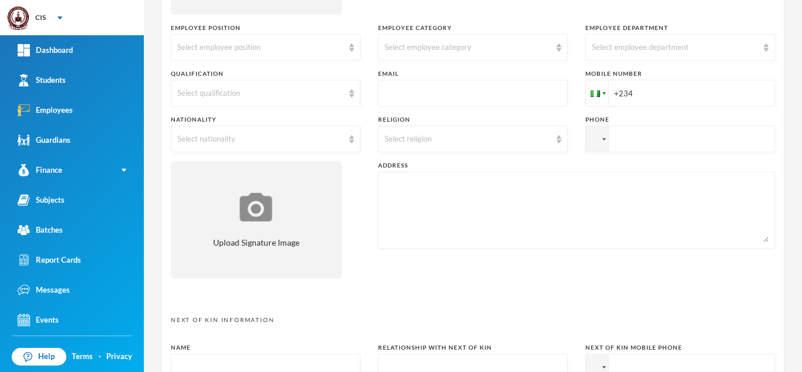
click at [457, 96] on input "text" at bounding box center [473, 93] width 177 height 26
paste input "mailto:[EMAIL_ADDRESS][DOMAIN_NAME]"
click at [457, 96] on input "mailto:[EMAIL_ADDRESS][DOMAIN_NAME]" at bounding box center [473, 93] width 177 height 26
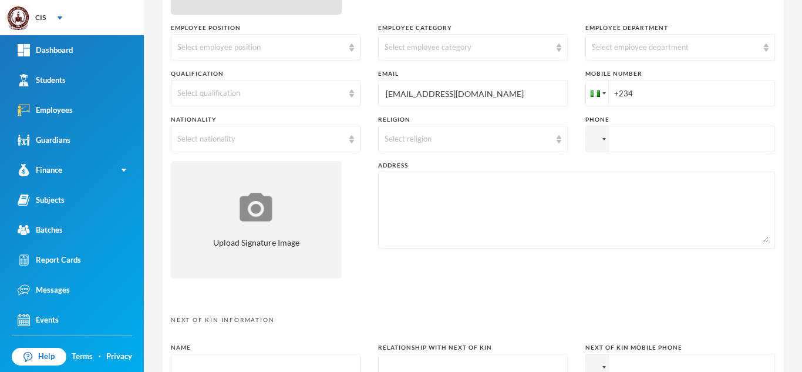
type input "[EMAIL_ADDRESS][DOMAIN_NAME]"
click at [664, 97] on input "+234" at bounding box center [681, 93] width 190 height 26
paste input "tel"
paste input "7034716748"
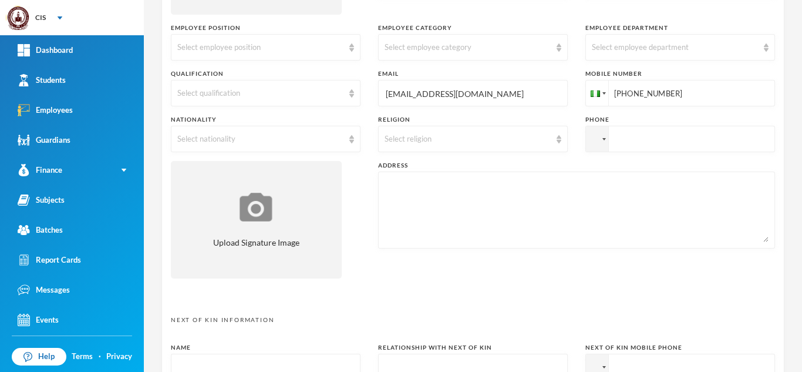
type input "[PHONE_NUMBER]"
drag, startPoint x: 793, startPoint y: 204, endPoint x: 802, endPoint y: 171, distance: 34.0
click at [802, 171] on div "[PERSON_NAME] [EMAIL_ADDRESS][DOMAIN_NAME] Employee Information Surname Require…" at bounding box center [473, 186] width 658 height 372
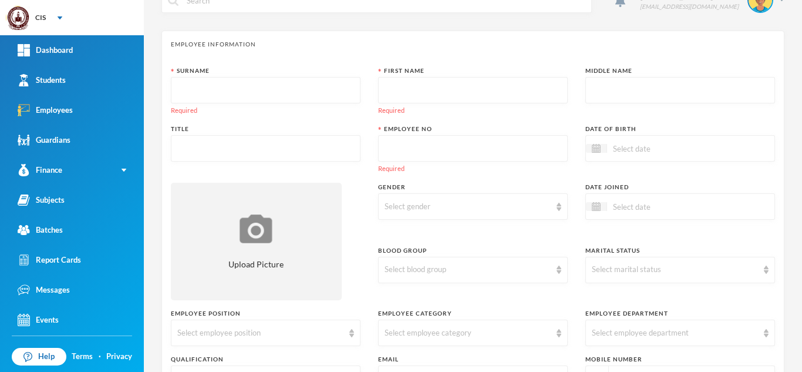
scroll to position [0, 0]
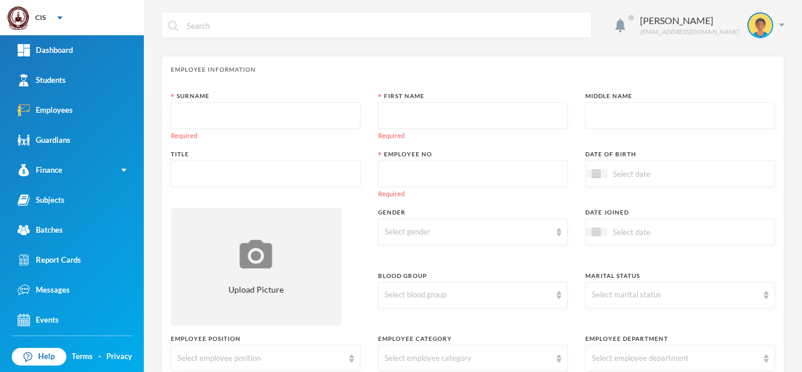
click at [261, 109] on input "text" at bounding box center [265, 116] width 177 height 26
type input "[PERSON_NAME]"
click at [425, 120] on input "text" at bounding box center [473, 116] width 177 height 26
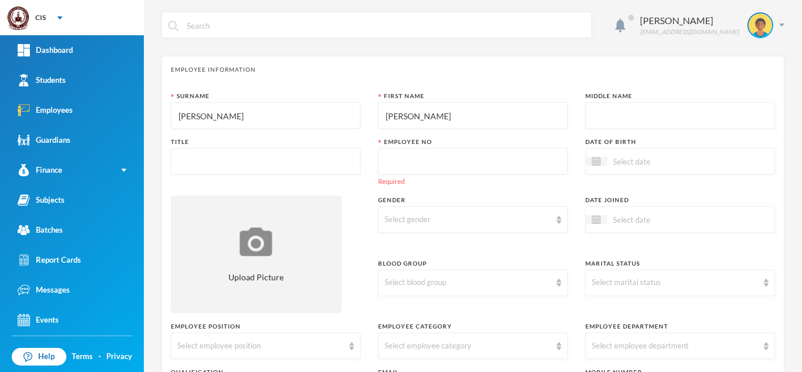
type input "[PERSON_NAME]"
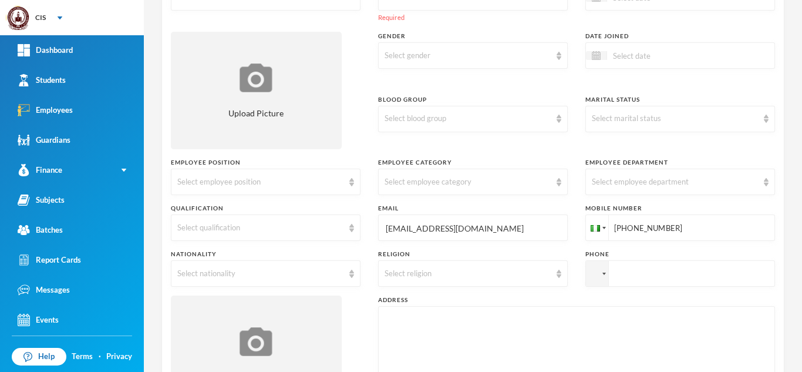
scroll to position [152, 0]
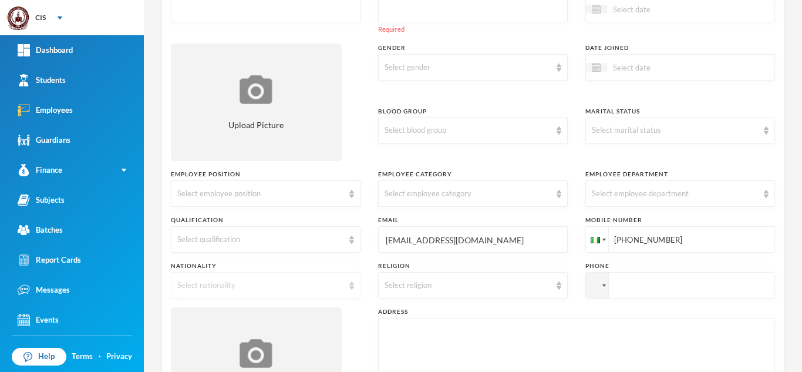
click at [324, 283] on div "Select nationality" at bounding box center [260, 286] width 166 height 12
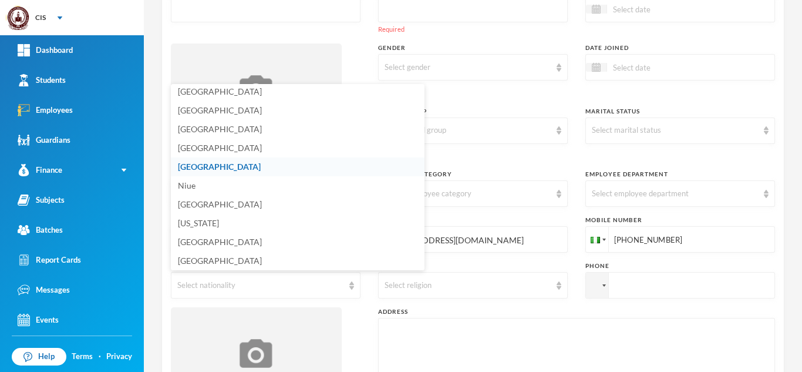
click at [267, 163] on li "[GEOGRAPHIC_DATA]" at bounding box center [298, 166] width 254 height 19
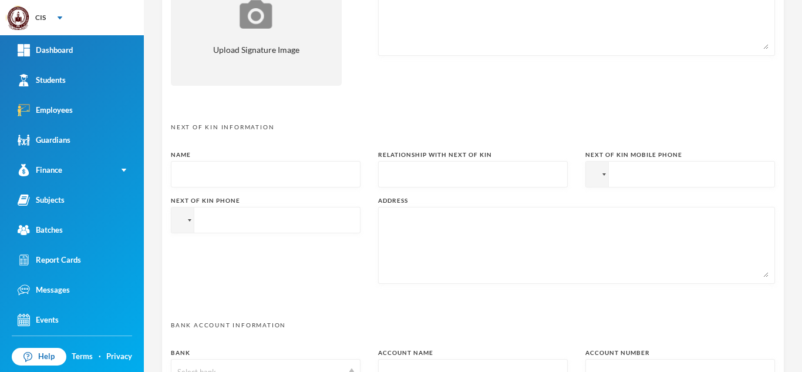
scroll to position [624, 0]
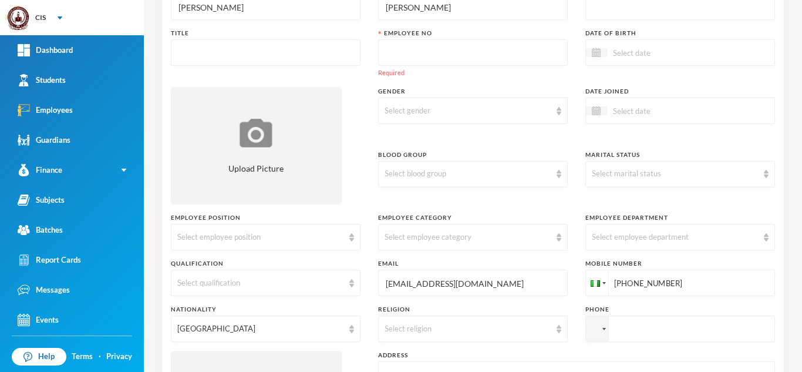
scroll to position [0, 0]
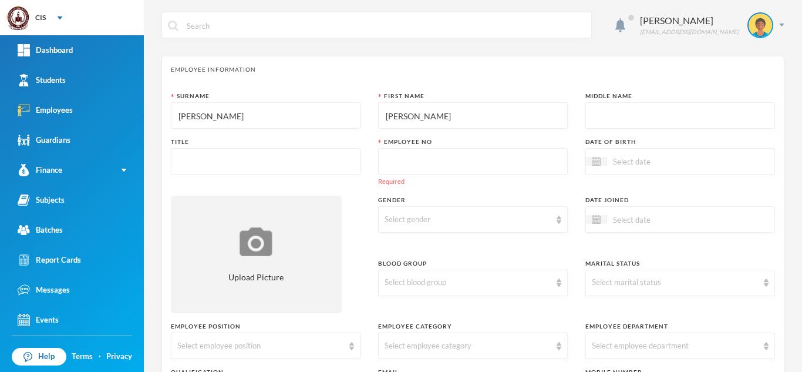
click at [410, 163] on input "text" at bounding box center [473, 162] width 177 height 26
paste input "7034716748"
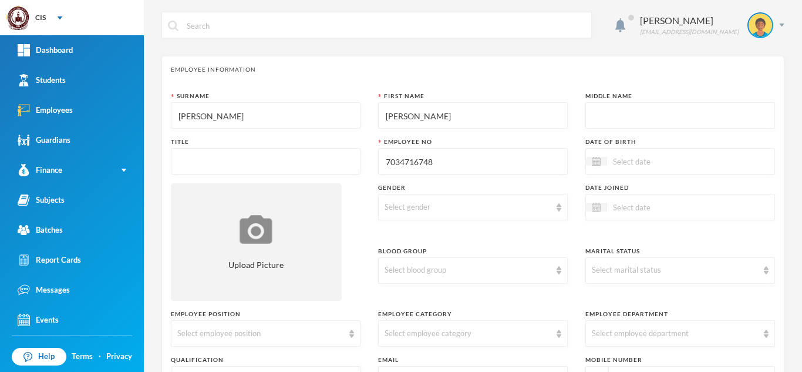
click at [410, 163] on input "7034716748" at bounding box center [473, 162] width 177 height 26
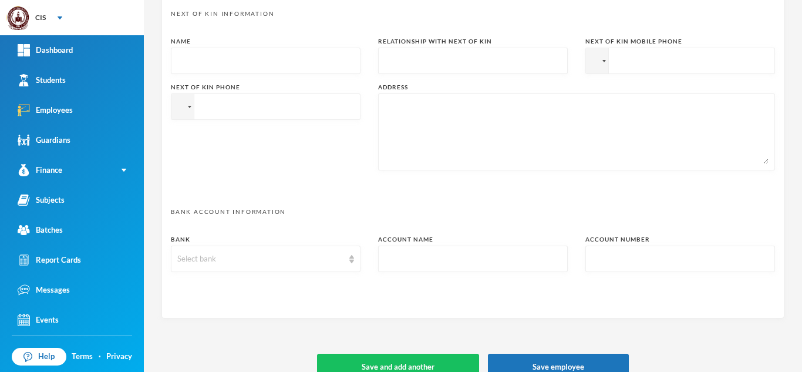
scroll to position [612, 0]
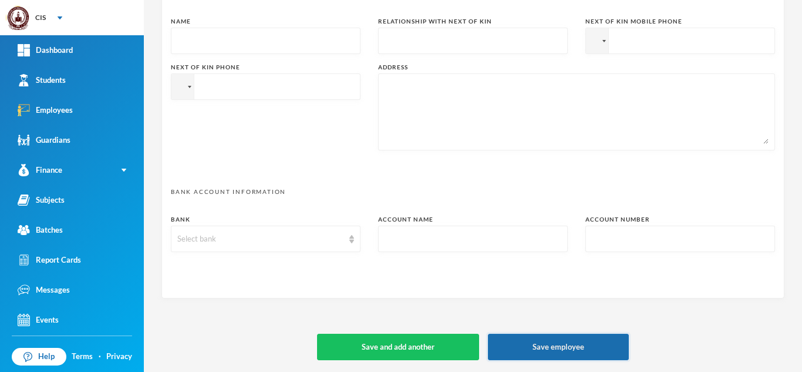
type input "6748"
click at [517, 340] on button "Save employee" at bounding box center [558, 347] width 141 height 26
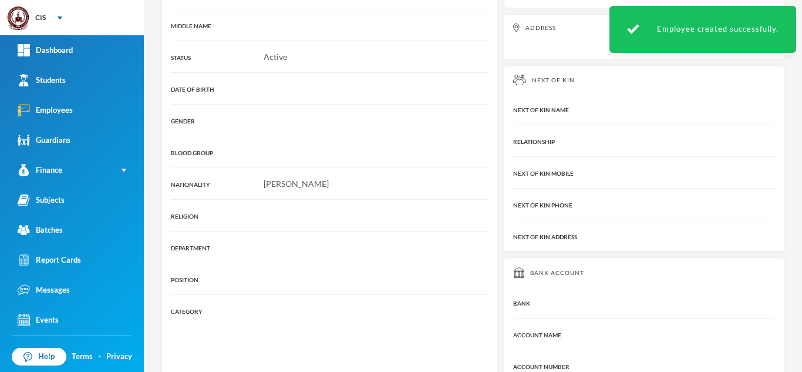
scroll to position [301, 0]
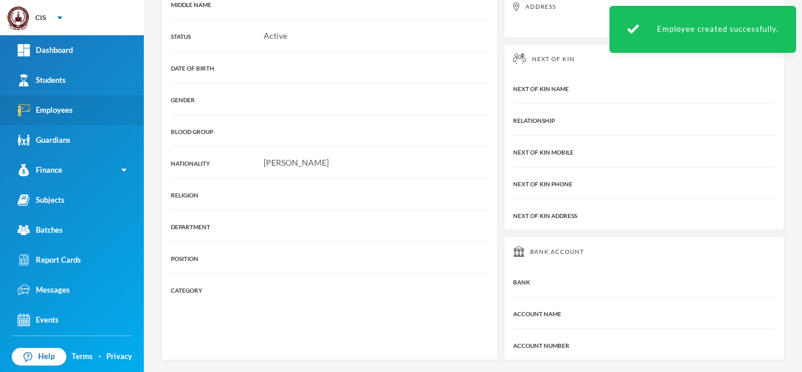
click at [81, 107] on link "Employees" at bounding box center [72, 110] width 144 height 30
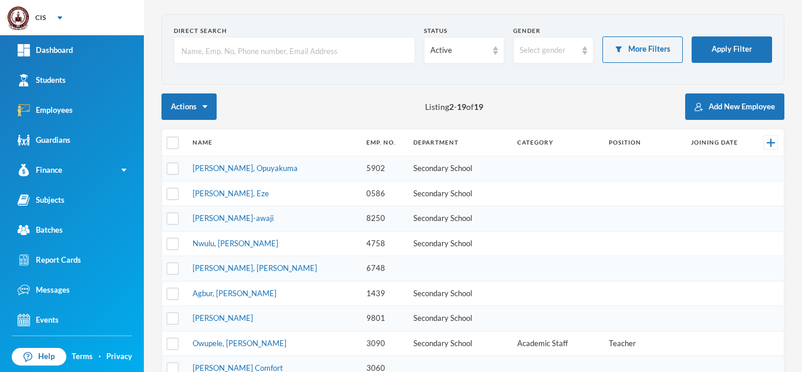
scroll to position [41, 0]
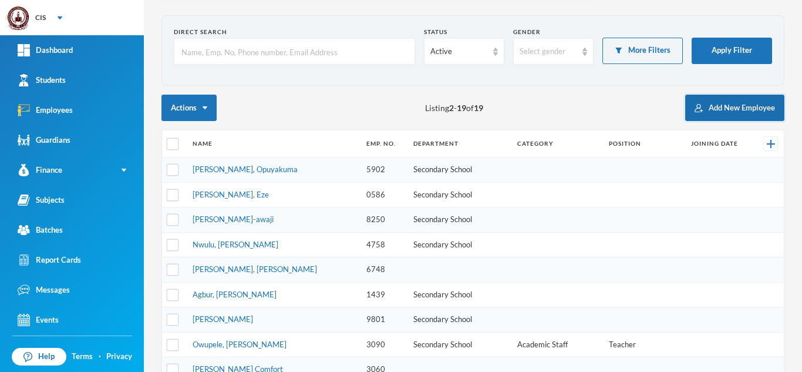
click at [711, 116] on button "Add New Employee" at bounding box center [734, 108] width 99 height 26
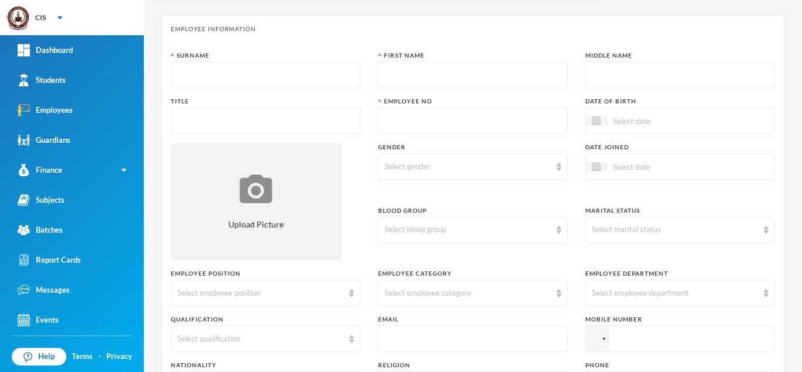
click at [480, 117] on input "text" at bounding box center [473, 121] width 177 height 26
paste input "8036701074"
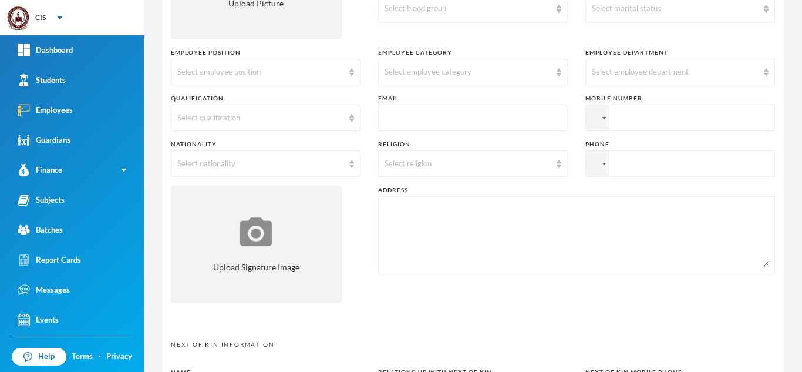
scroll to position [260, 0]
type input "1074"
click at [642, 123] on input "tel" at bounding box center [681, 119] width 190 height 26
click at [598, 125] on div at bounding box center [597, 119] width 22 height 25
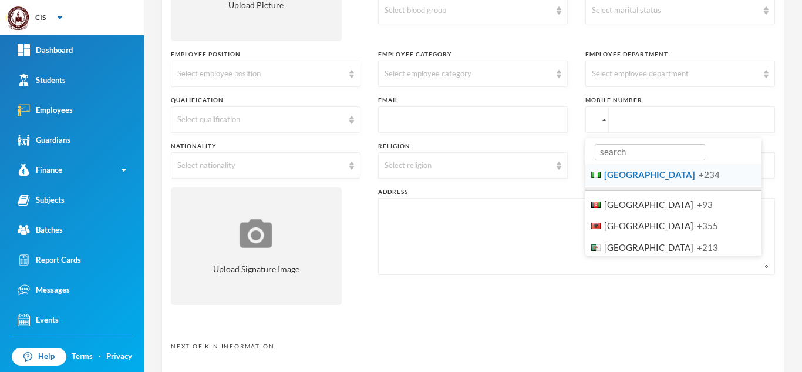
click at [630, 174] on li "Nigeria +234" at bounding box center [674, 175] width 176 height 22
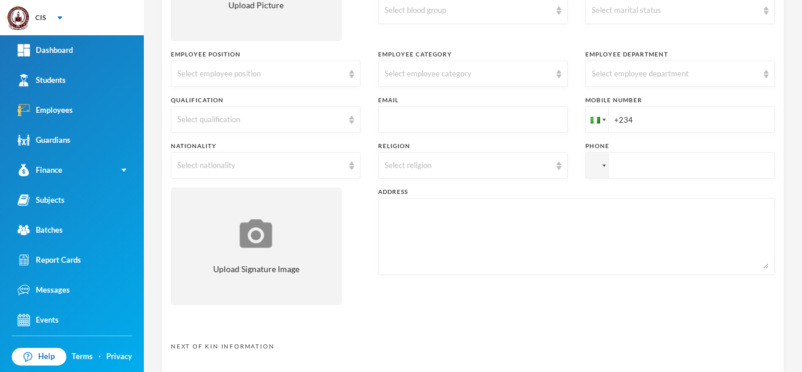
paste input "8036701074"
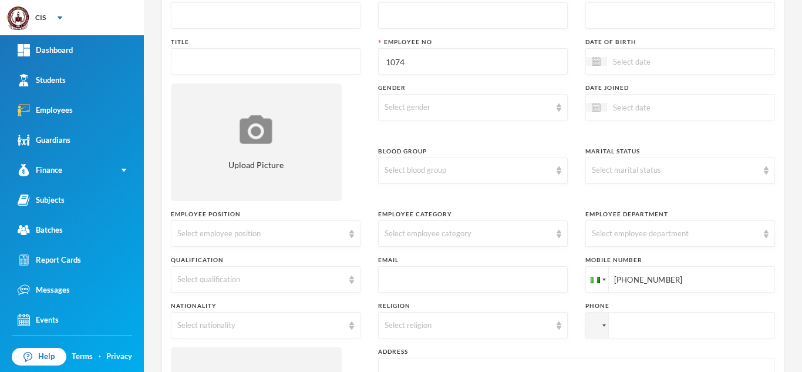
scroll to position [0, 0]
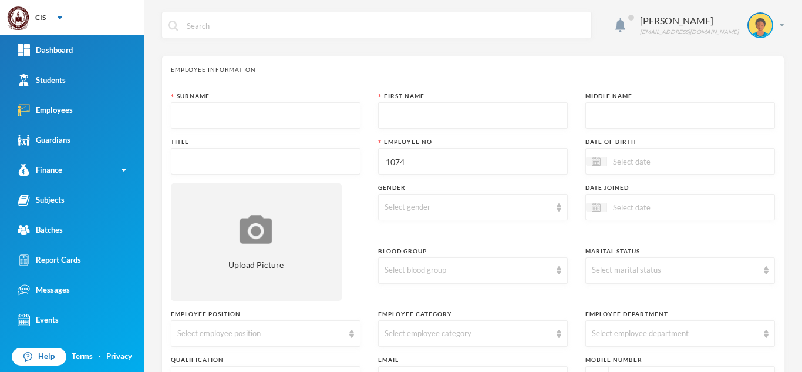
type input "[PHONE_NUMBER]"
click at [261, 117] on input "text" at bounding box center [265, 116] width 177 height 26
type input "[PERSON_NAME]"
click at [426, 111] on input "text" at bounding box center [473, 116] width 177 height 26
type input "Siakpere"
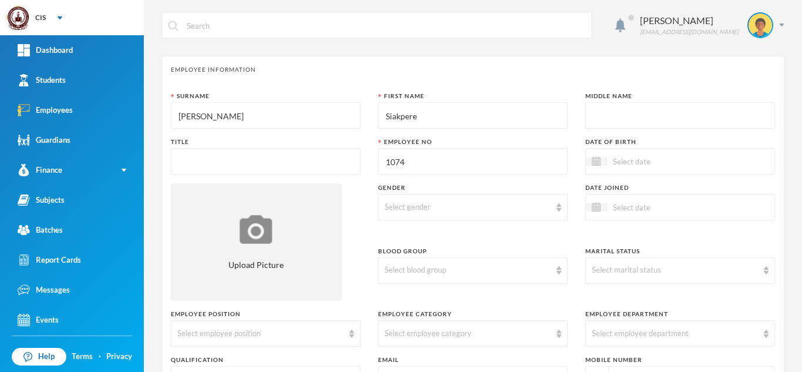
click at [619, 107] on input "text" at bounding box center [680, 116] width 177 height 26
type input "Mateta"
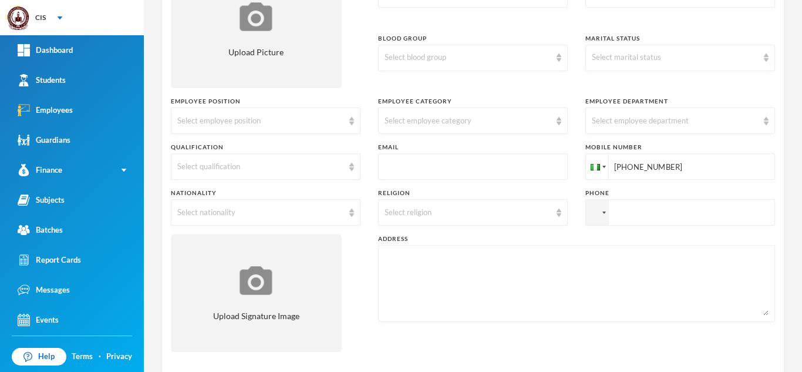
scroll to position [210, 0]
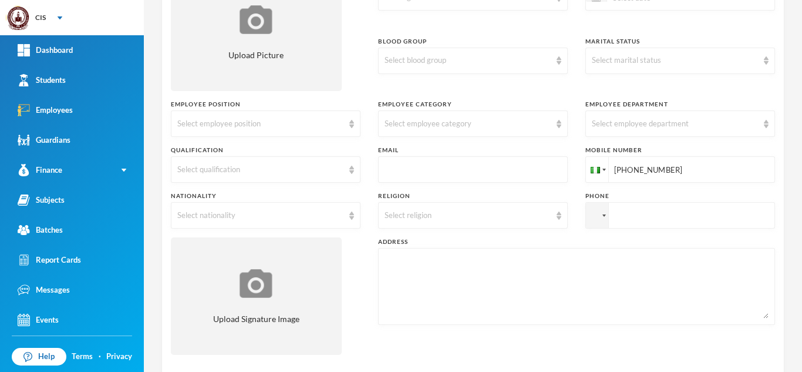
click at [443, 164] on input "text" at bounding box center [473, 170] width 177 height 26
paste input "mailto:[EMAIL_ADDRESS][DOMAIN_NAME]"
type input "mailto:[EMAIL_ADDRESS][DOMAIN_NAME]"
click at [765, 120] on div "Select employee department" at bounding box center [681, 123] width 190 height 26
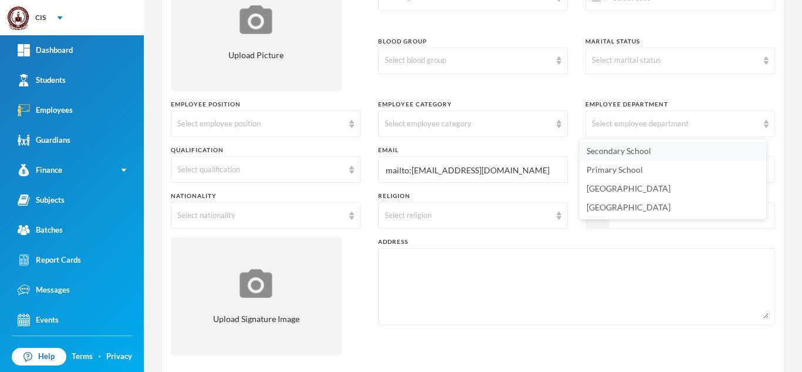
click at [693, 157] on li "Secondary School" at bounding box center [673, 151] width 187 height 19
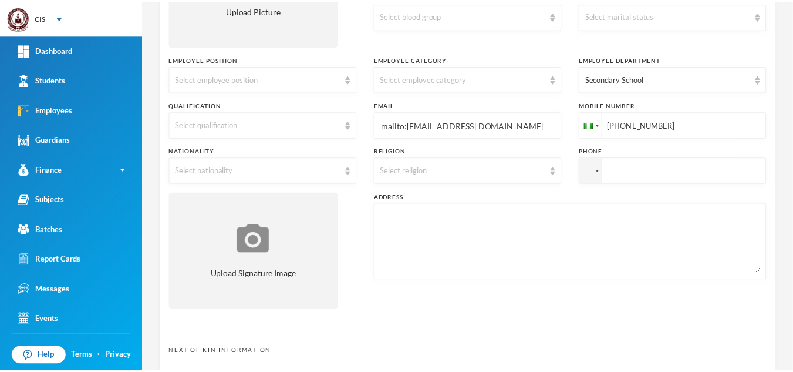
scroll to position [255, 0]
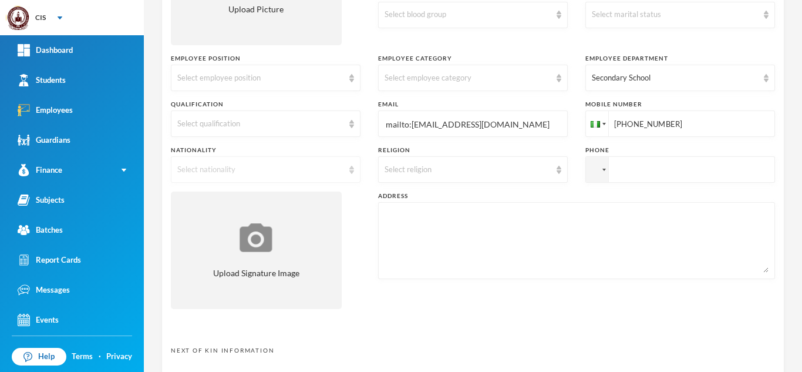
click at [341, 166] on div "Select nationality" at bounding box center [266, 169] width 190 height 26
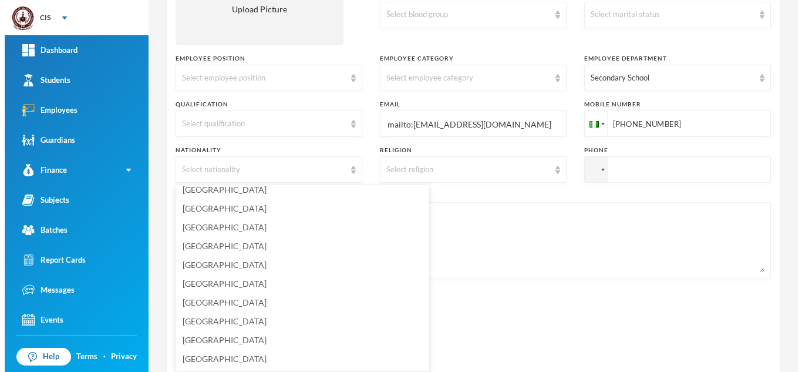
scroll to position [2824, 0]
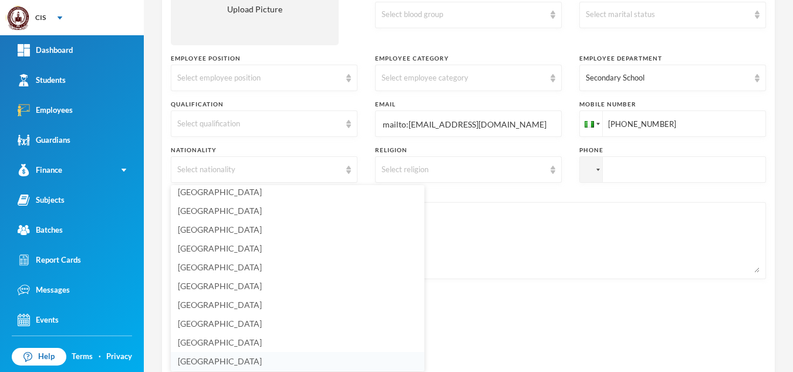
click at [220, 358] on li "[GEOGRAPHIC_DATA]" at bounding box center [298, 361] width 254 height 19
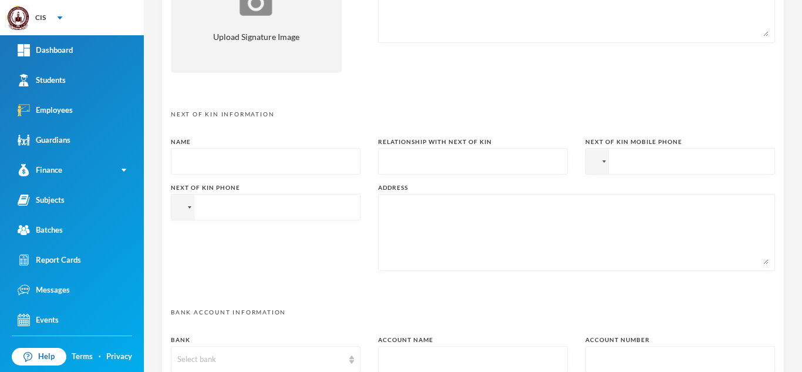
scroll to position [612, 0]
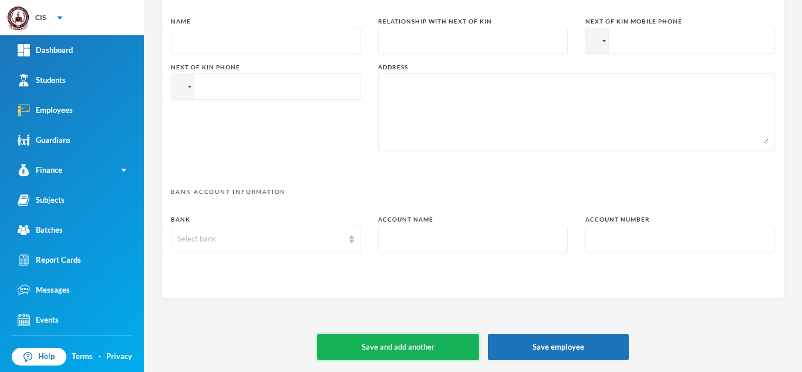
click at [434, 348] on button "Save and add another" at bounding box center [398, 347] width 162 height 26
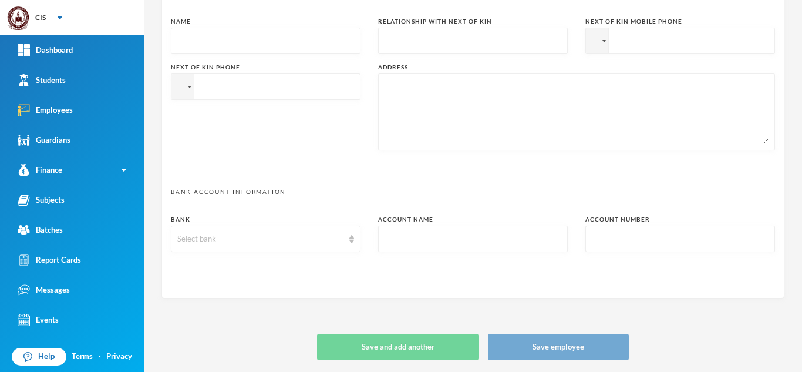
type input "+234"
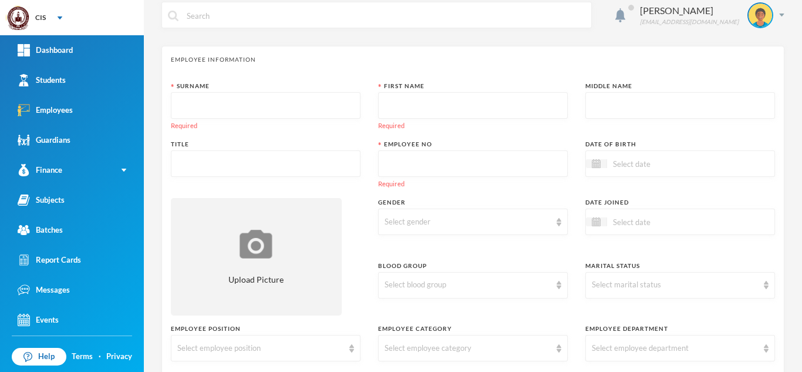
scroll to position [0, 0]
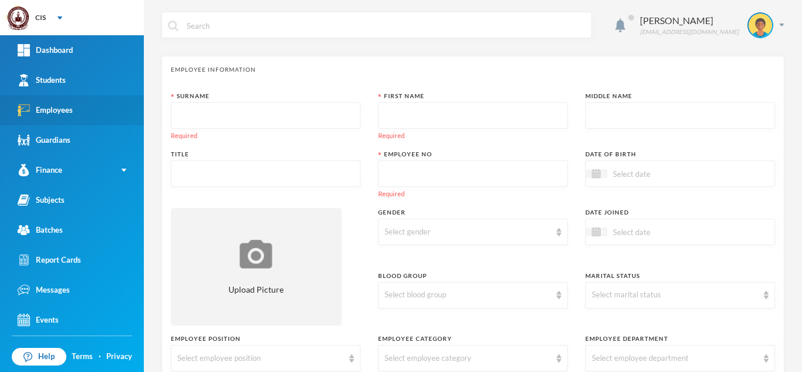
click at [52, 117] on link "Employees" at bounding box center [72, 110] width 144 height 30
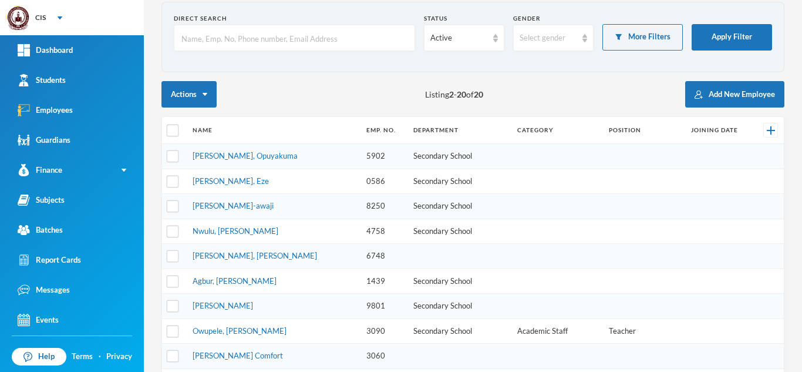
scroll to position [373, 0]
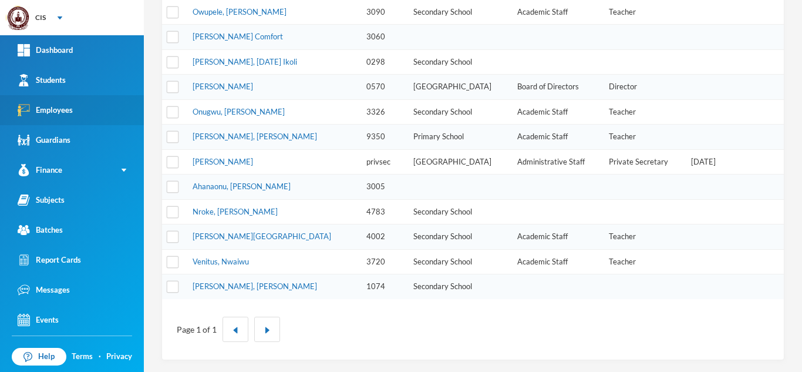
click at [104, 105] on link "Employees" at bounding box center [72, 110] width 144 height 30
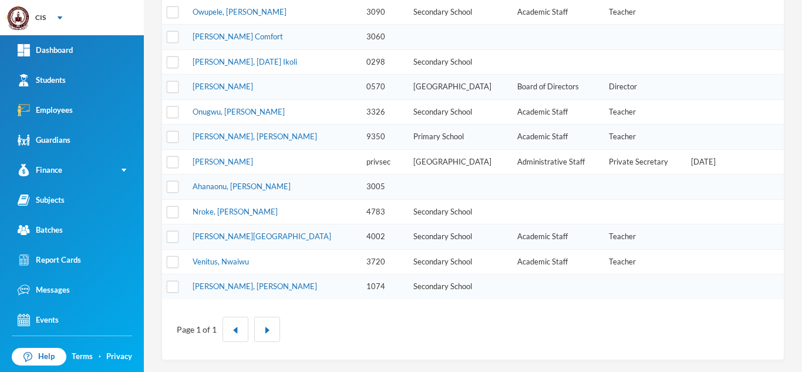
scroll to position [0, 0]
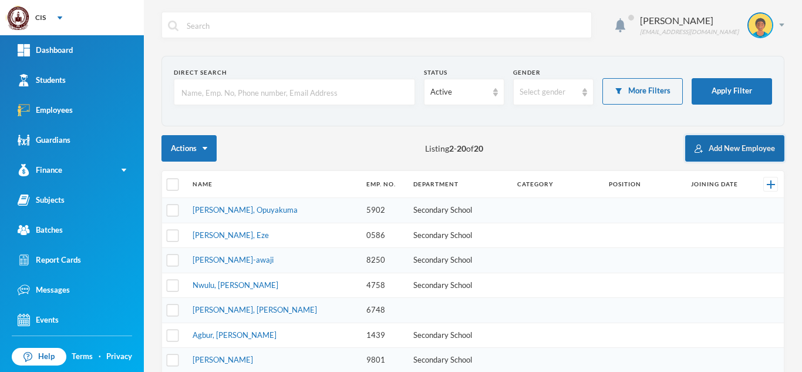
click at [706, 154] on button "Add New Employee" at bounding box center [734, 148] width 99 height 26
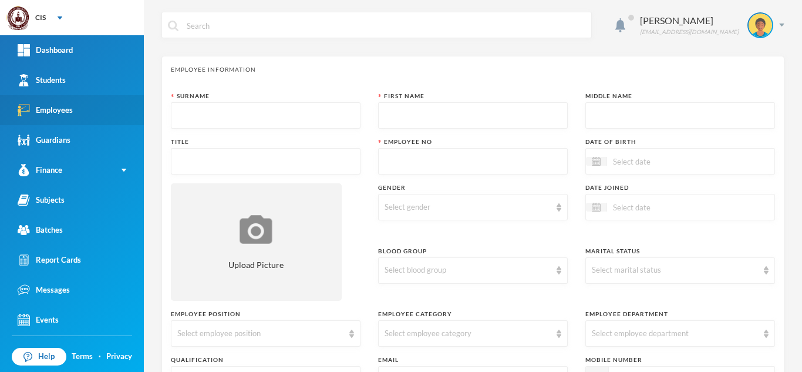
click at [69, 109] on div "Employees" at bounding box center [45, 110] width 55 height 12
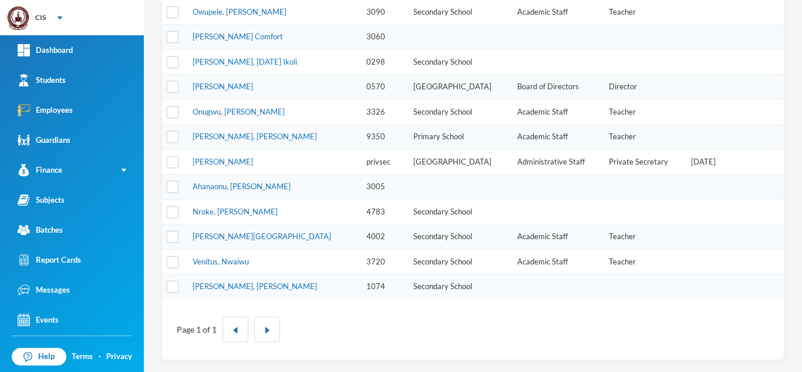
scroll to position [52, 0]
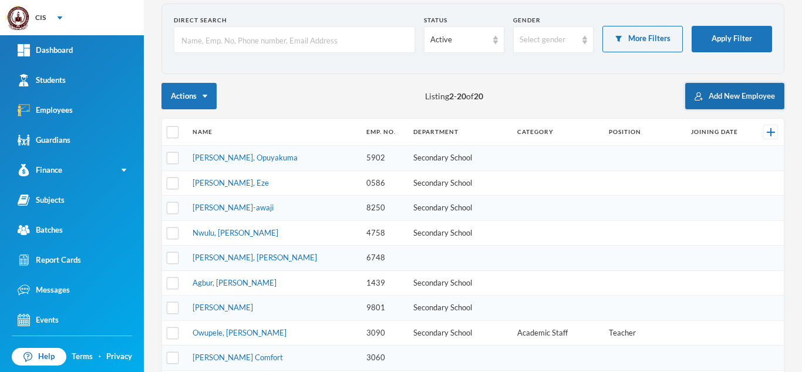
click at [709, 105] on button "Add New Employee" at bounding box center [734, 96] width 99 height 26
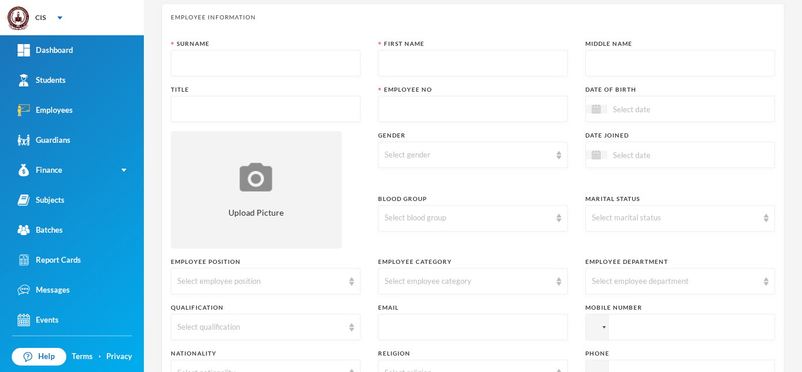
click at [412, 103] on input "text" at bounding box center [473, 109] width 177 height 26
paste input "8135646712"
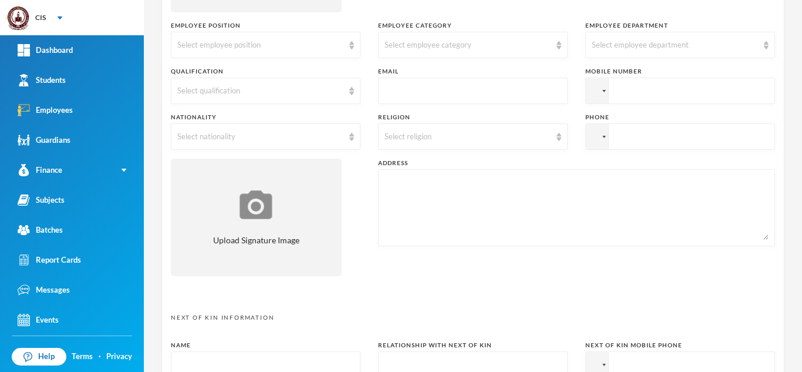
type input "6712"
click at [659, 102] on input "tel" at bounding box center [681, 91] width 190 height 26
click at [597, 82] on div at bounding box center [597, 90] width 22 height 25
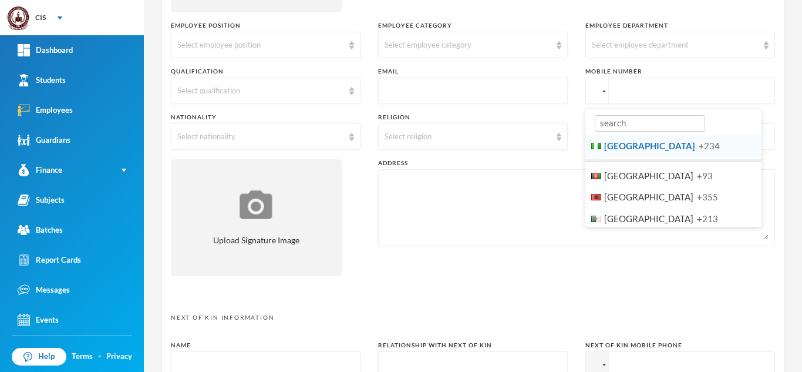
click at [615, 149] on span "[GEOGRAPHIC_DATA]" at bounding box center [649, 145] width 91 height 11
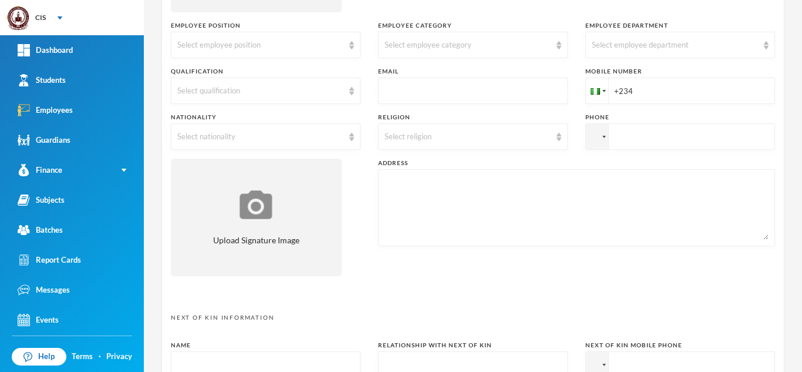
paste input "8135646712"
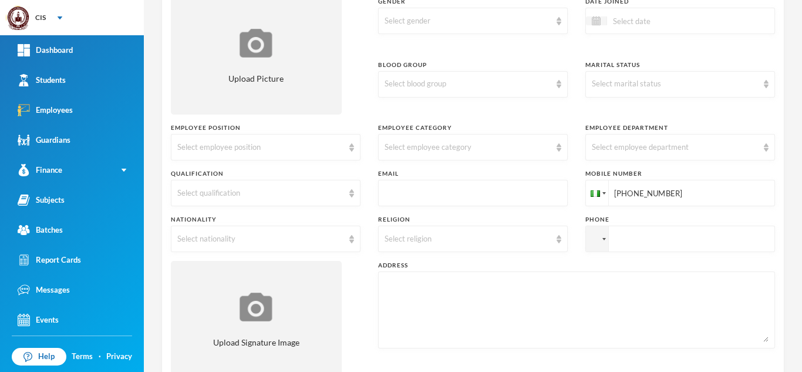
scroll to position [183, 0]
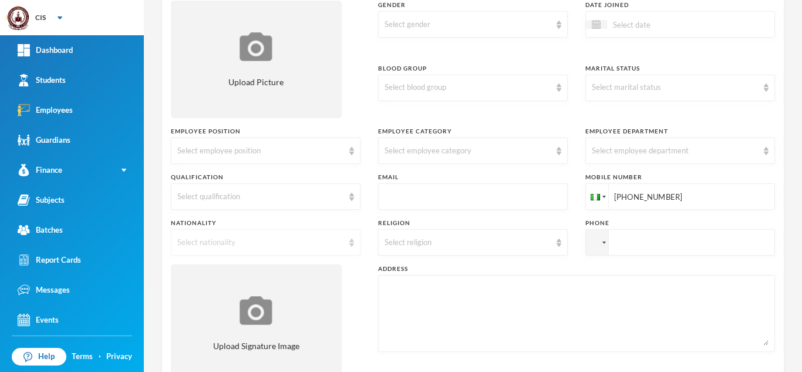
type input "[PHONE_NUMBER]"
click at [312, 242] on div "Select nationality" at bounding box center [260, 243] width 166 height 12
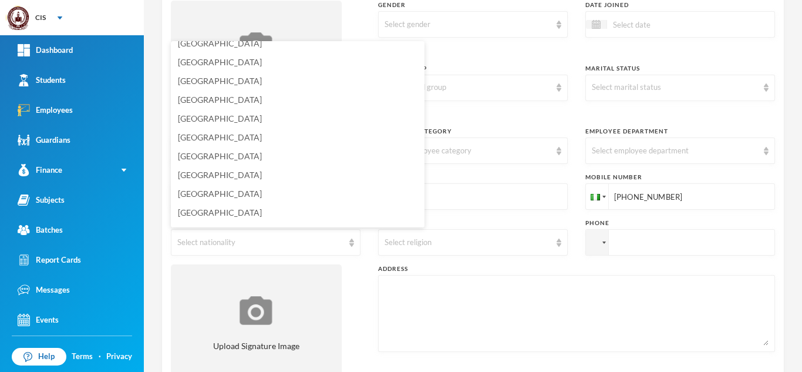
scroll to position [2892, 0]
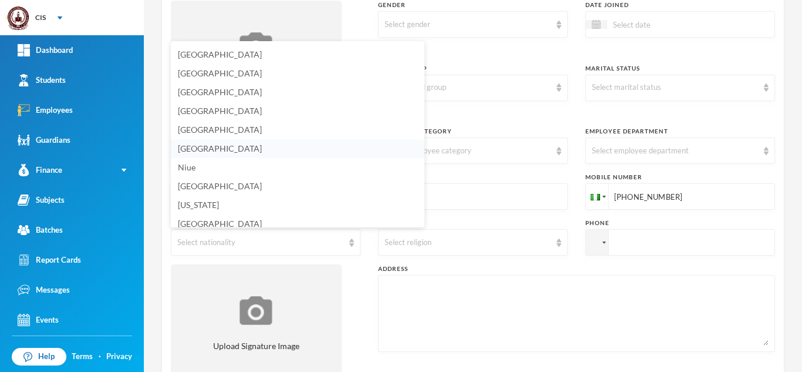
click at [284, 152] on li "[GEOGRAPHIC_DATA]" at bounding box center [298, 148] width 254 height 19
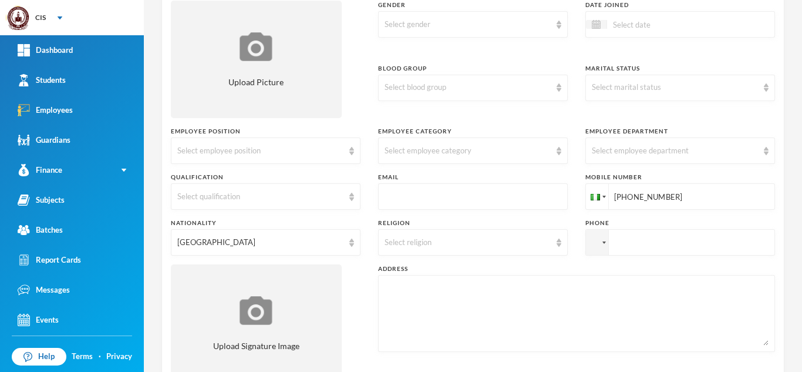
scroll to position [0, 0]
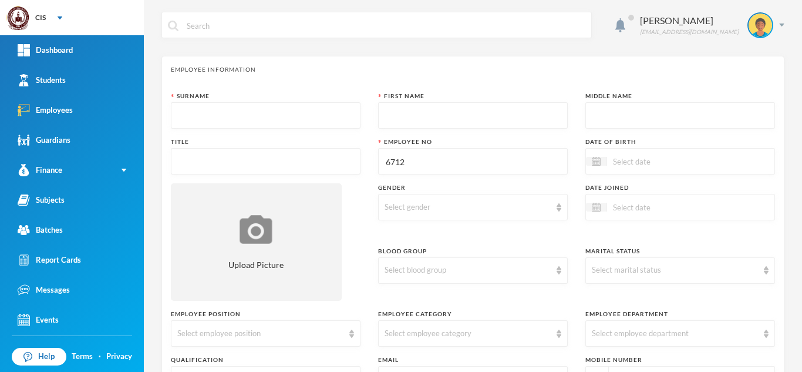
click at [268, 115] on input "text" at bounding box center [265, 116] width 177 height 26
type input "[PERSON_NAME]"
click at [406, 125] on input "text" at bounding box center [473, 116] width 177 height 26
type input "[PERSON_NAME]"
click at [328, 162] on input "text" at bounding box center [265, 162] width 177 height 26
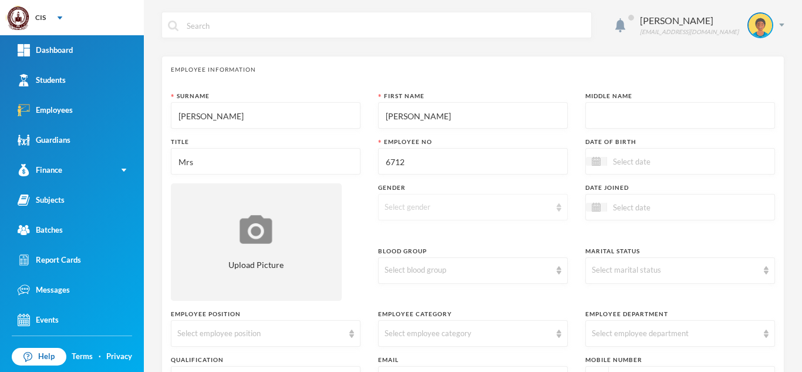
type input "Mrs"
click at [456, 205] on div "Select gender" at bounding box center [468, 207] width 166 height 12
click at [426, 252] on li "[DEMOGRAPHIC_DATA]" at bounding box center [468, 253] width 187 height 19
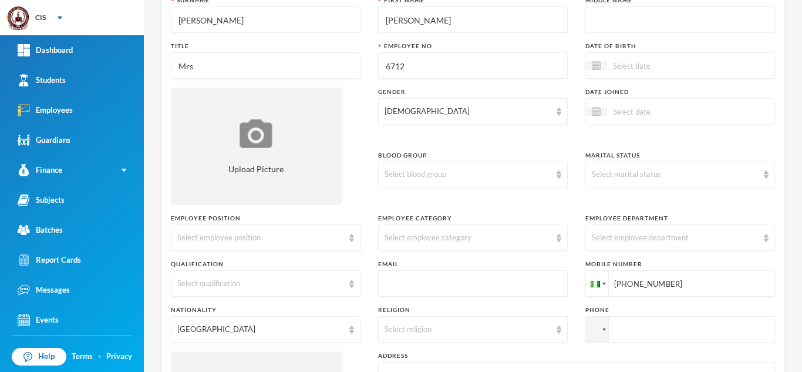
scroll to position [119, 0]
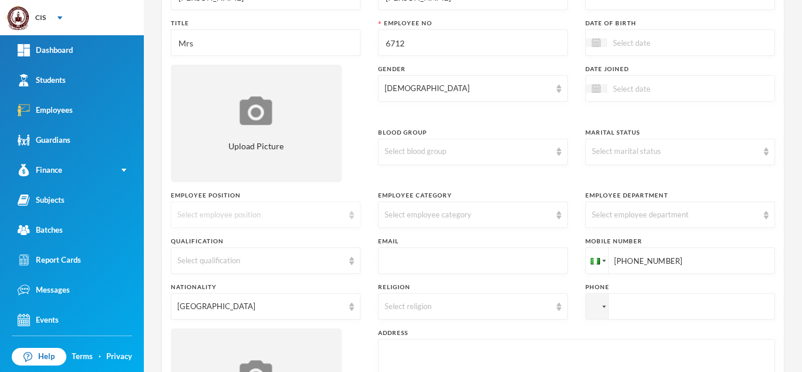
click at [325, 219] on div "Select employee position" at bounding box center [260, 215] width 166 height 12
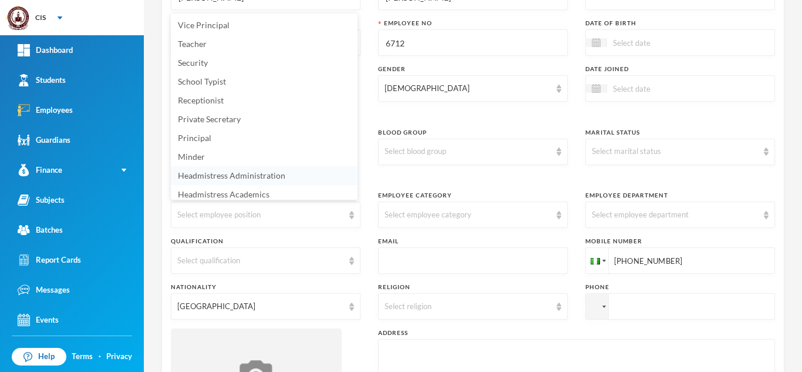
scroll to position [4, 0]
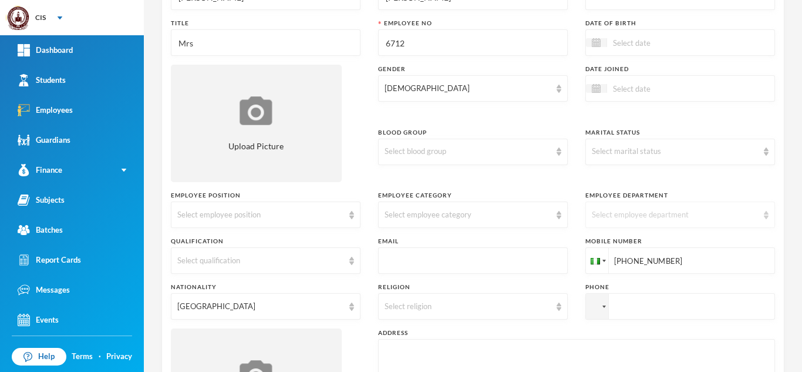
click at [648, 217] on div "Select employee department" at bounding box center [675, 215] width 166 height 12
click at [651, 245] on li "Secondary School" at bounding box center [673, 242] width 187 height 19
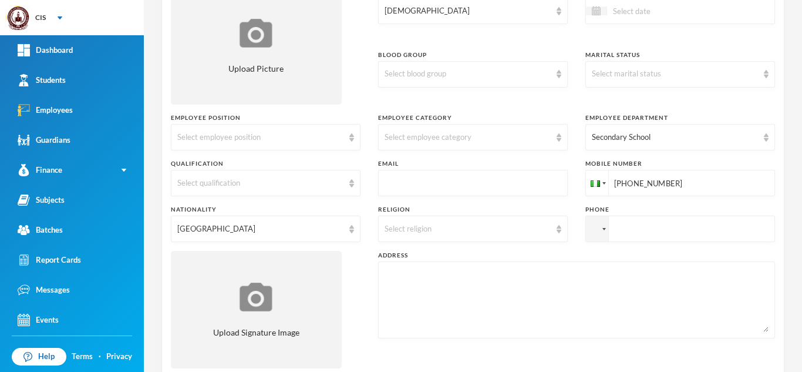
scroll to position [233, 0]
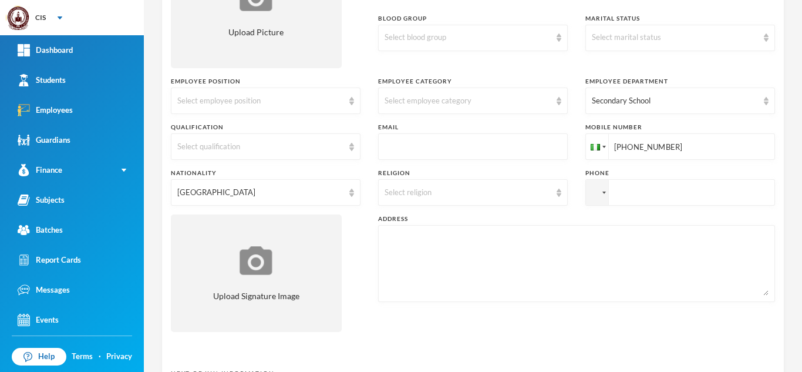
click at [411, 148] on input "text" at bounding box center [473, 147] width 177 height 26
paste input "mailto:[EMAIL_ADDRESS][DOMAIN_NAME]"
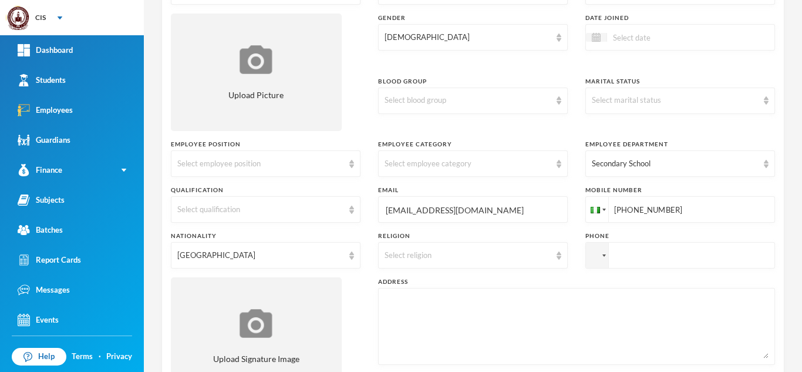
scroll to position [612, 0]
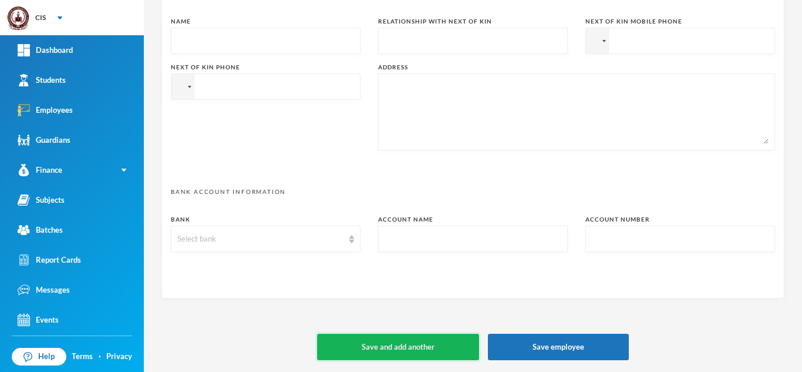
type input "[EMAIL_ADDRESS][DOMAIN_NAME]"
click at [419, 355] on button "Save and add another" at bounding box center [398, 347] width 162 height 26
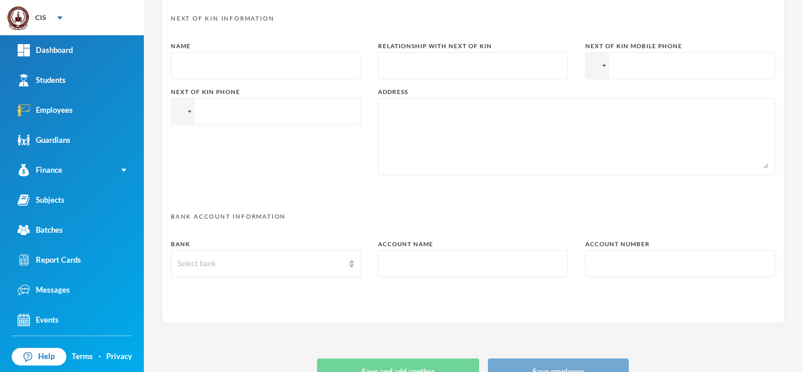
type input "+234"
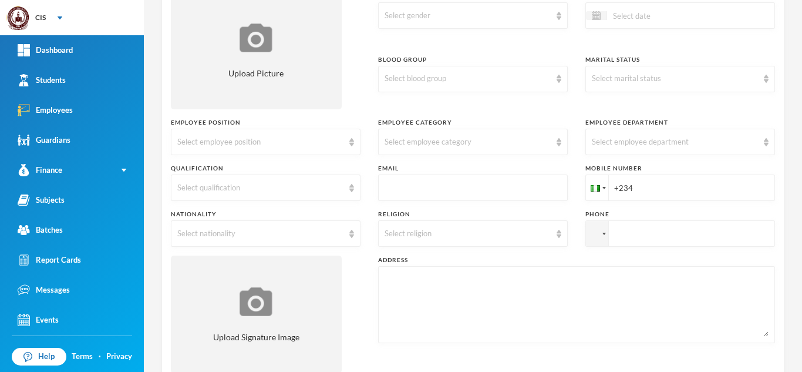
scroll to position [295, 0]
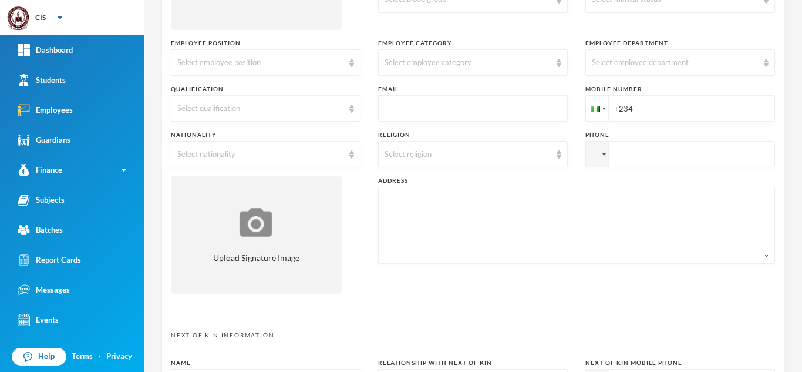
click at [492, 106] on input "text" at bounding box center [473, 109] width 177 height 26
paste input "mailto:[EMAIL_ADDRESS][DOMAIN_NAME]"
click at [406, 110] on input "mailto:[EMAIL_ADDRESS][DOMAIN_NAME]" at bounding box center [473, 109] width 177 height 26
type input "[EMAIL_ADDRESS][DOMAIN_NAME]"
click at [679, 107] on input "+234" at bounding box center [681, 108] width 190 height 26
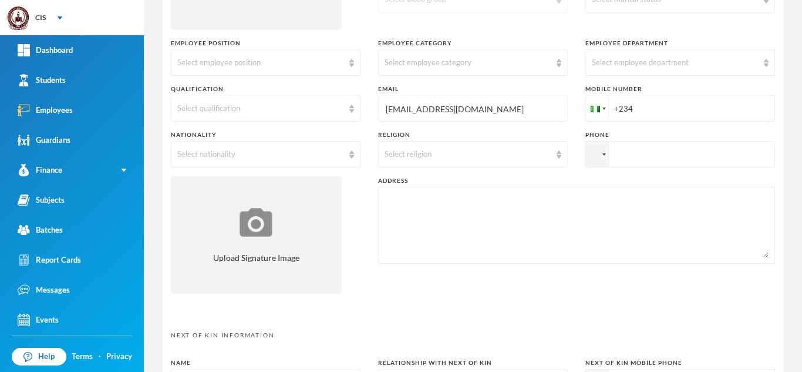
paste input "7025919721"
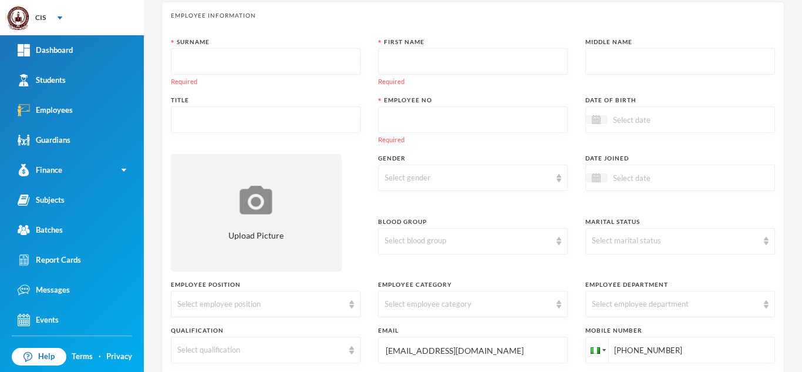
scroll to position [52, 0]
type input "[PHONE_NUMBER]"
click at [275, 60] on input "text" at bounding box center [265, 64] width 177 height 26
type input "[PERSON_NAME]"
click at [429, 62] on input "text" at bounding box center [473, 64] width 177 height 26
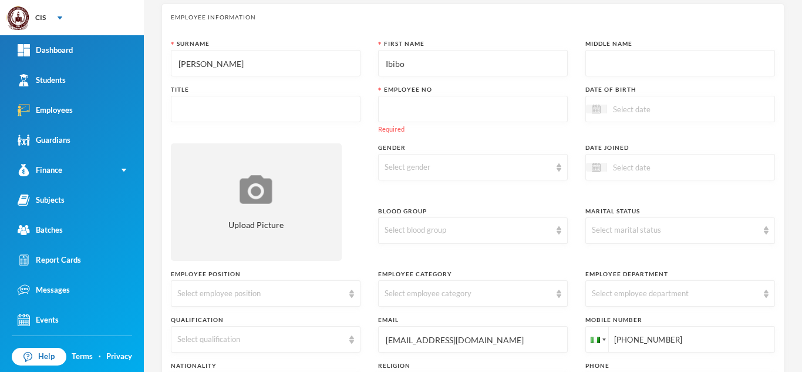
type input "Ibibo"
click at [499, 160] on div "Select gender" at bounding box center [473, 167] width 190 height 26
click at [541, 168] on div "Select gender" at bounding box center [468, 168] width 166 height 12
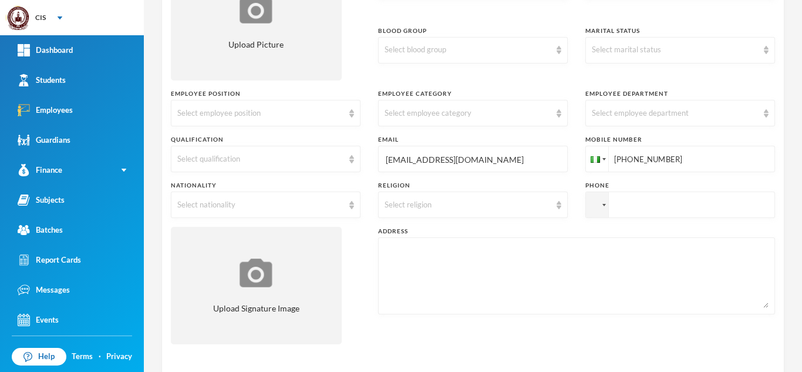
scroll to position [239, 0]
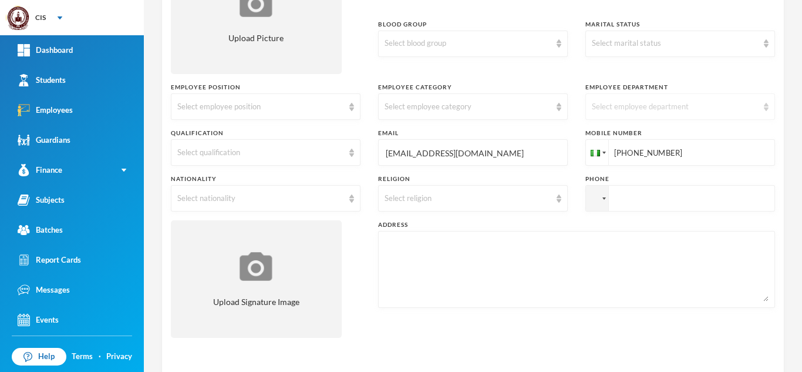
click at [730, 113] on div "Select employee department" at bounding box center [681, 106] width 190 height 26
click at [674, 137] on li "Secondary School" at bounding box center [673, 134] width 187 height 19
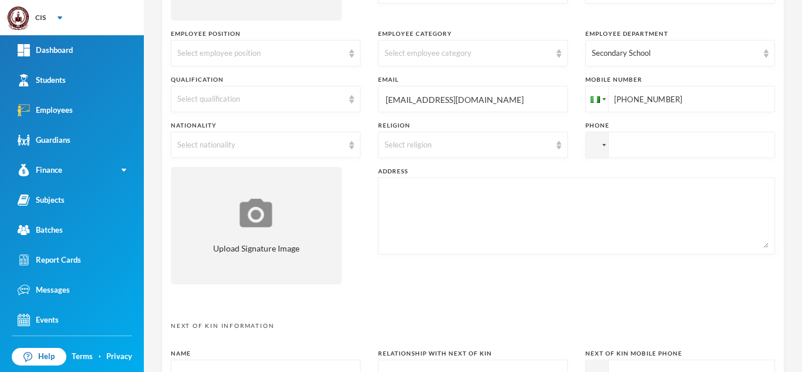
scroll to position [294, 0]
click at [349, 138] on div "Select nationality" at bounding box center [266, 143] width 190 height 26
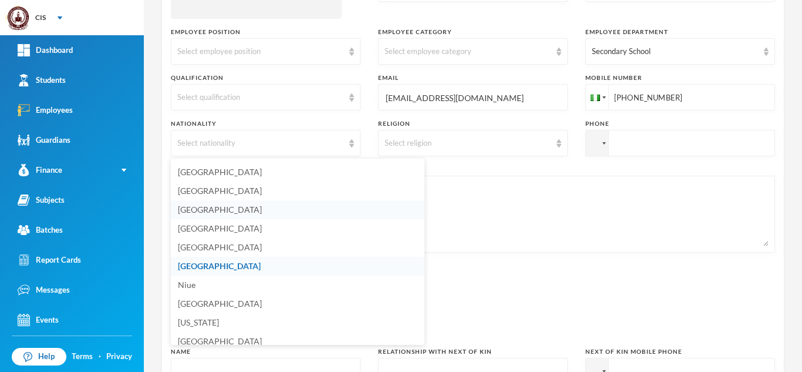
scroll to position [2878, 0]
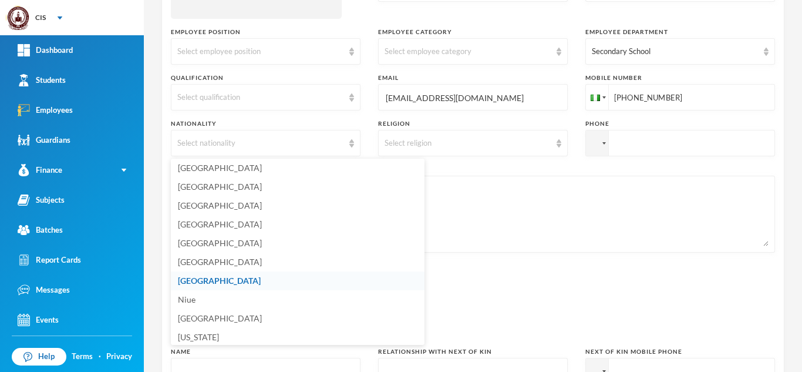
click at [201, 282] on span "[GEOGRAPHIC_DATA]" at bounding box center [219, 280] width 83 height 10
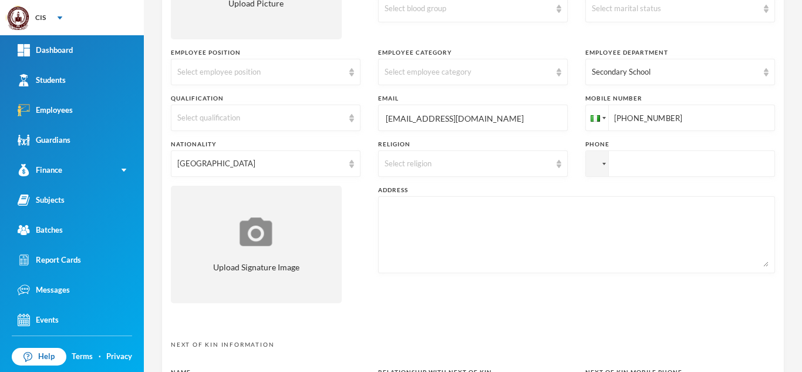
scroll to position [265, 0]
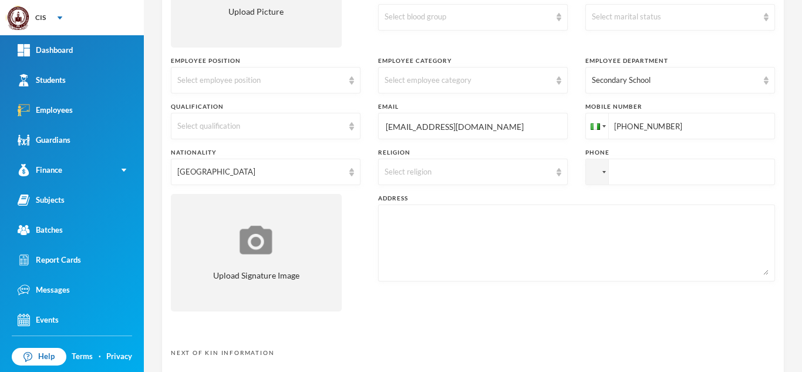
drag, startPoint x: 672, startPoint y: 126, endPoint x: 627, endPoint y: 126, distance: 45.2
click at [627, 126] on input "[PHONE_NUMBER]" at bounding box center [681, 126] width 190 height 26
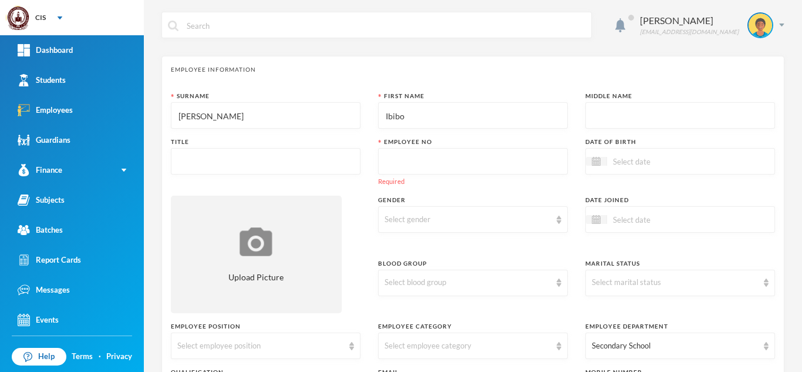
click at [416, 170] on input "text" at bounding box center [473, 162] width 177 height 26
paste input "7025919721"
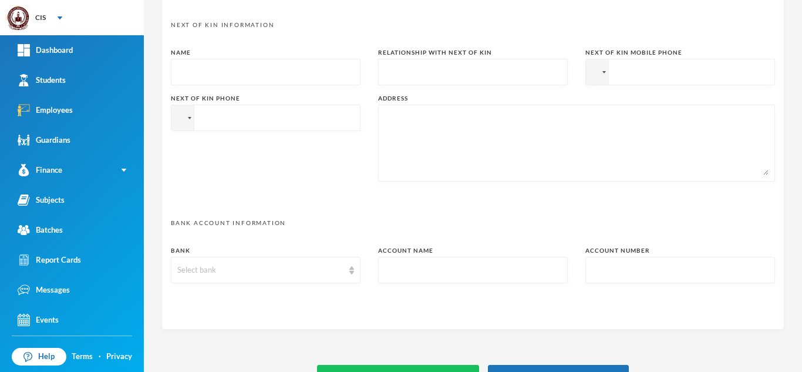
scroll to position [612, 0]
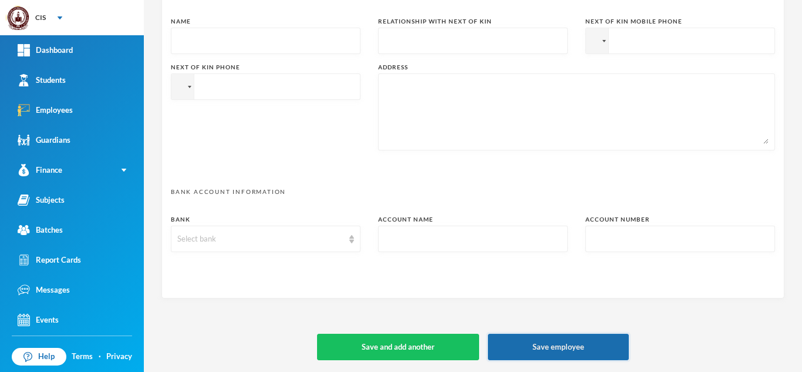
type input "9721"
click at [509, 341] on button "Save employee" at bounding box center [558, 347] width 141 height 26
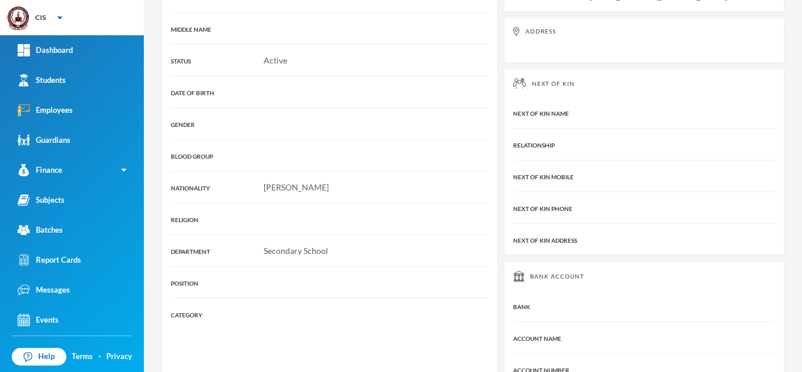
scroll to position [301, 0]
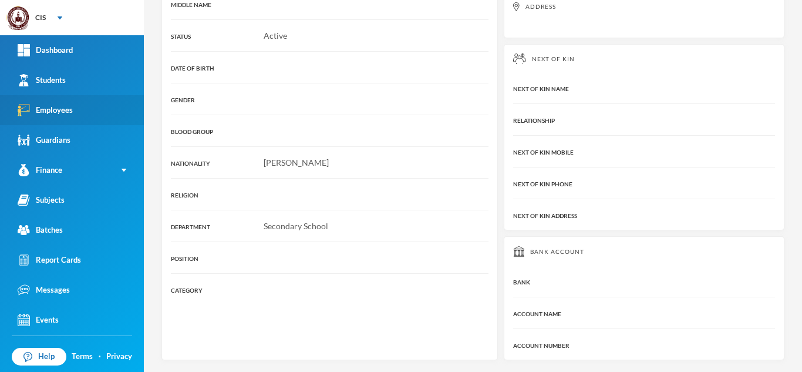
click at [73, 103] on link "Employees" at bounding box center [72, 110] width 144 height 30
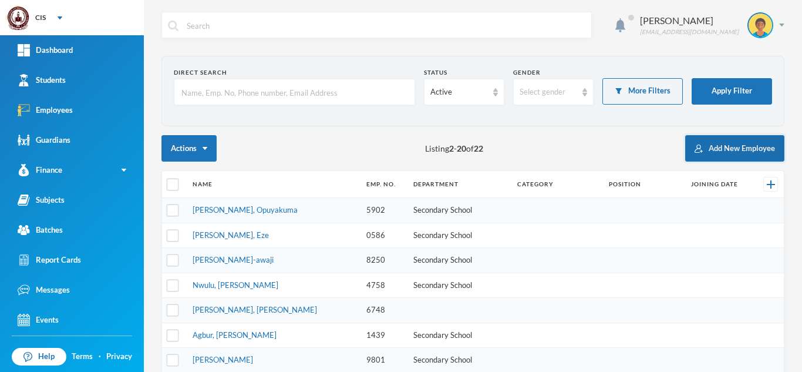
click at [708, 150] on button "Add New Employee" at bounding box center [734, 148] width 99 height 26
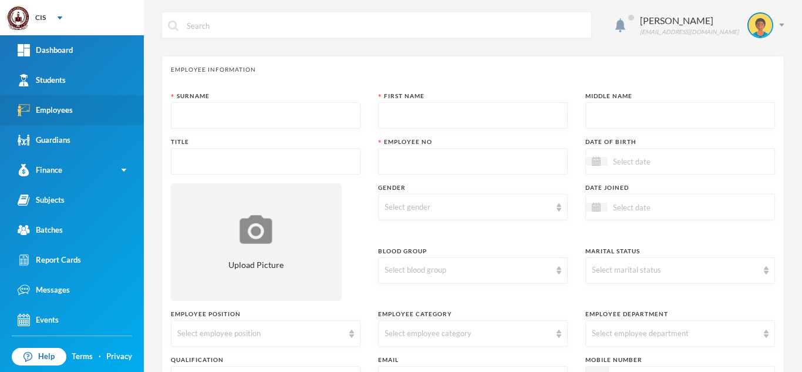
click at [70, 110] on div "Employees" at bounding box center [45, 110] width 55 height 12
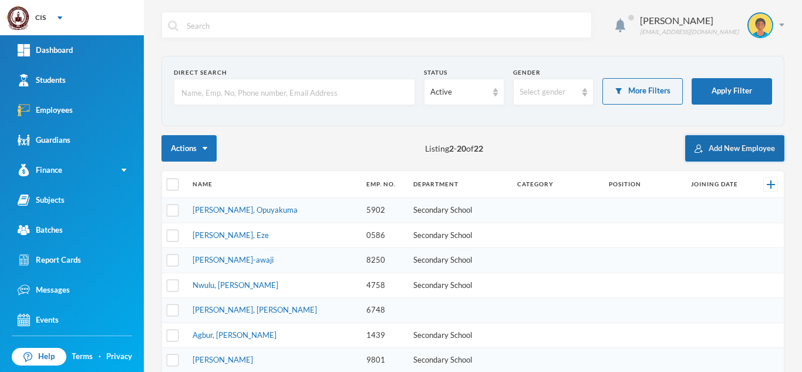
click at [725, 153] on button "Add New Employee" at bounding box center [734, 148] width 99 height 26
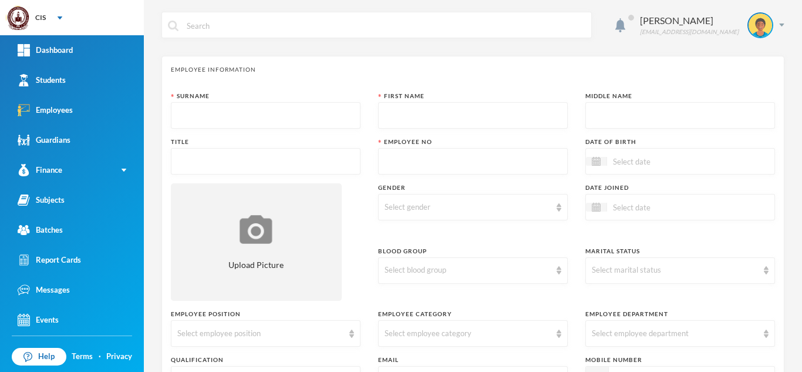
click at [265, 115] on input "text" at bounding box center [265, 116] width 177 height 26
type input "N"
type input "Von Saata"
click at [396, 113] on input "text" at bounding box center [473, 116] width 177 height 26
type input "[PERSON_NAME]"
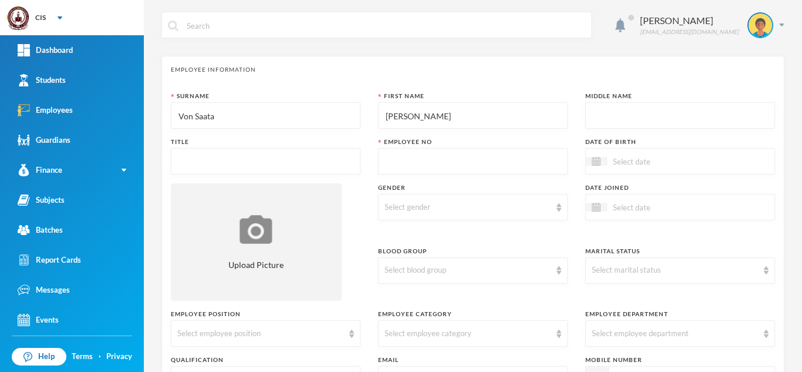
click at [422, 158] on input "text" at bounding box center [473, 162] width 177 height 26
type input "7962"
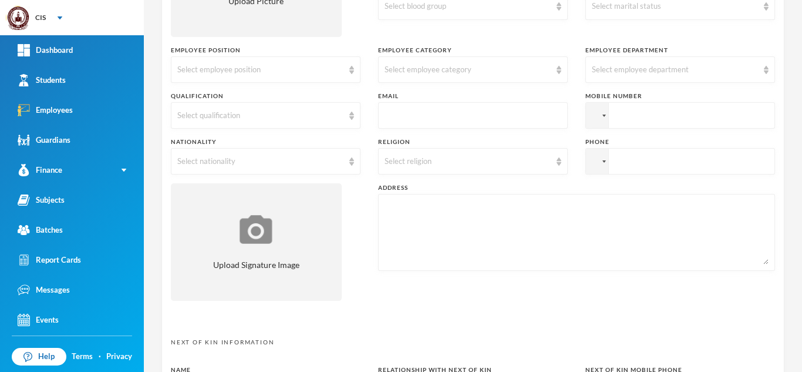
scroll to position [261, 0]
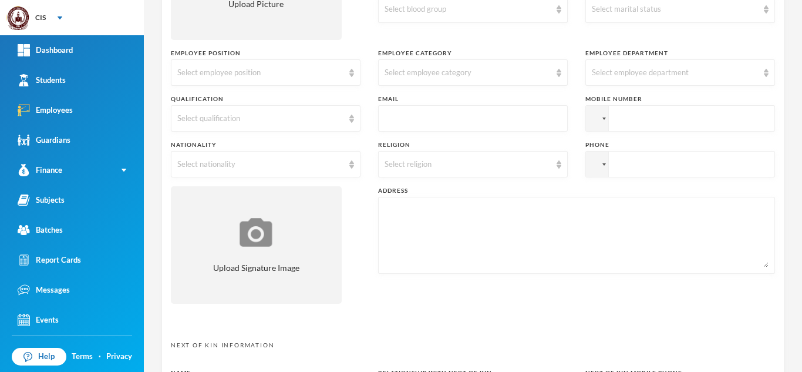
click at [679, 122] on input "tel" at bounding box center [681, 118] width 190 height 26
click at [602, 119] on div at bounding box center [597, 118] width 22 height 25
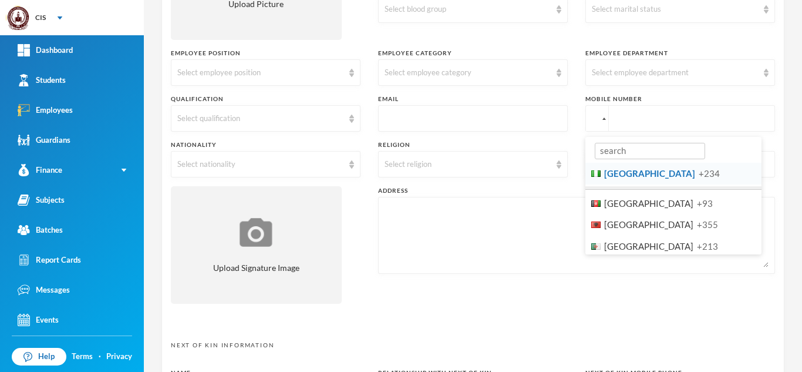
click at [622, 182] on li "Nigeria +234" at bounding box center [674, 174] width 176 height 22
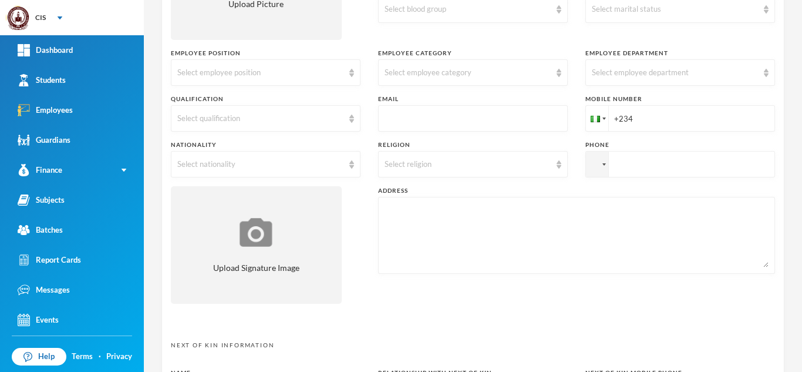
paste input "8054807962"
type input "[PHONE_NUMBER]"
click at [677, 70] on div "Select employee department" at bounding box center [675, 73] width 166 height 12
click at [661, 103] on li "Secondary School" at bounding box center [673, 99] width 187 height 19
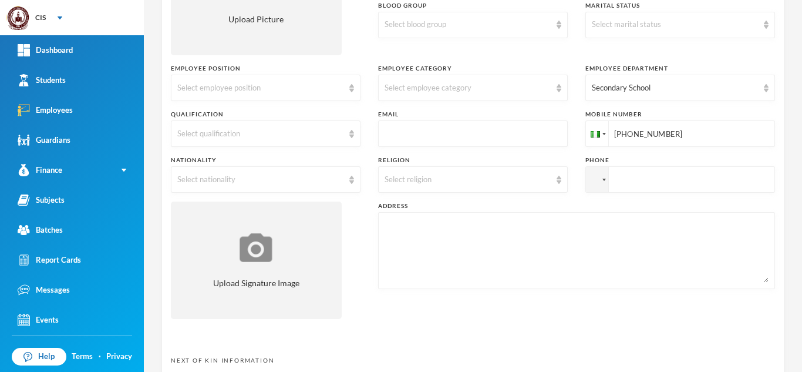
scroll to position [239, 0]
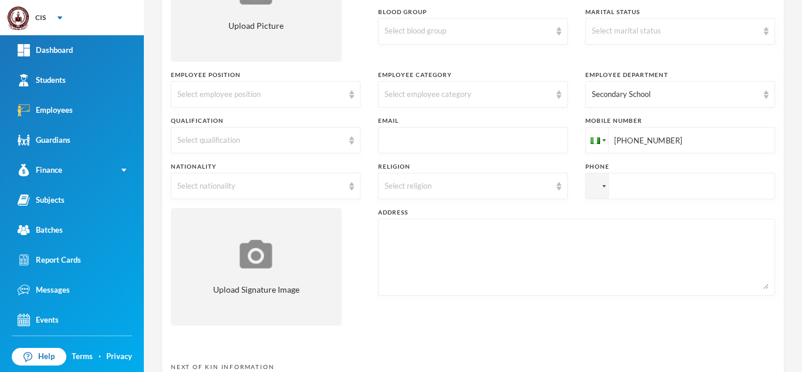
click at [417, 139] on input "text" at bounding box center [473, 140] width 177 height 26
paste input "mailto:[EMAIL_ADDRESS][DOMAIN_NAME]"
click at [408, 141] on input "mailto:[EMAIL_ADDRESS][DOMAIN_NAME]" at bounding box center [473, 140] width 177 height 26
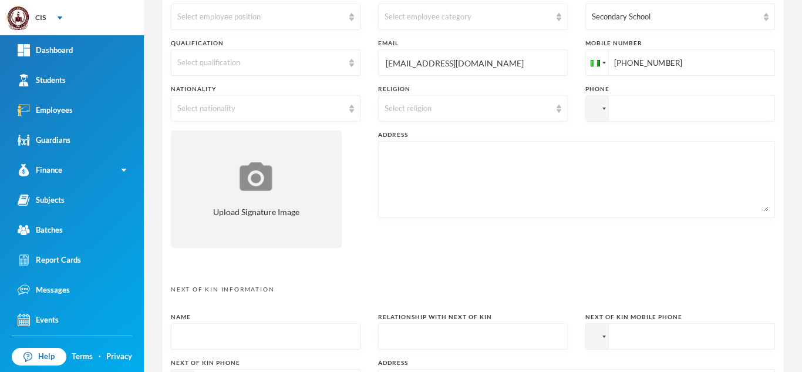
scroll to position [315, 0]
type input "[EMAIL_ADDRESS][DOMAIN_NAME]"
click at [342, 103] on div "Select nationality" at bounding box center [266, 110] width 190 height 26
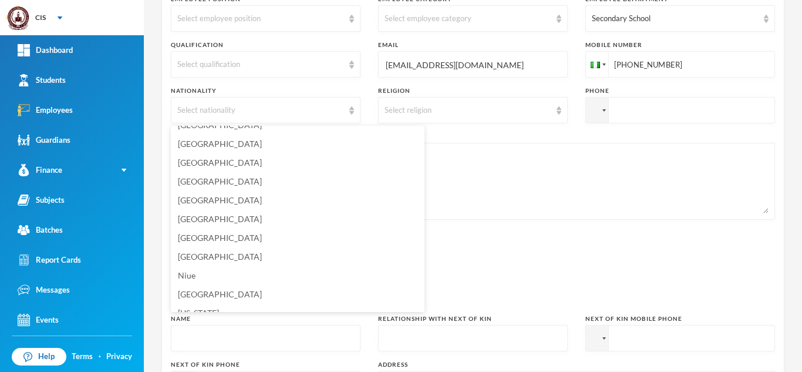
scroll to position [2923, 0]
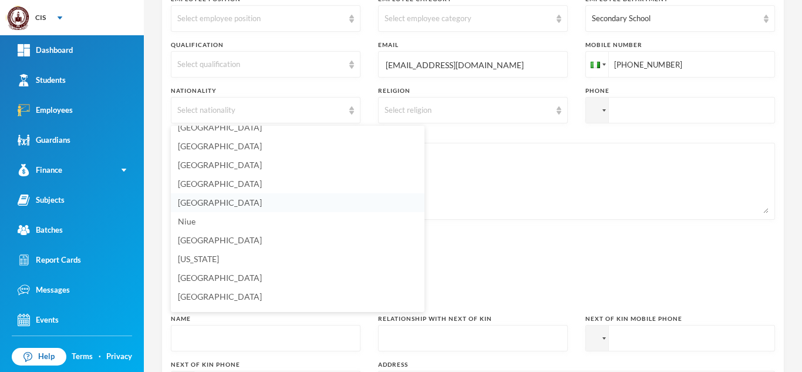
click at [203, 206] on span "[GEOGRAPHIC_DATA]" at bounding box center [220, 202] width 84 height 10
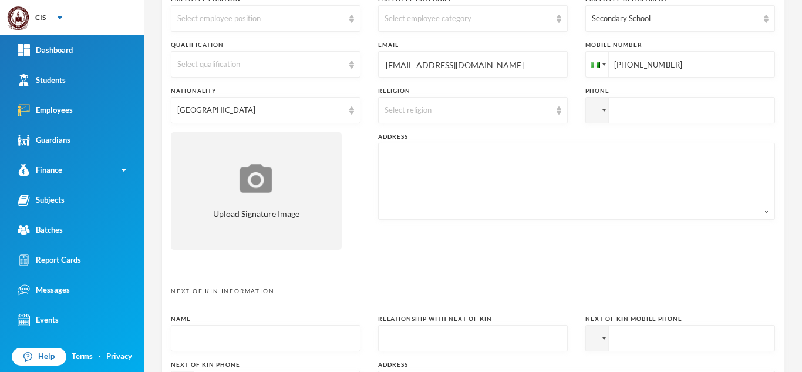
scroll to position [610, 0]
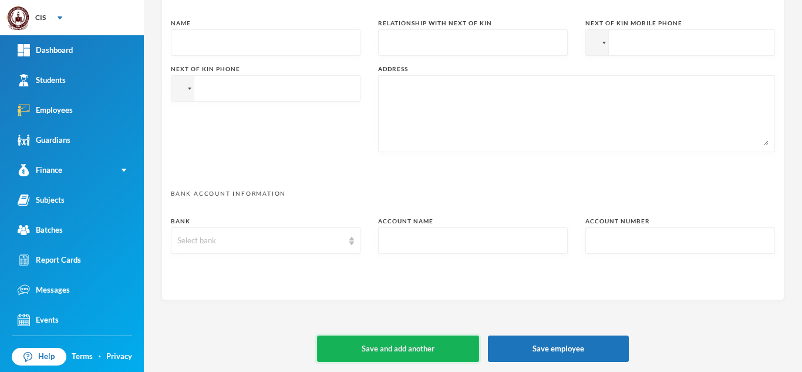
click at [453, 344] on button "Save and add another" at bounding box center [398, 348] width 162 height 26
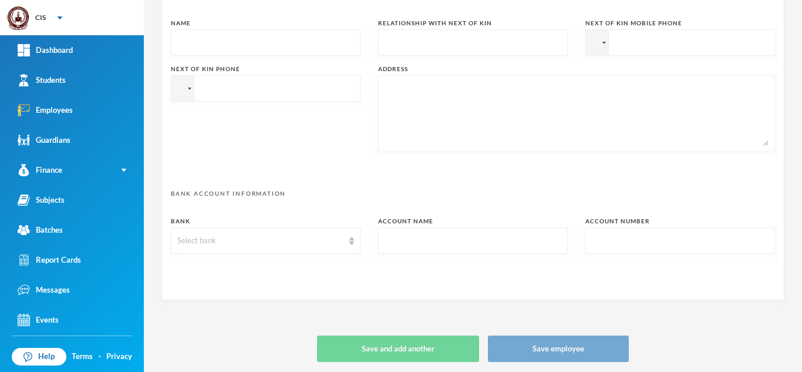
type input "+234"
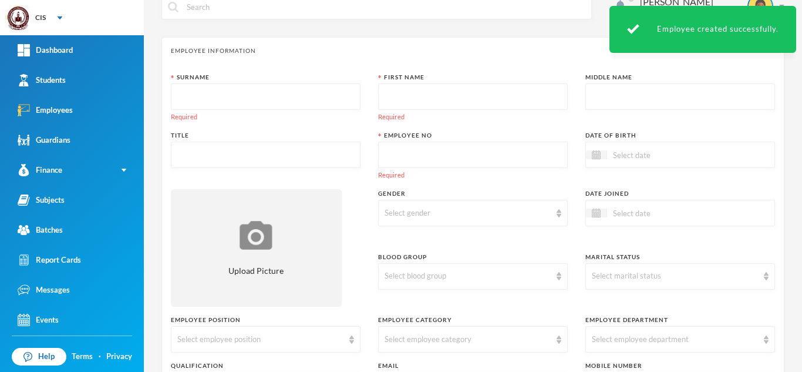
scroll to position [0, 0]
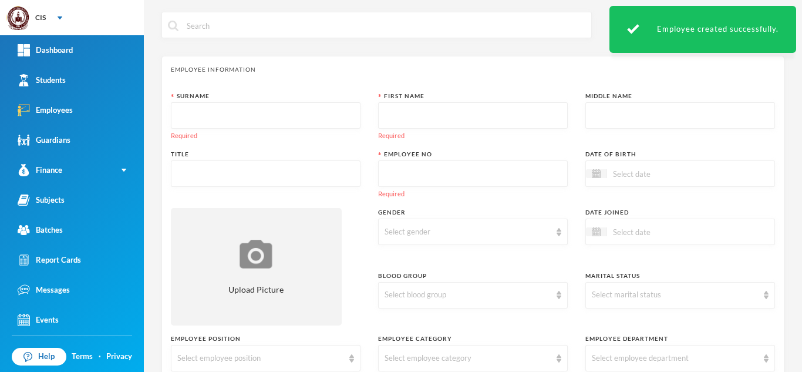
click at [260, 116] on input "text" at bounding box center [265, 116] width 177 height 26
click at [428, 115] on input "text" at bounding box center [473, 116] width 177 height 26
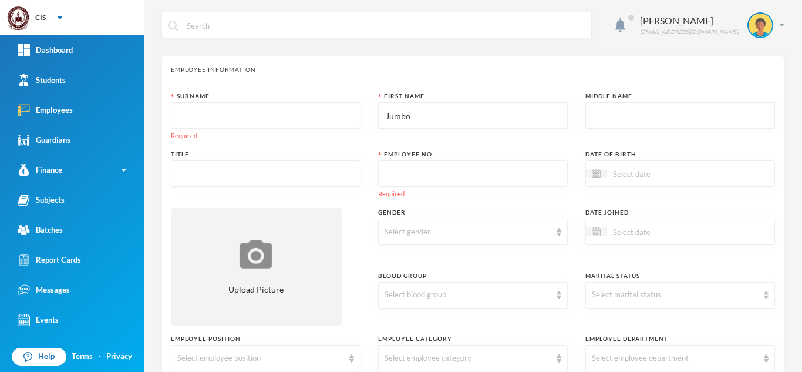
type input "Jumbo"
click at [306, 106] on input "text" at bounding box center [265, 116] width 177 height 26
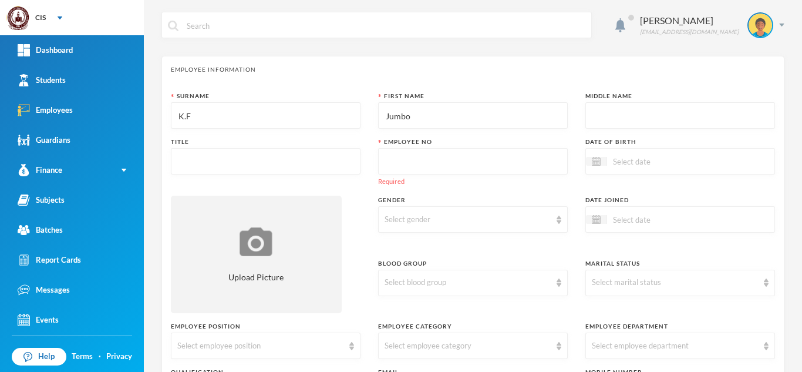
scroll to position [2, 0]
type input "K.F"
click at [419, 154] on input "text" at bounding box center [473, 160] width 177 height 26
paste input "8132110759"
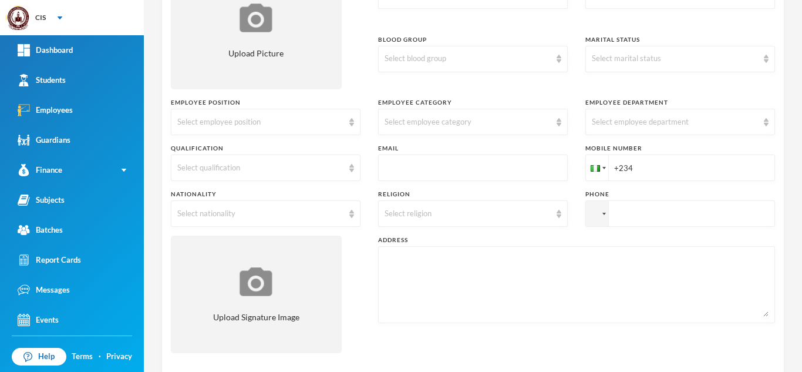
scroll to position [214, 0]
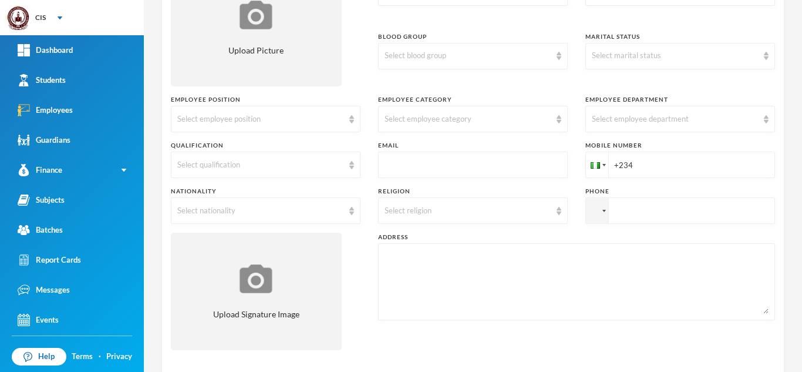
type input "8132110759"
click at [679, 166] on input "+234" at bounding box center [681, 165] width 190 height 26
paste input "8132110759"
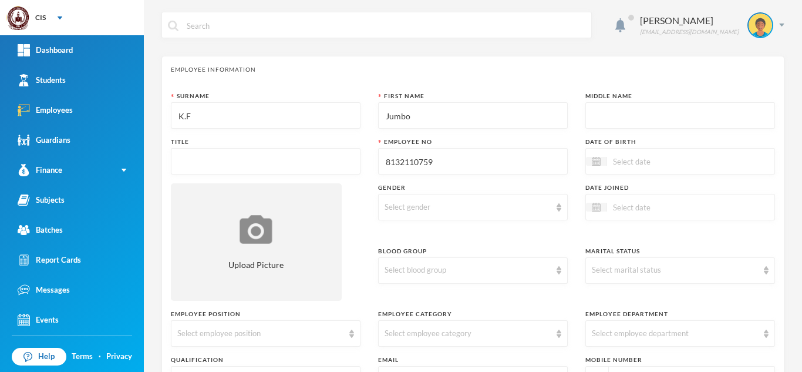
type input "[PHONE_NUMBER]"
click at [410, 163] on input "8132110759" at bounding box center [473, 162] width 177 height 26
type input "0759"
click at [508, 206] on div "Select gender" at bounding box center [468, 207] width 166 height 12
click at [440, 235] on li "[DEMOGRAPHIC_DATA]" at bounding box center [468, 234] width 187 height 19
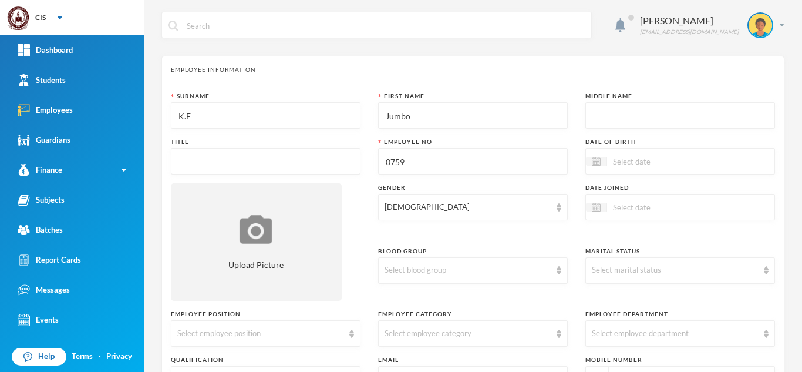
click at [253, 157] on input "text" at bounding box center [265, 162] width 177 height 26
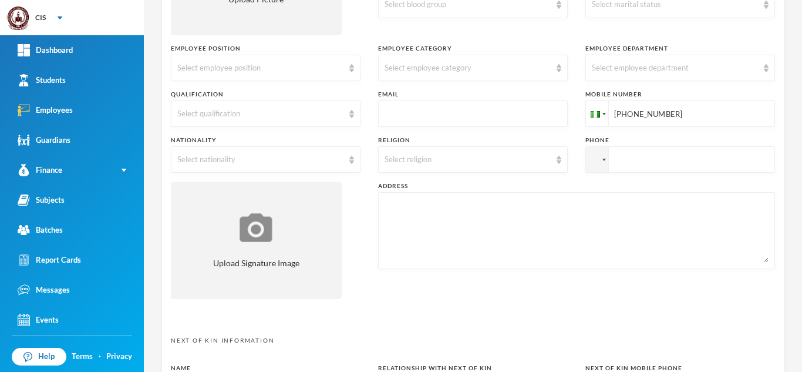
scroll to position [271, 0]
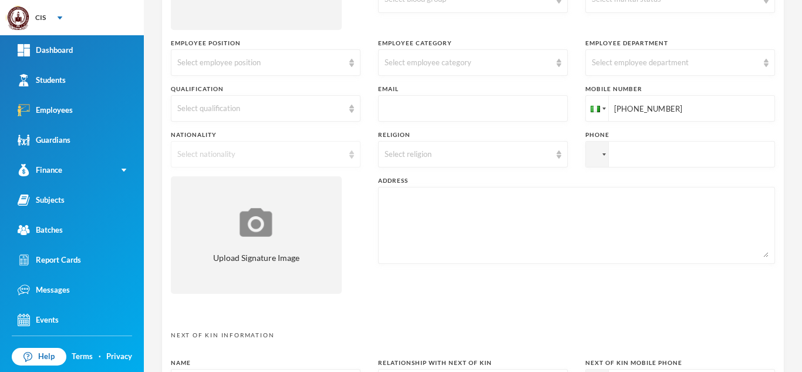
type input "Mr"
click at [306, 153] on div "Select nationality" at bounding box center [260, 155] width 166 height 12
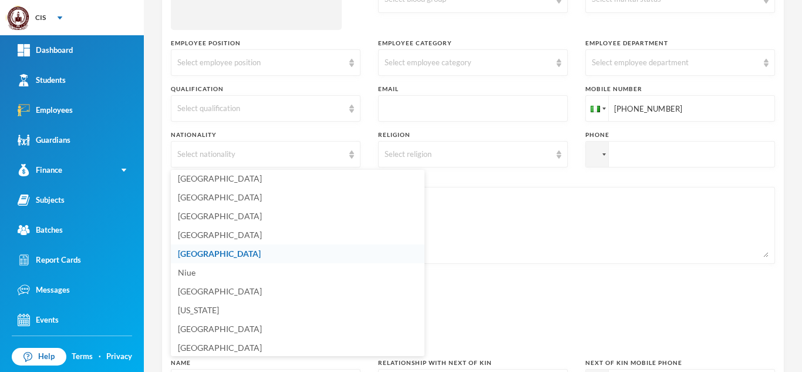
click at [231, 253] on li "[GEOGRAPHIC_DATA]" at bounding box center [298, 253] width 254 height 19
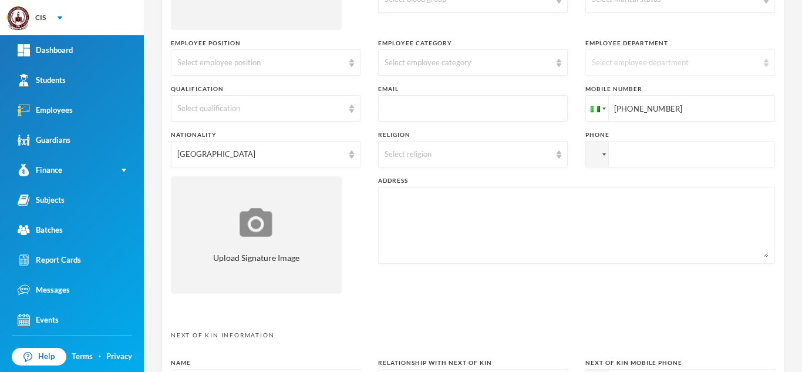
click at [662, 65] on div "Select employee department" at bounding box center [675, 63] width 166 height 12
click at [640, 88] on span "Secondary School" at bounding box center [620, 90] width 66 height 10
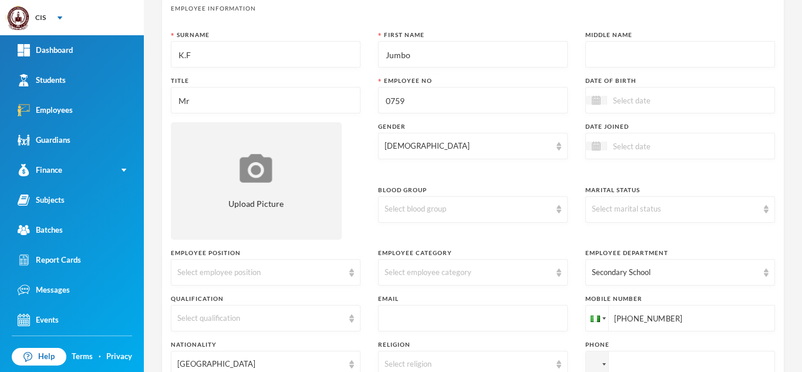
scroll to position [612, 0]
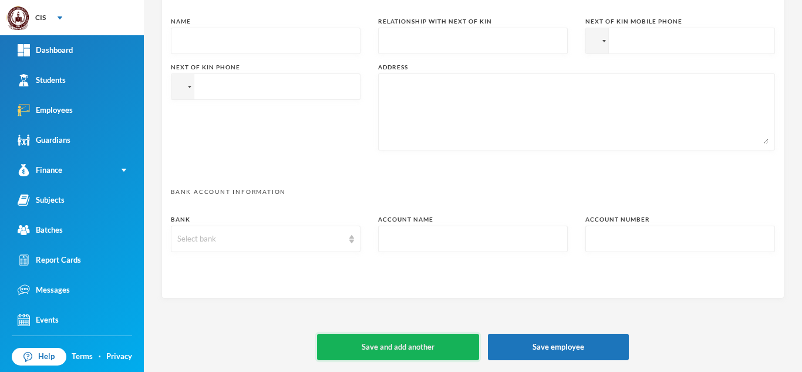
click at [398, 345] on button "Save and add another" at bounding box center [398, 347] width 162 height 26
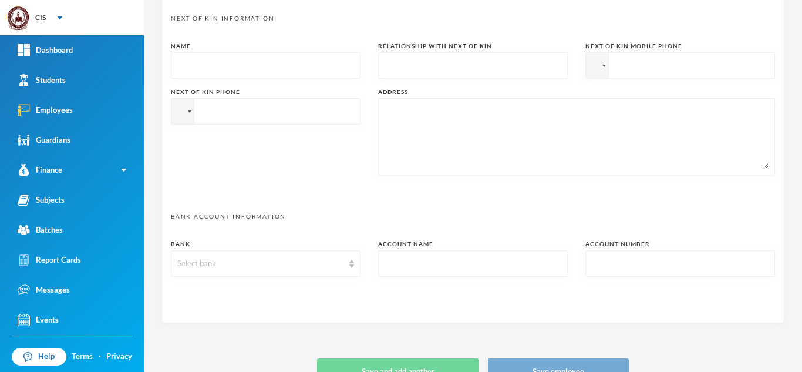
type input "+234"
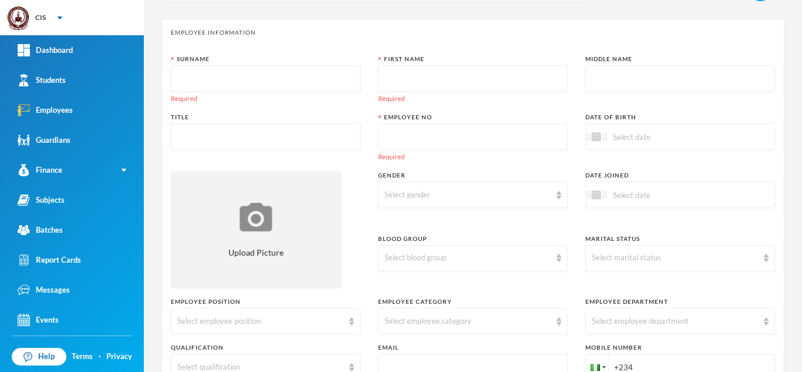
scroll to position [27, 0]
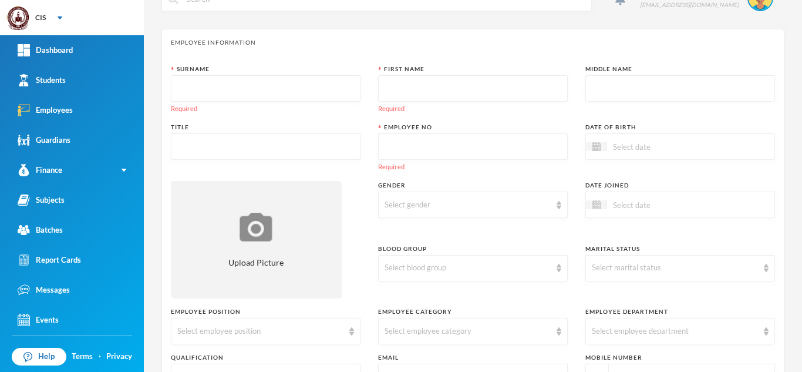
click at [201, 98] on input "text" at bounding box center [265, 89] width 177 height 26
click at [427, 146] on input "text" at bounding box center [473, 147] width 177 height 26
paste input "8065998737"
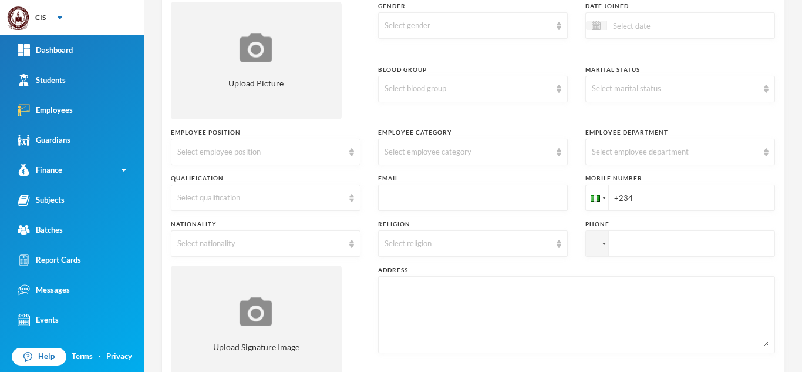
scroll to position [199, 0]
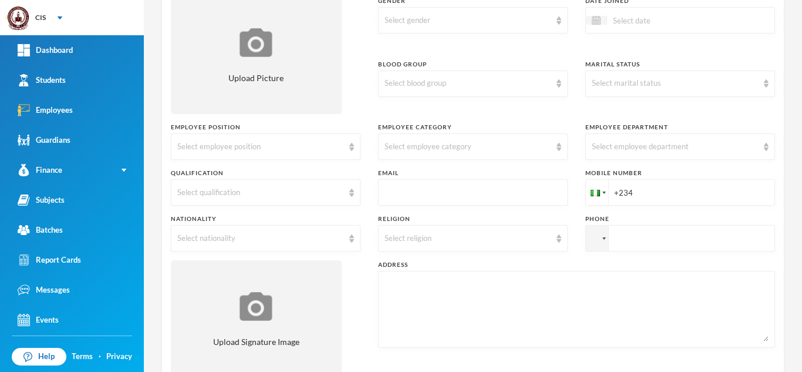
type input "8737"
click at [651, 190] on input "+234" at bounding box center [681, 192] width 190 height 26
paste input "8065998737"
type input "[PHONE_NUMBER]"
click at [651, 133] on div "Select employee department" at bounding box center [681, 146] width 190 height 26
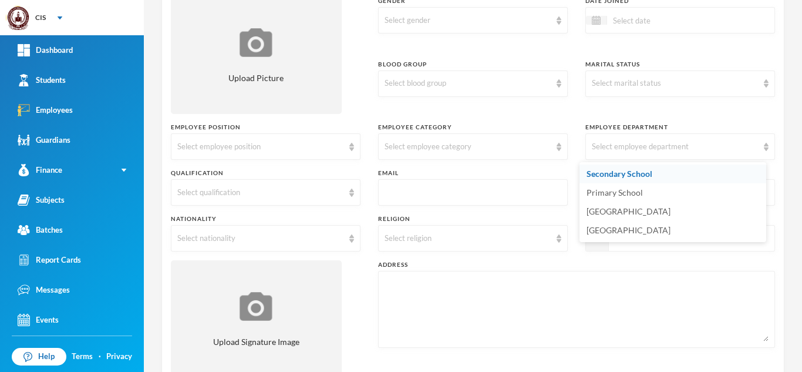
click at [641, 174] on span "Secondary School" at bounding box center [620, 174] width 66 height 10
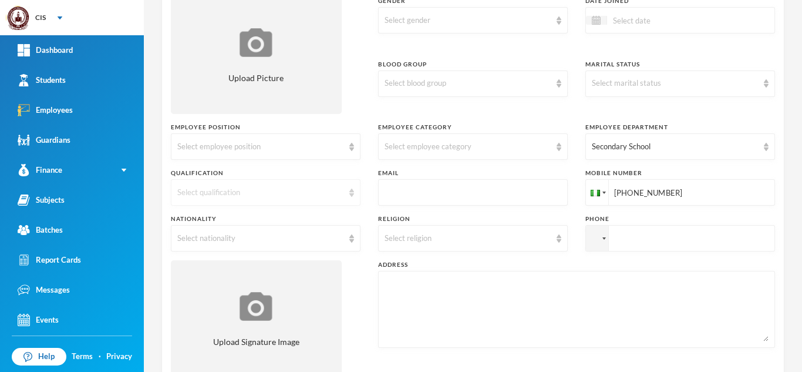
click at [286, 186] on div "Select qualification" at bounding box center [266, 192] width 190 height 26
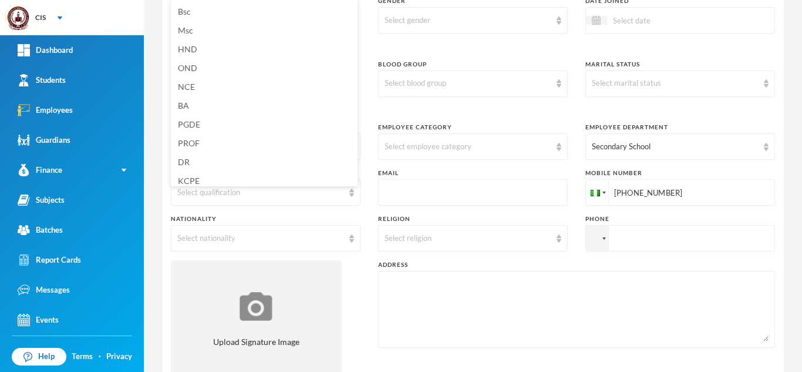
scroll to position [4, 0]
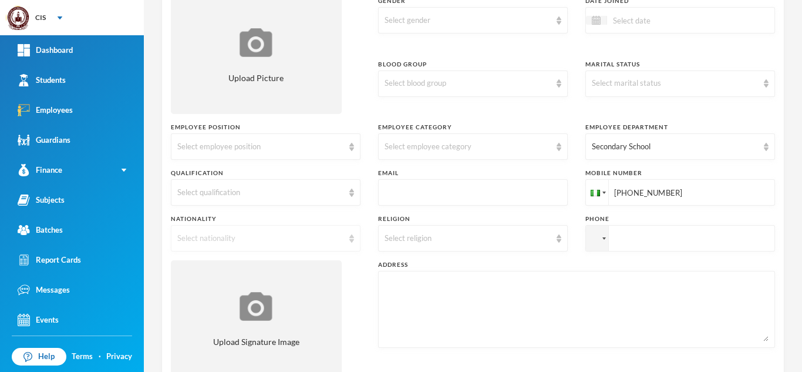
click at [271, 227] on div "Select nationality" at bounding box center [266, 238] width 190 height 26
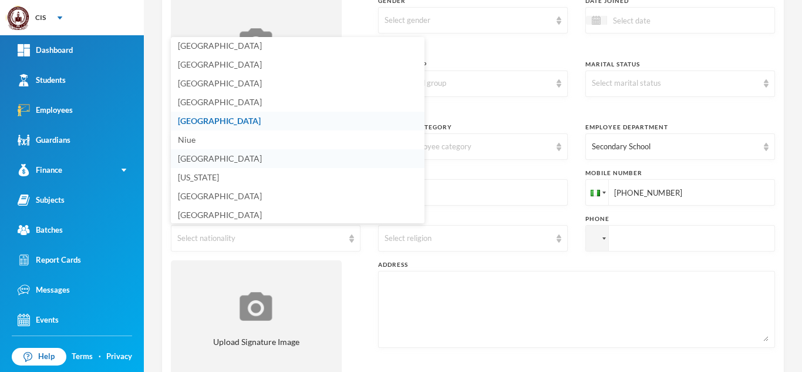
scroll to position [2917, 0]
click at [211, 115] on li "[GEOGRAPHIC_DATA]" at bounding box center [298, 119] width 254 height 19
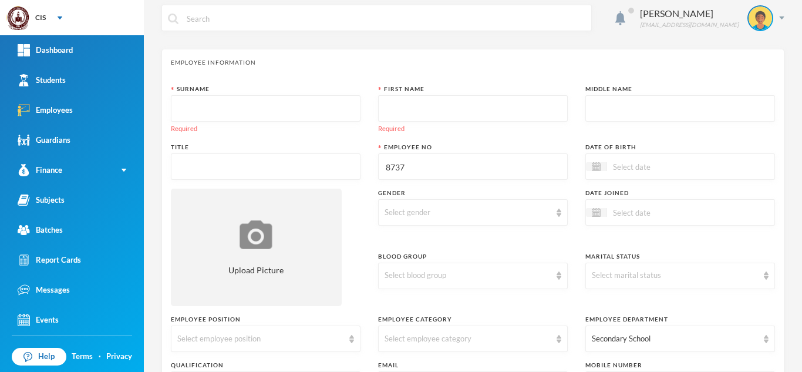
scroll to position [5, 0]
click at [247, 117] on input "text" at bounding box center [265, 110] width 177 height 26
type input "[PERSON_NAME]"
click at [419, 116] on input "text" at bounding box center [473, 110] width 177 height 26
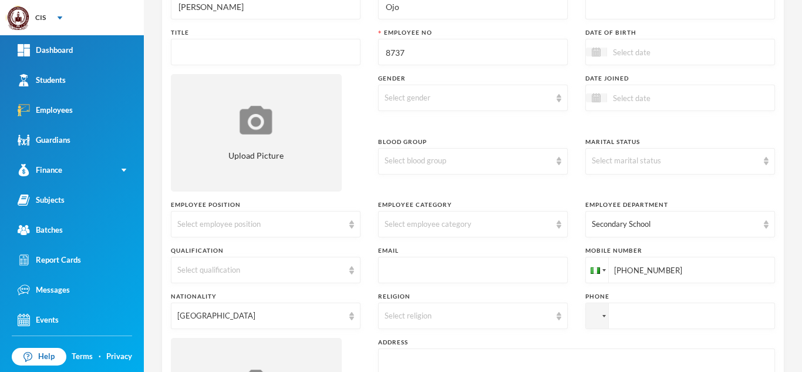
scroll to position [0, 0]
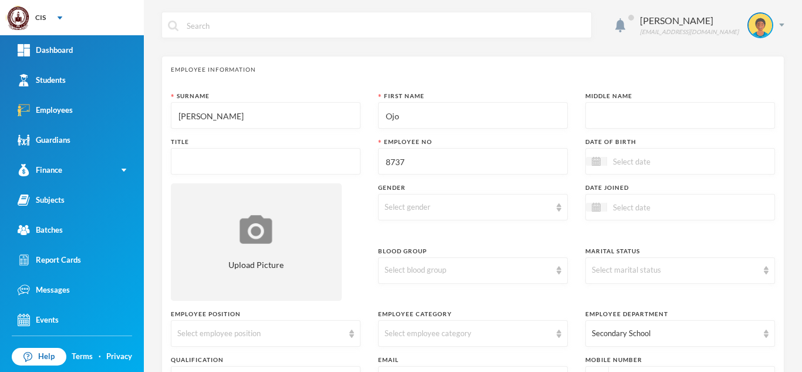
type input "Ojo"
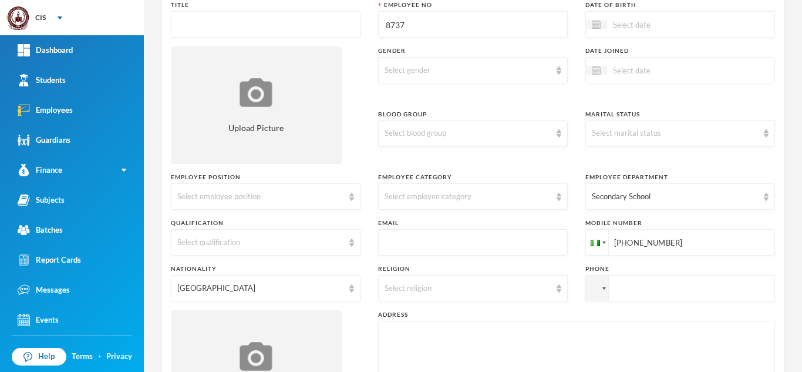
scroll to position [145, 0]
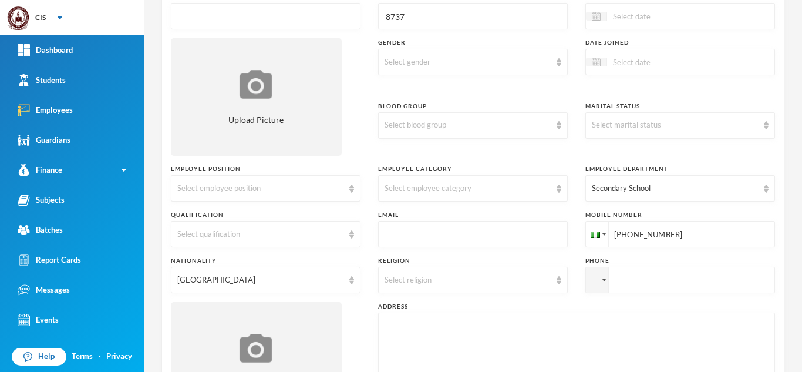
click at [436, 236] on input "text" at bounding box center [473, 234] width 177 height 26
paste input "mailto:[EMAIL_ADDRESS][DOMAIN_NAME]"
click at [409, 236] on input "mailto:[EMAIL_ADDRESS][DOMAIN_NAME]" at bounding box center [473, 234] width 177 height 26
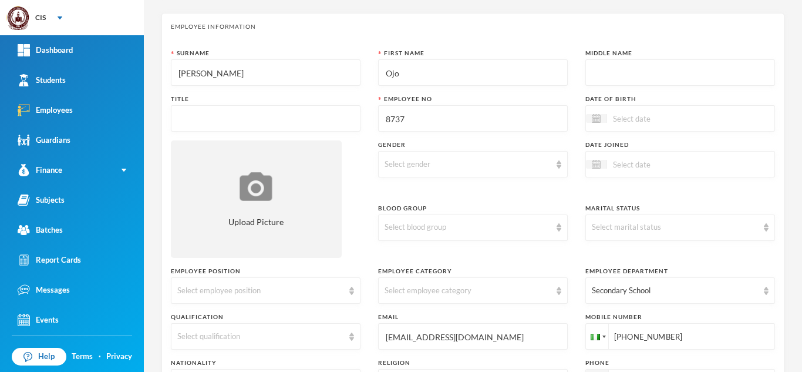
scroll to position [0, 0]
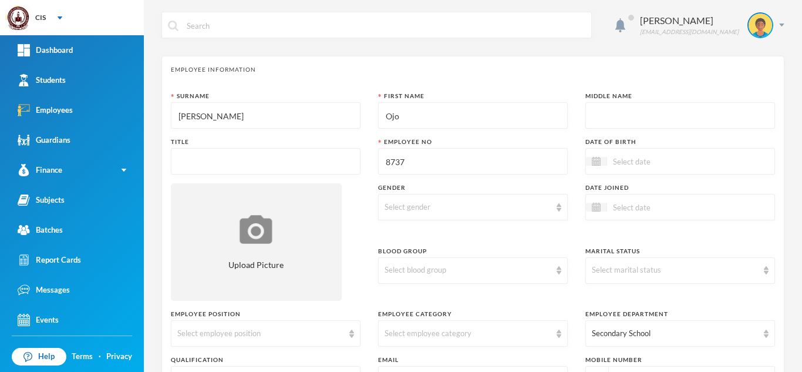
type input "[EMAIL_ADDRESS][DOMAIN_NAME]"
click at [329, 156] on input "text" at bounding box center [265, 162] width 177 height 26
type input "Mr"
click at [462, 206] on div "Select gender" at bounding box center [468, 207] width 166 height 12
click at [412, 229] on li "[DEMOGRAPHIC_DATA]" at bounding box center [468, 234] width 187 height 19
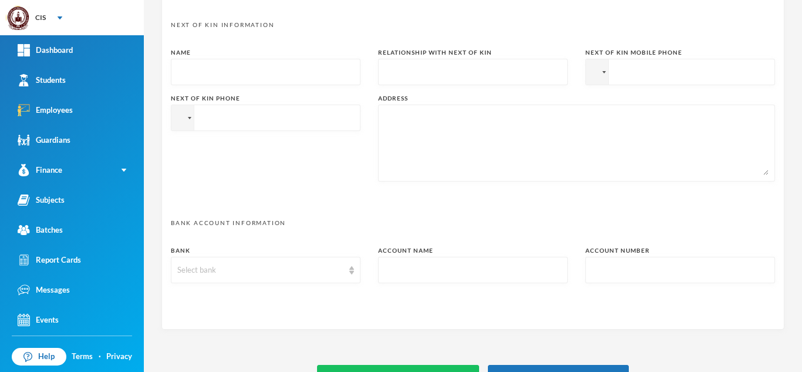
scroll to position [612, 0]
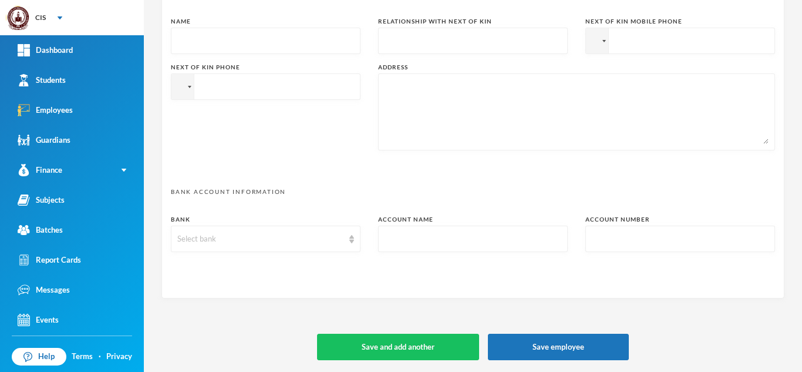
click at [431, 341] on button "Save and add another" at bounding box center [398, 347] width 162 height 26
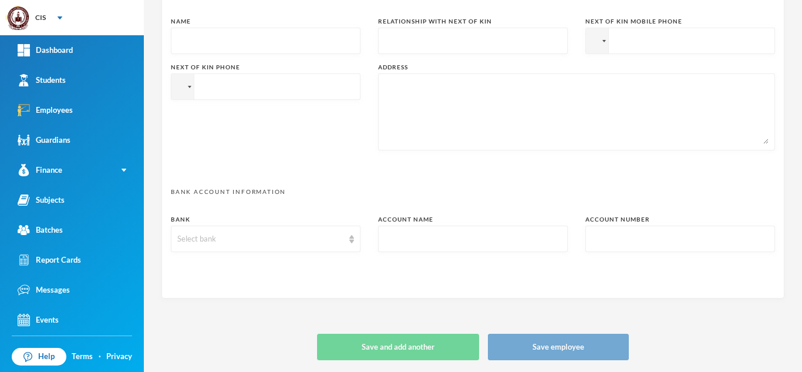
type input "+234"
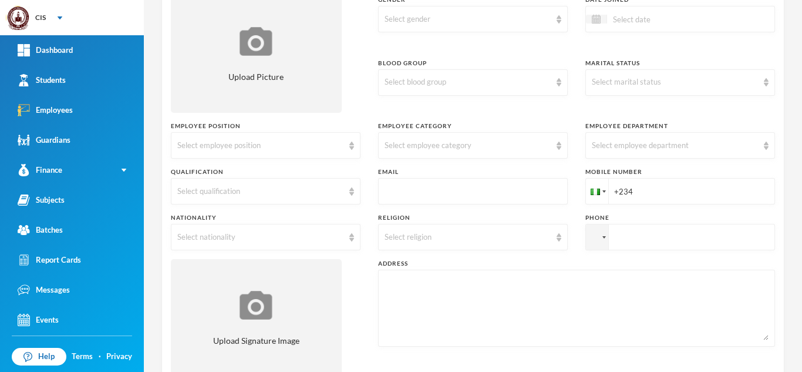
scroll to position [223, 0]
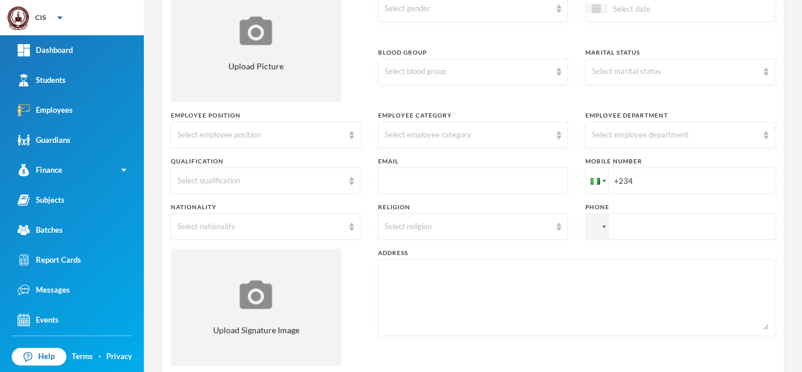
click at [440, 182] on input "text" at bounding box center [473, 181] width 177 height 26
paste input "mailto:[EMAIL_ADDRESS][DOMAIN_NAME]"
click at [407, 183] on input "mailto:[EMAIL_ADDRESS][DOMAIN_NAME]" at bounding box center [473, 181] width 177 height 26
type input "[EMAIL_ADDRESS][DOMAIN_NAME]"
click at [658, 183] on input "+234" at bounding box center [681, 180] width 190 height 26
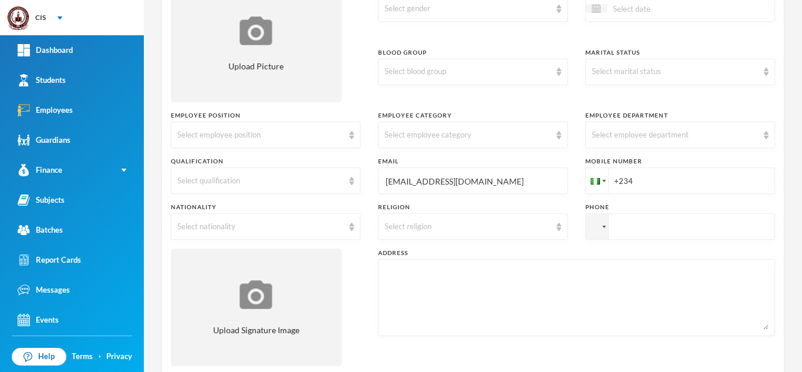
paste input "8169182257"
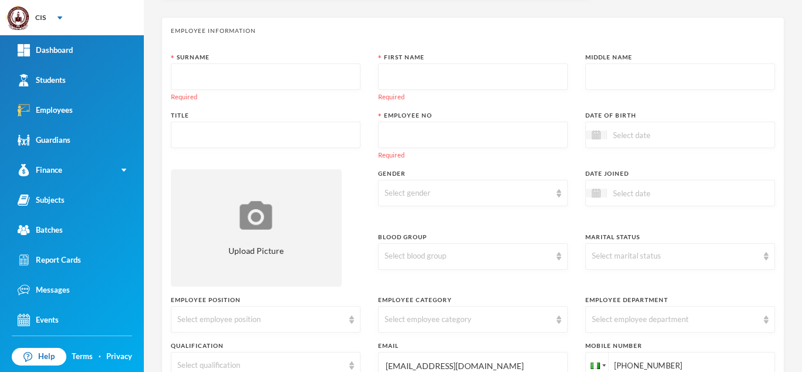
scroll to position [0, 0]
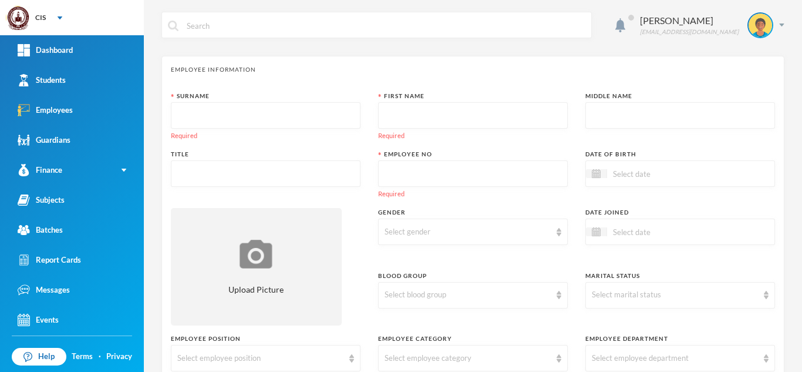
type input "[PHONE_NUMBER]"
click at [432, 171] on input "text" at bounding box center [473, 174] width 177 height 26
paste input "8169182257"
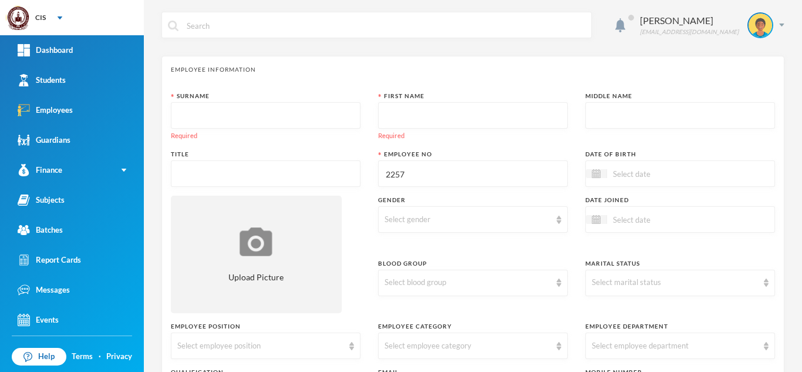
click at [220, 117] on input "text" at bounding box center [265, 116] width 177 height 26
click at [395, 111] on input "text" at bounding box center [473, 116] width 177 height 26
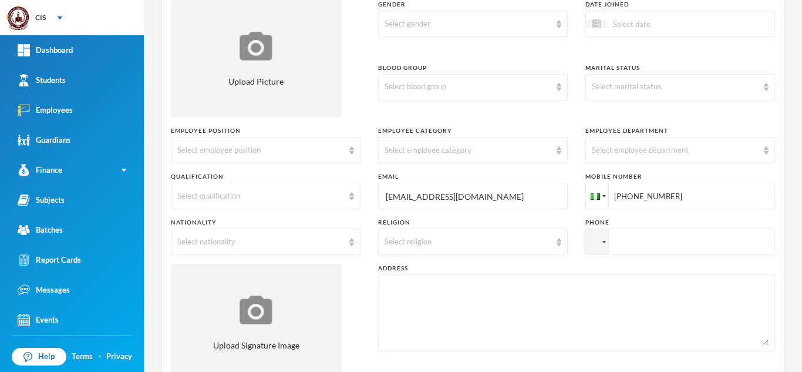
scroll to position [185, 0]
click at [704, 145] on div "Select employee department" at bounding box center [675, 149] width 166 height 12
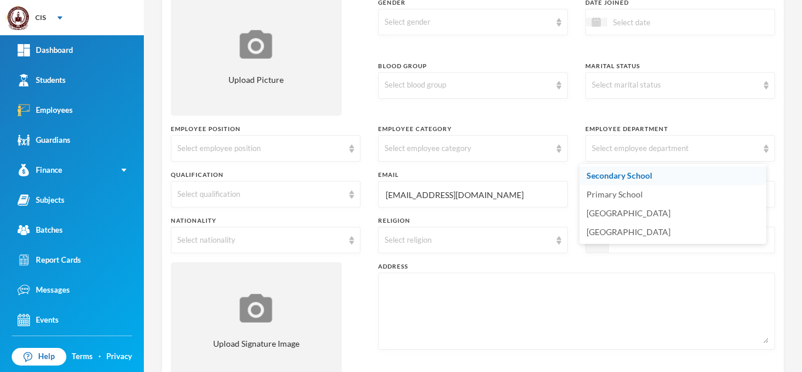
click at [662, 176] on li "Secondary School" at bounding box center [673, 175] width 187 height 19
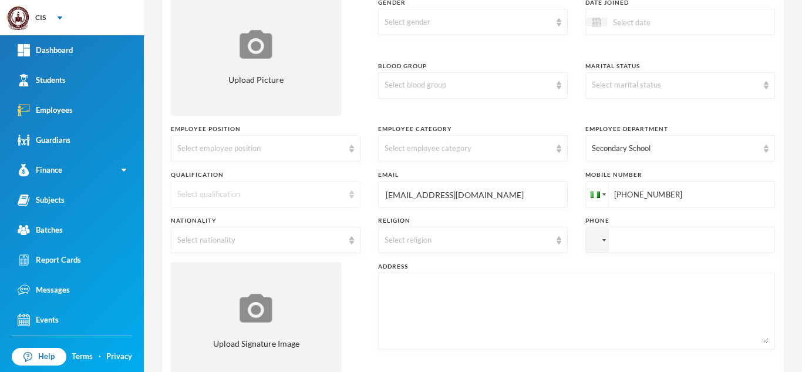
click at [286, 195] on div "Select qualification" at bounding box center [260, 195] width 166 height 12
click at [272, 244] on div "Select nationality" at bounding box center [260, 240] width 166 height 12
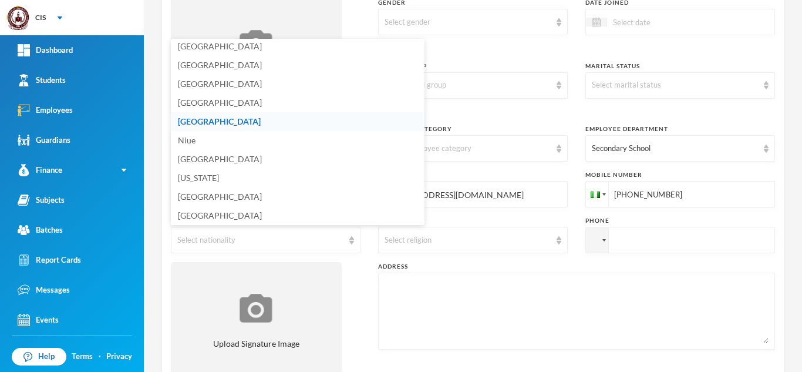
click at [245, 124] on li "[GEOGRAPHIC_DATA]" at bounding box center [298, 121] width 254 height 19
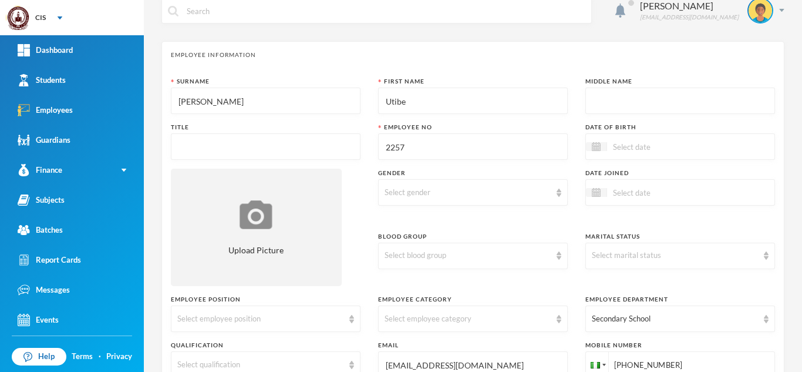
scroll to position [20, 0]
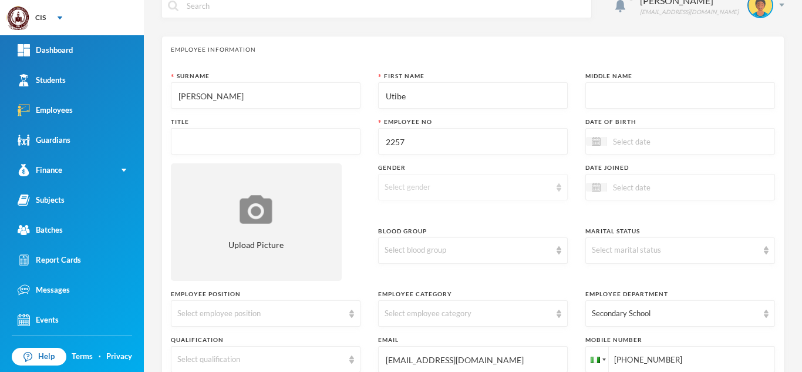
click at [541, 181] on div "Select gender" at bounding box center [468, 187] width 166 height 12
click at [434, 217] on li "[DEMOGRAPHIC_DATA]" at bounding box center [468, 214] width 187 height 19
click at [274, 152] on input "text" at bounding box center [265, 142] width 177 height 26
